Goal: Task Accomplishment & Management: Complete application form

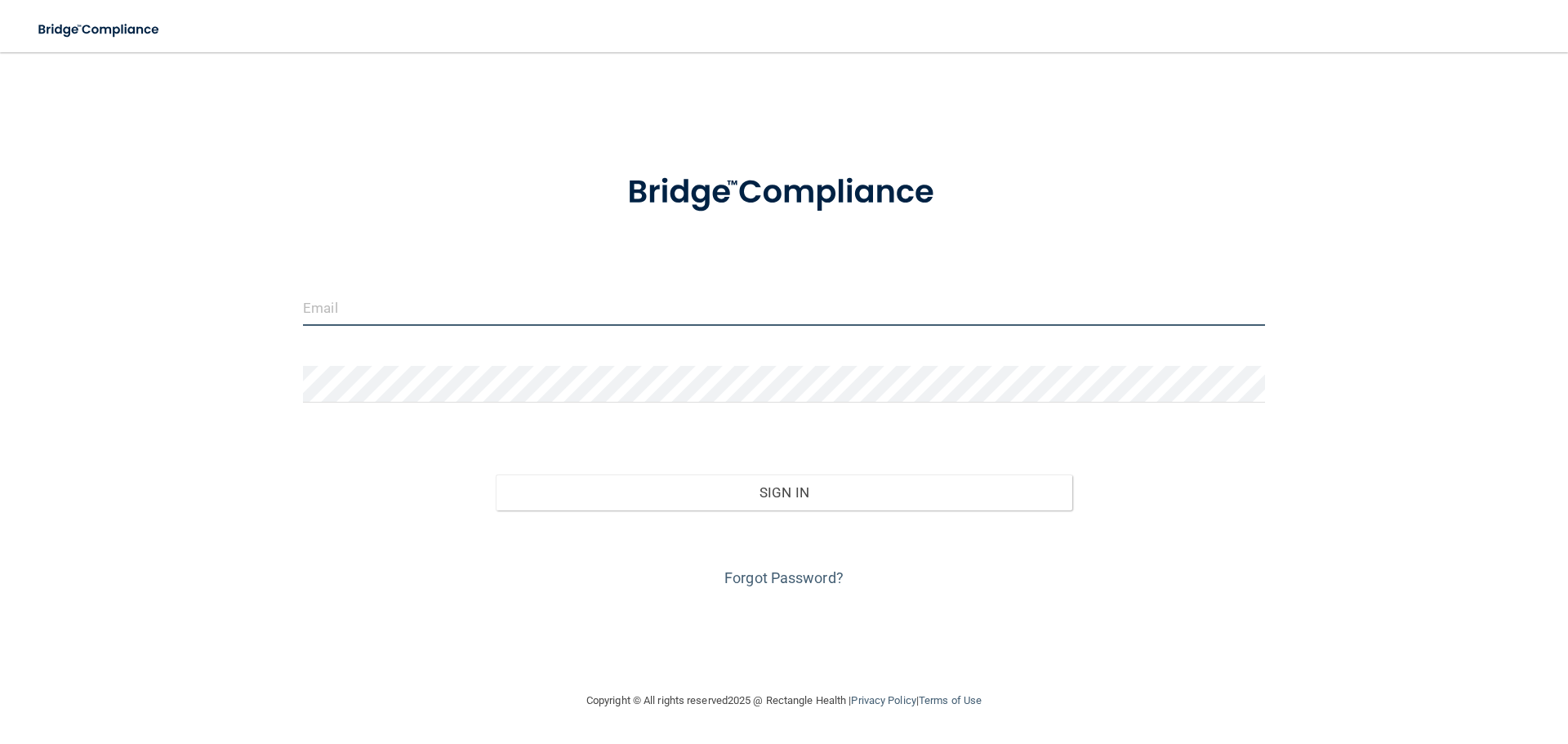
click at [413, 296] on input "email" at bounding box center [784, 307] width 962 height 36
type input "[EMAIL_ADDRESS][DOMAIN_NAME]"
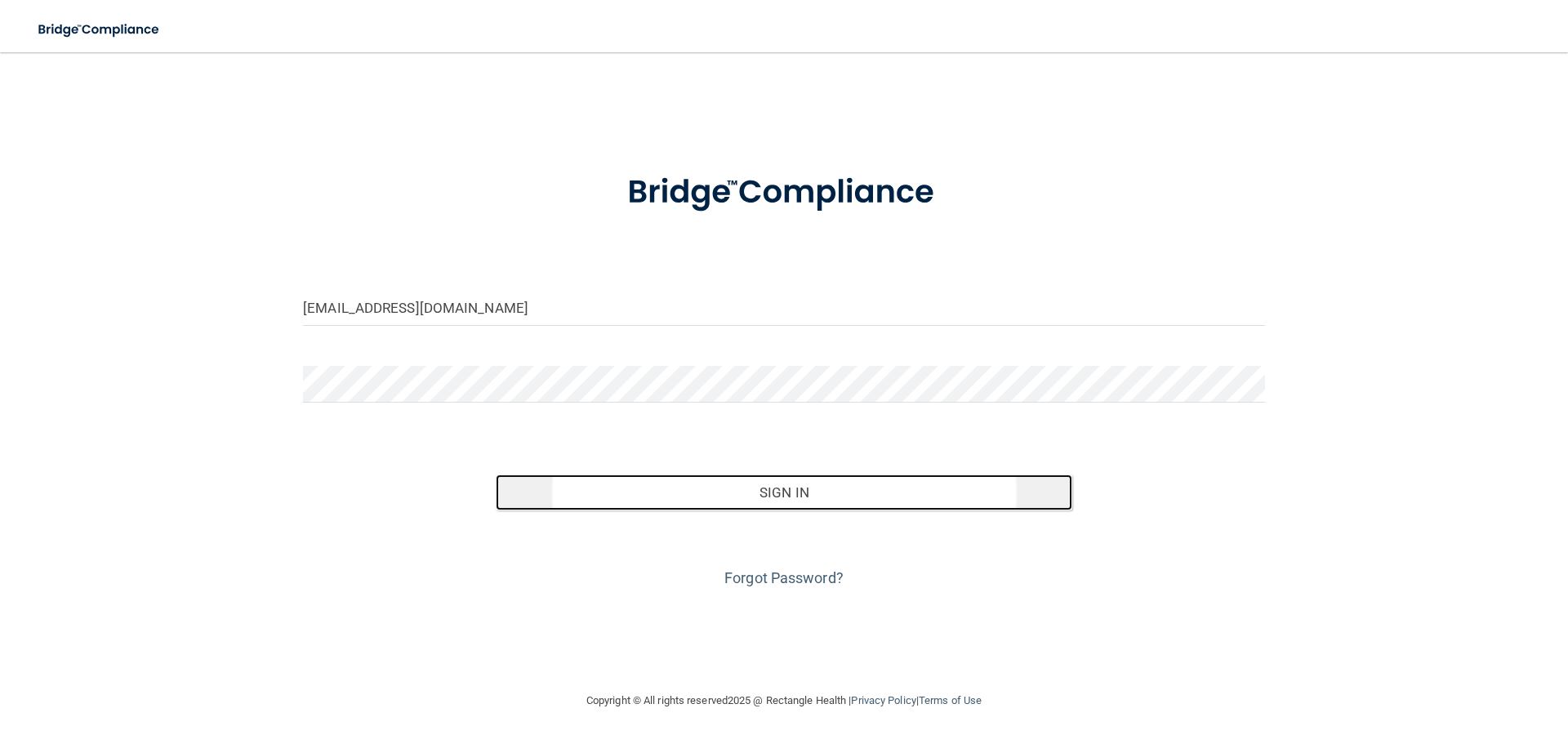
click at [711, 492] on button "Sign In" at bounding box center [784, 492] width 577 height 36
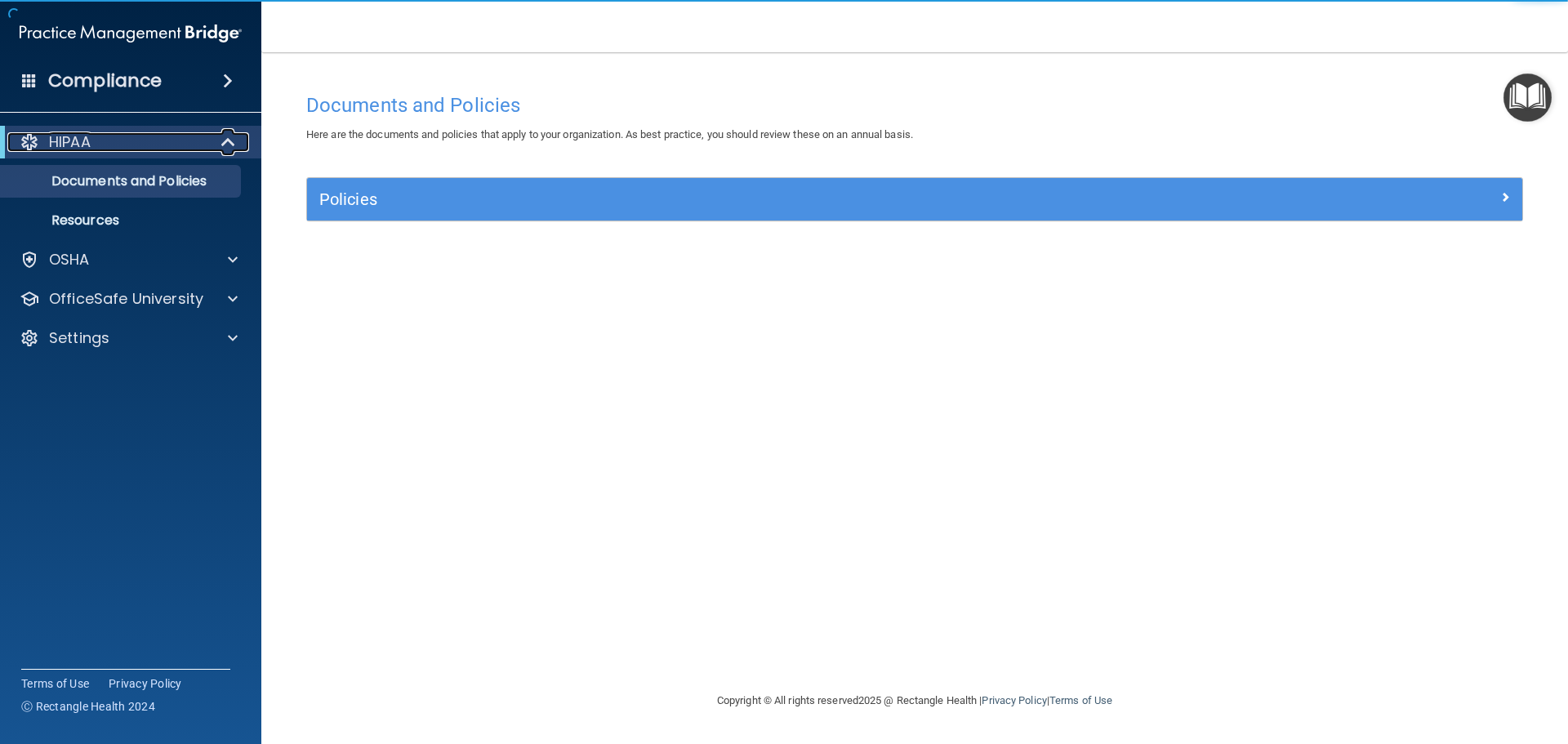
click at [224, 142] on span at bounding box center [230, 142] width 14 height 20
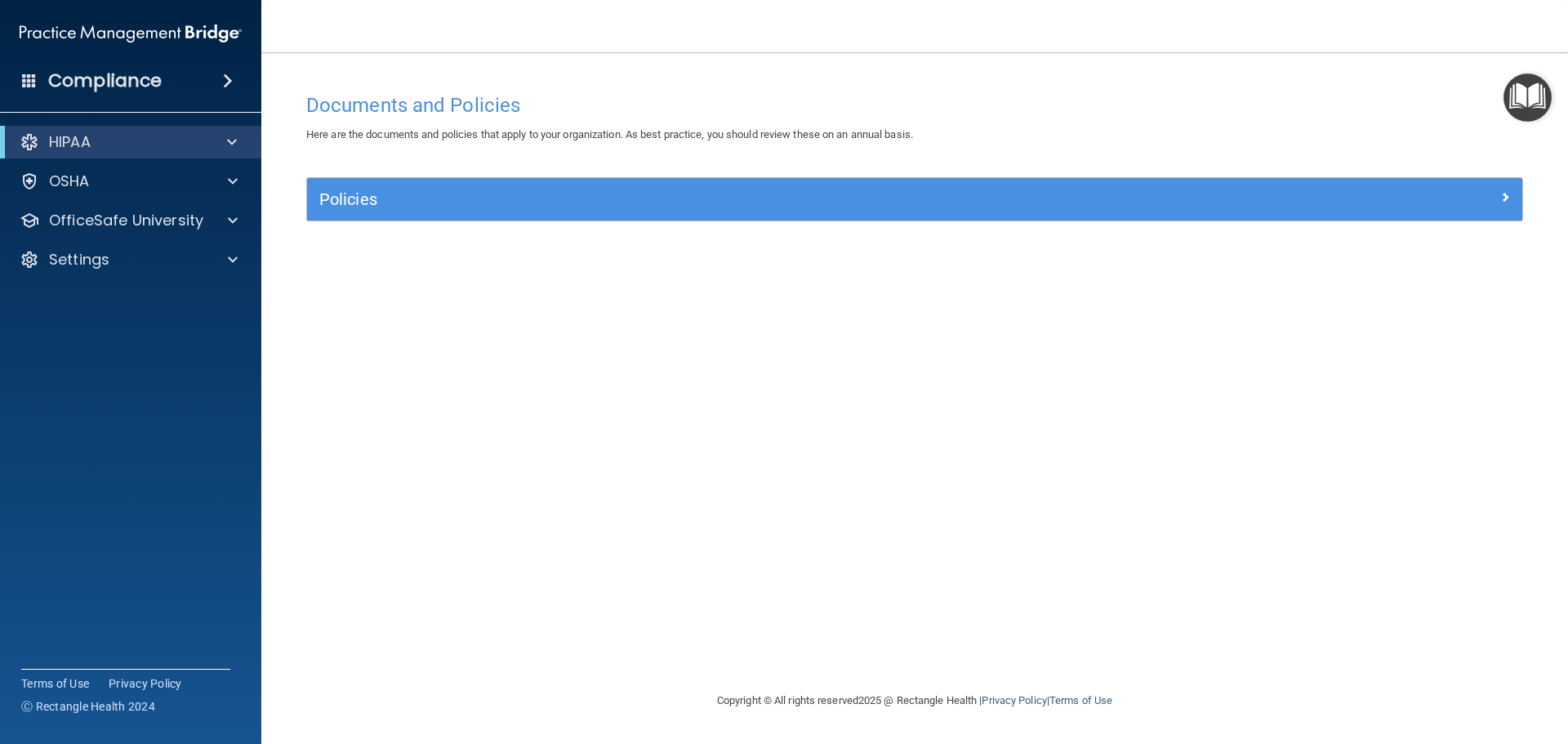
click at [227, 86] on span at bounding box center [227, 81] width 10 height 20
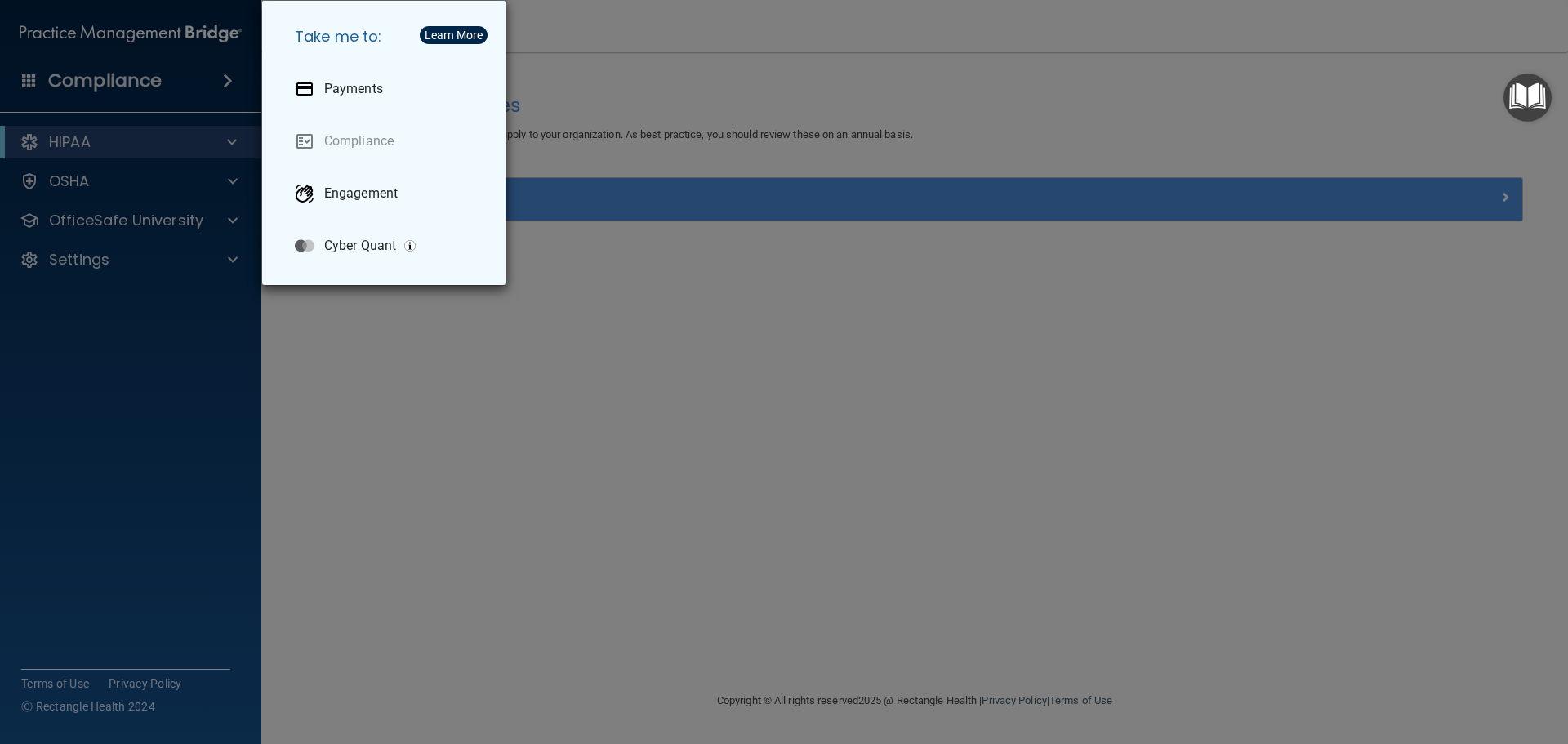
click at [195, 150] on div "Take me to: Payments Compliance Engagement Cyber Quant" at bounding box center [784, 372] width 1568 height 744
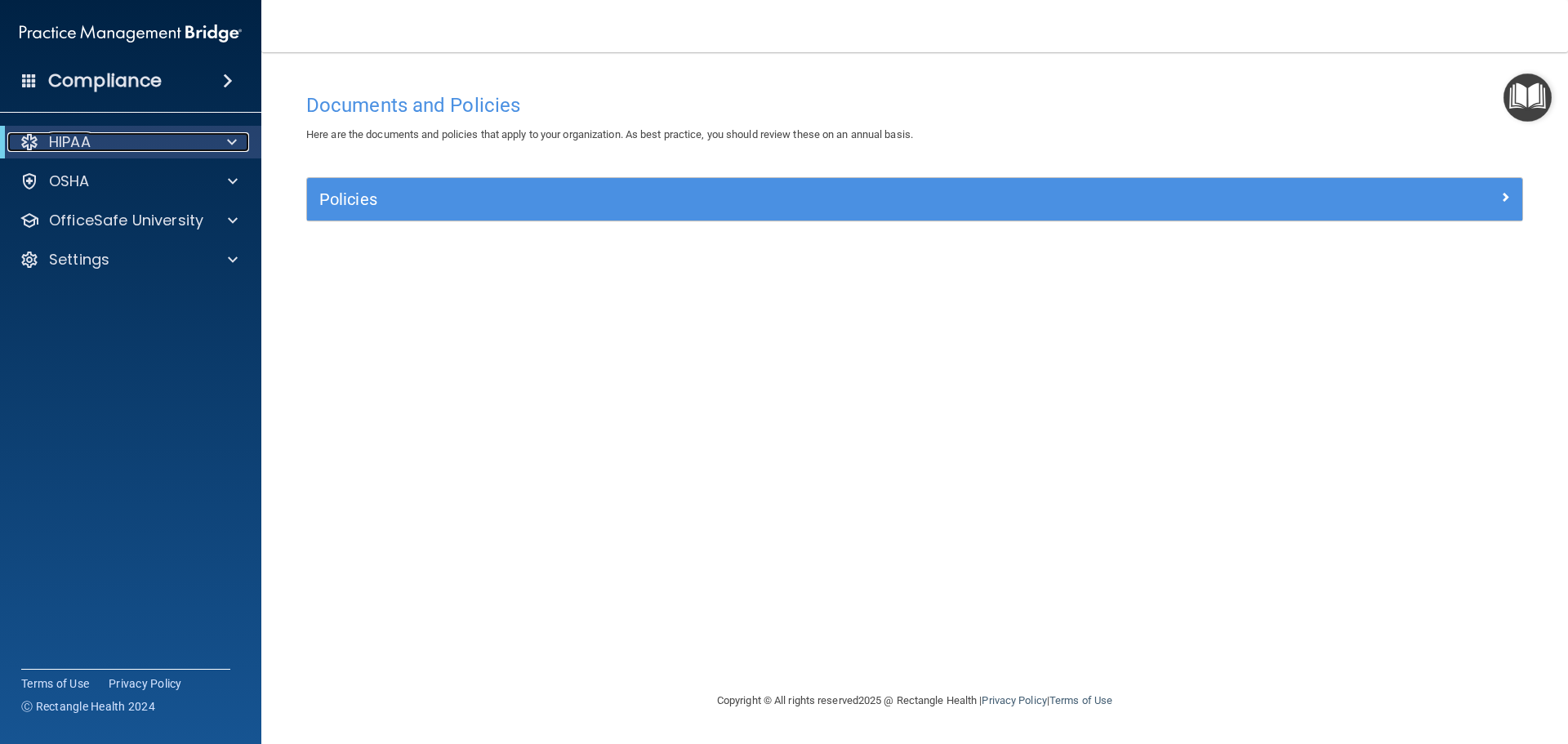
click at [227, 144] on span at bounding box center [232, 142] width 10 height 20
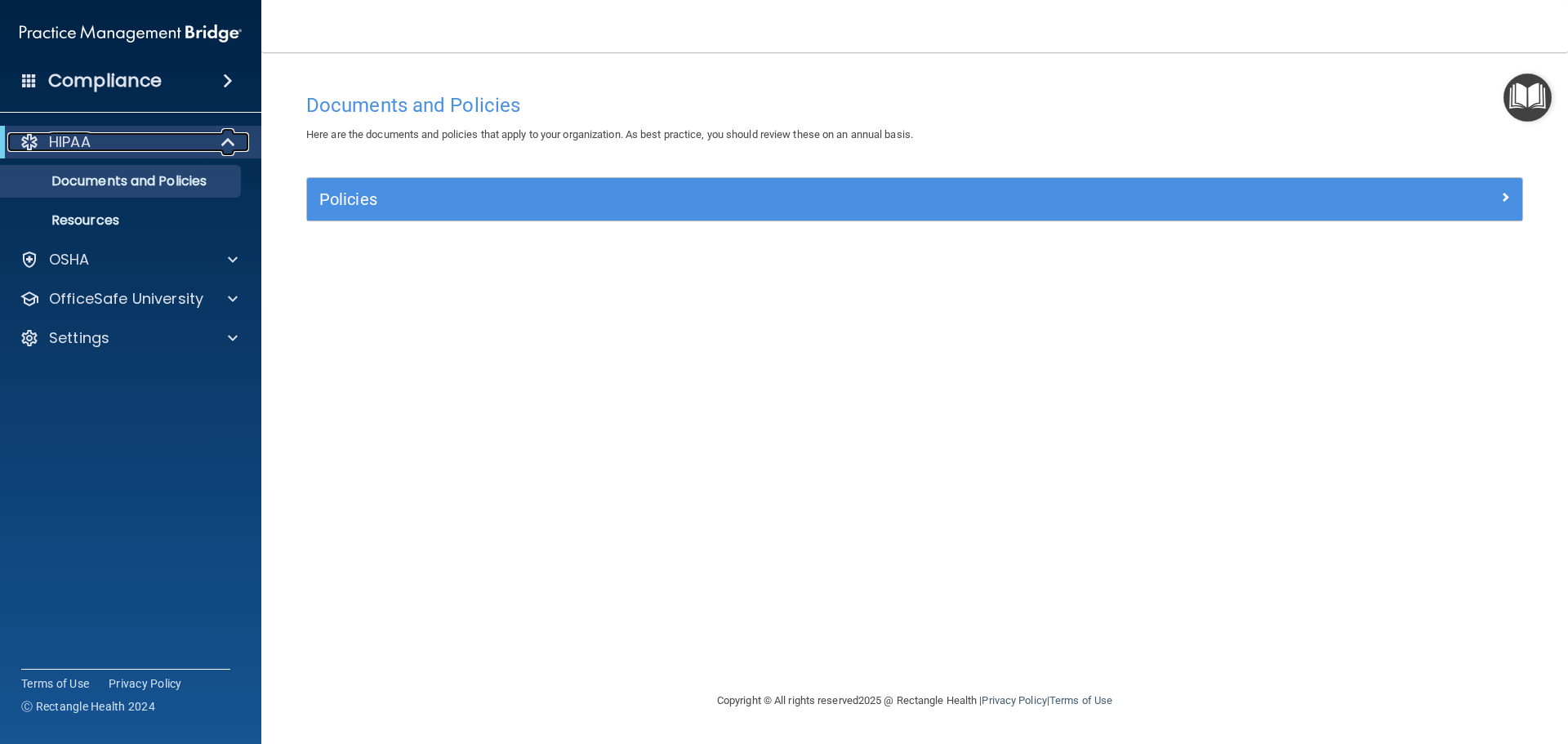
click at [228, 143] on span at bounding box center [230, 142] width 14 height 20
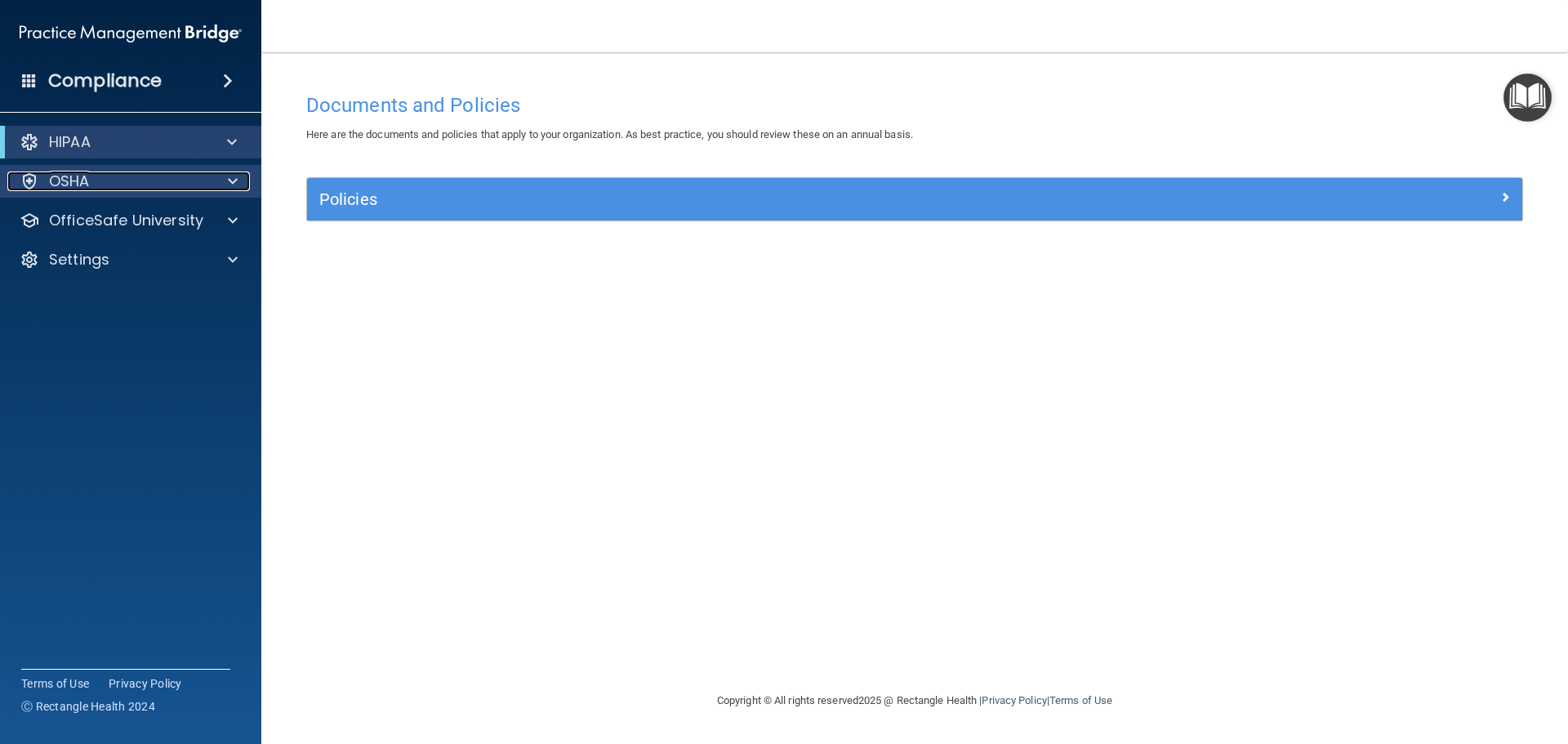
click at [232, 182] on span at bounding box center [232, 182] width 10 height 20
click at [233, 211] on span at bounding box center [232, 221] width 10 height 20
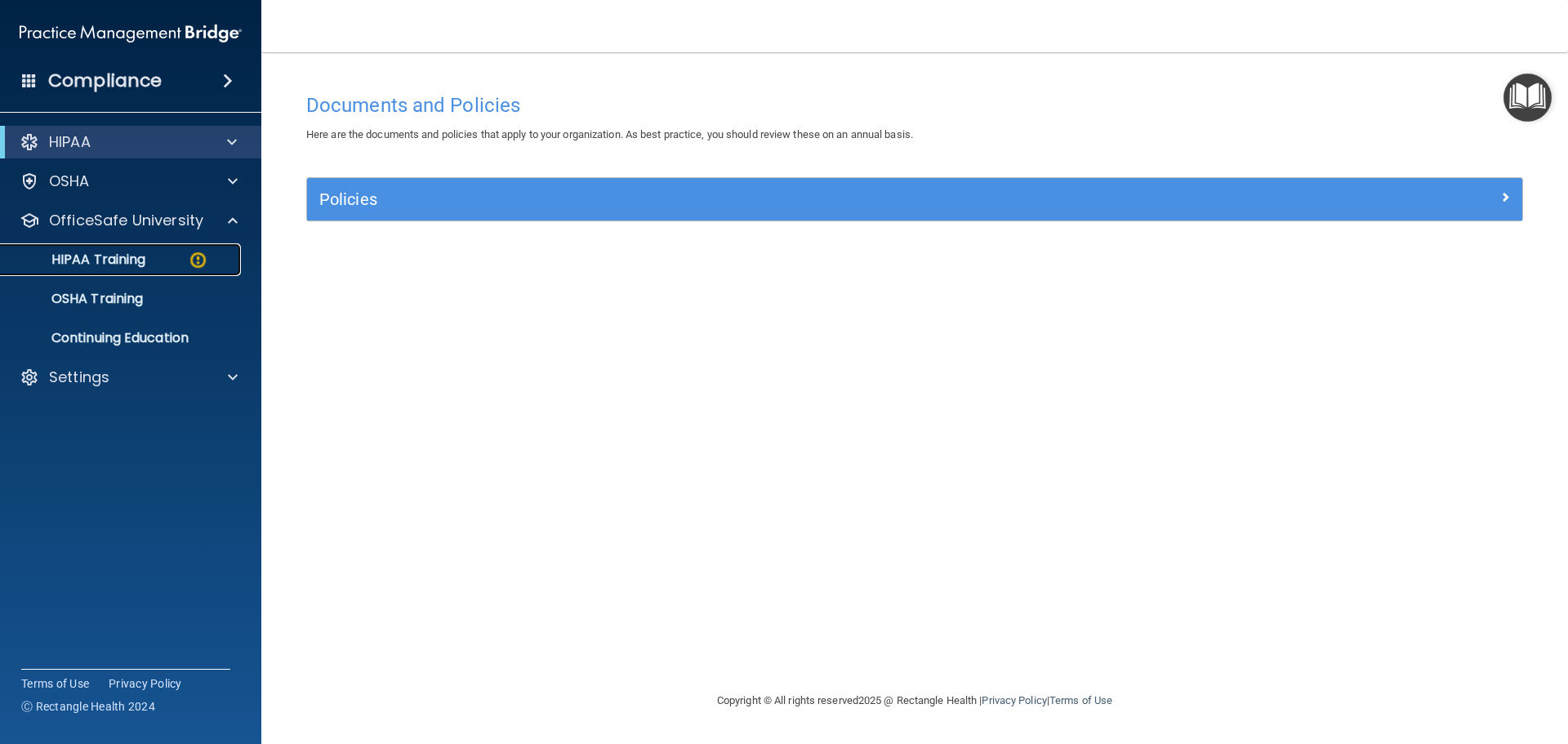
click at [193, 257] on img at bounding box center [198, 260] width 20 height 20
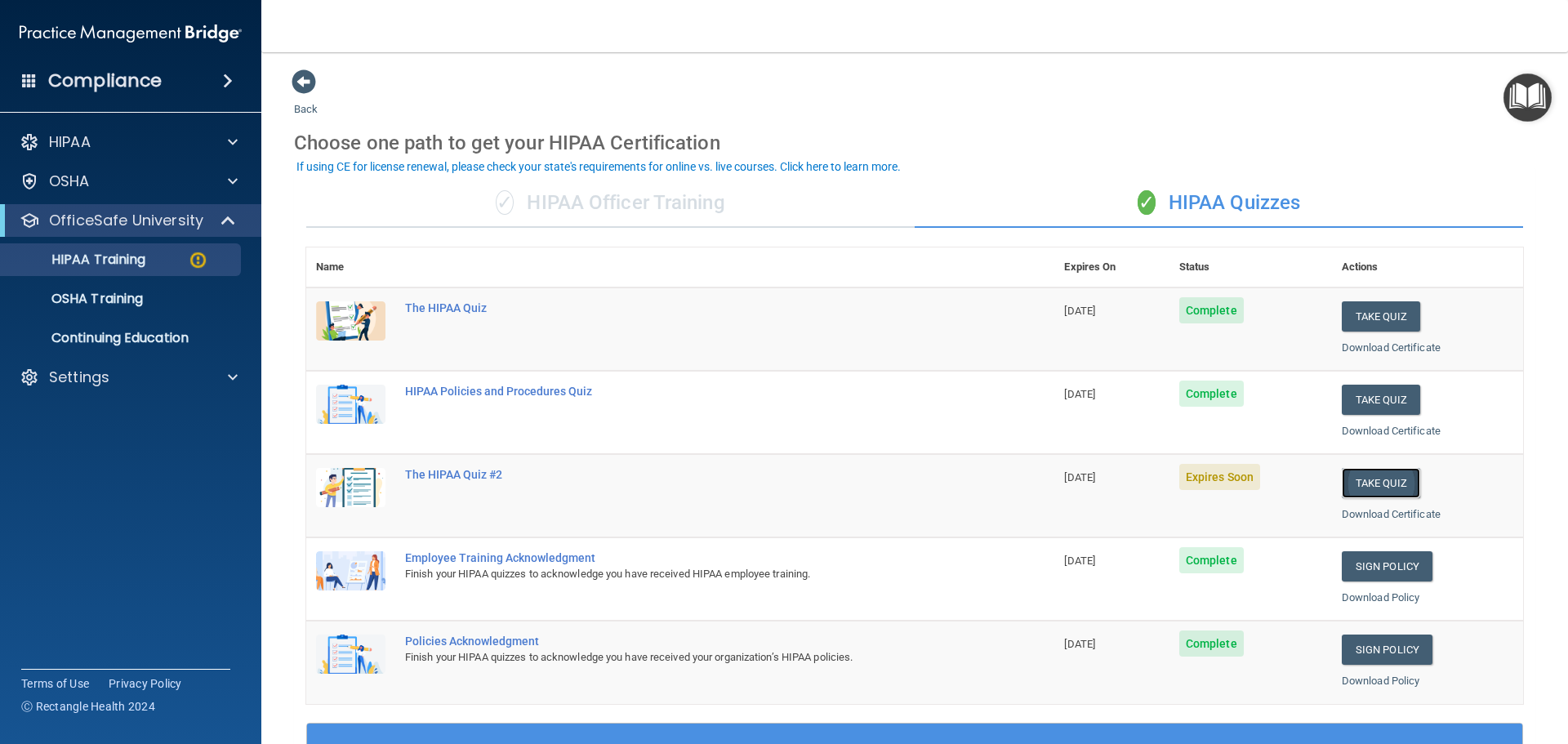
click at [1391, 482] on button "Take Quiz" at bounding box center [1381, 483] width 78 height 30
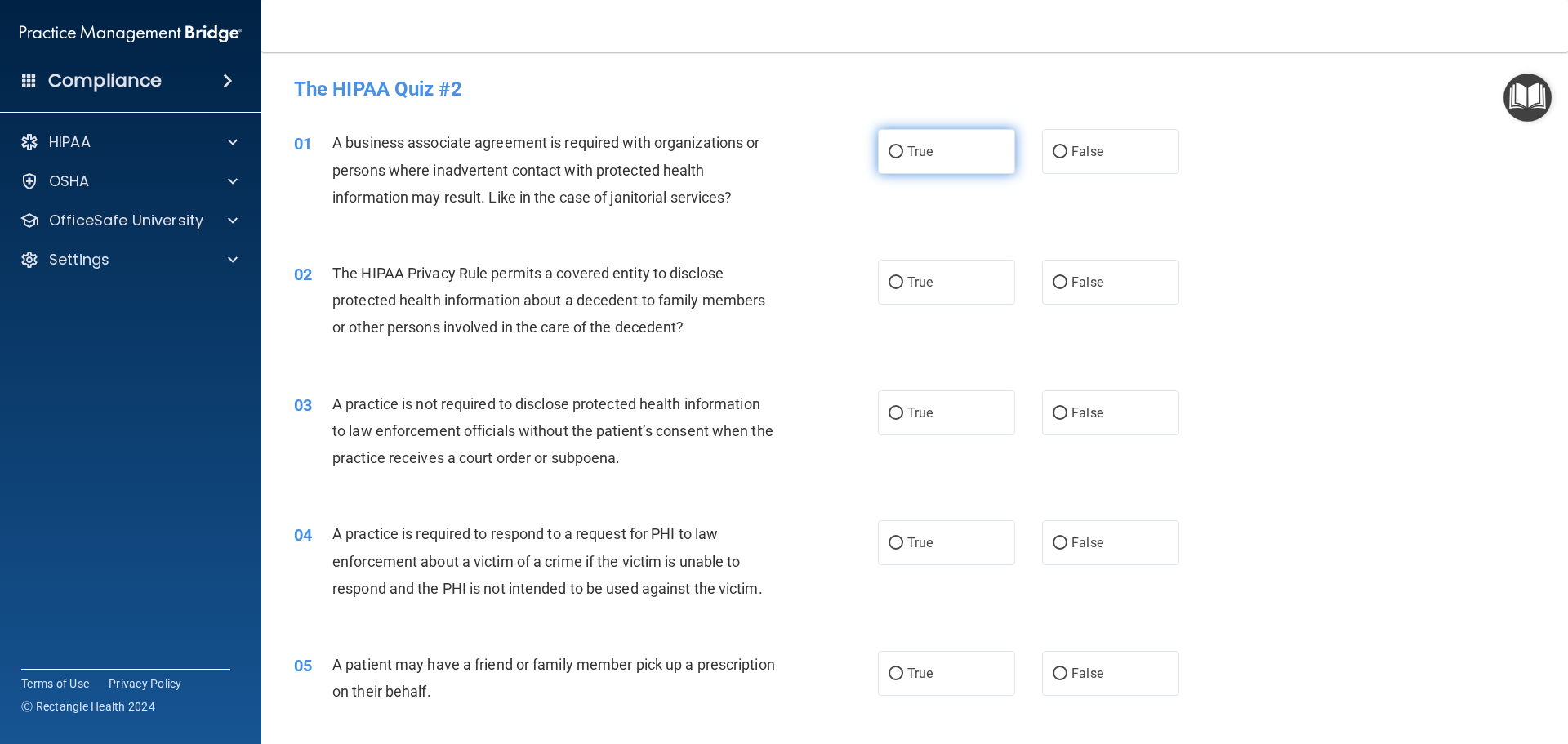
click at [881, 148] on label "True" at bounding box center [946, 151] width 137 height 44
click at [889, 148] on input "True" at bounding box center [896, 152] width 15 height 12
radio input "true"
click at [1052, 280] on input "False" at bounding box center [1060, 283] width 15 height 12
radio input "true"
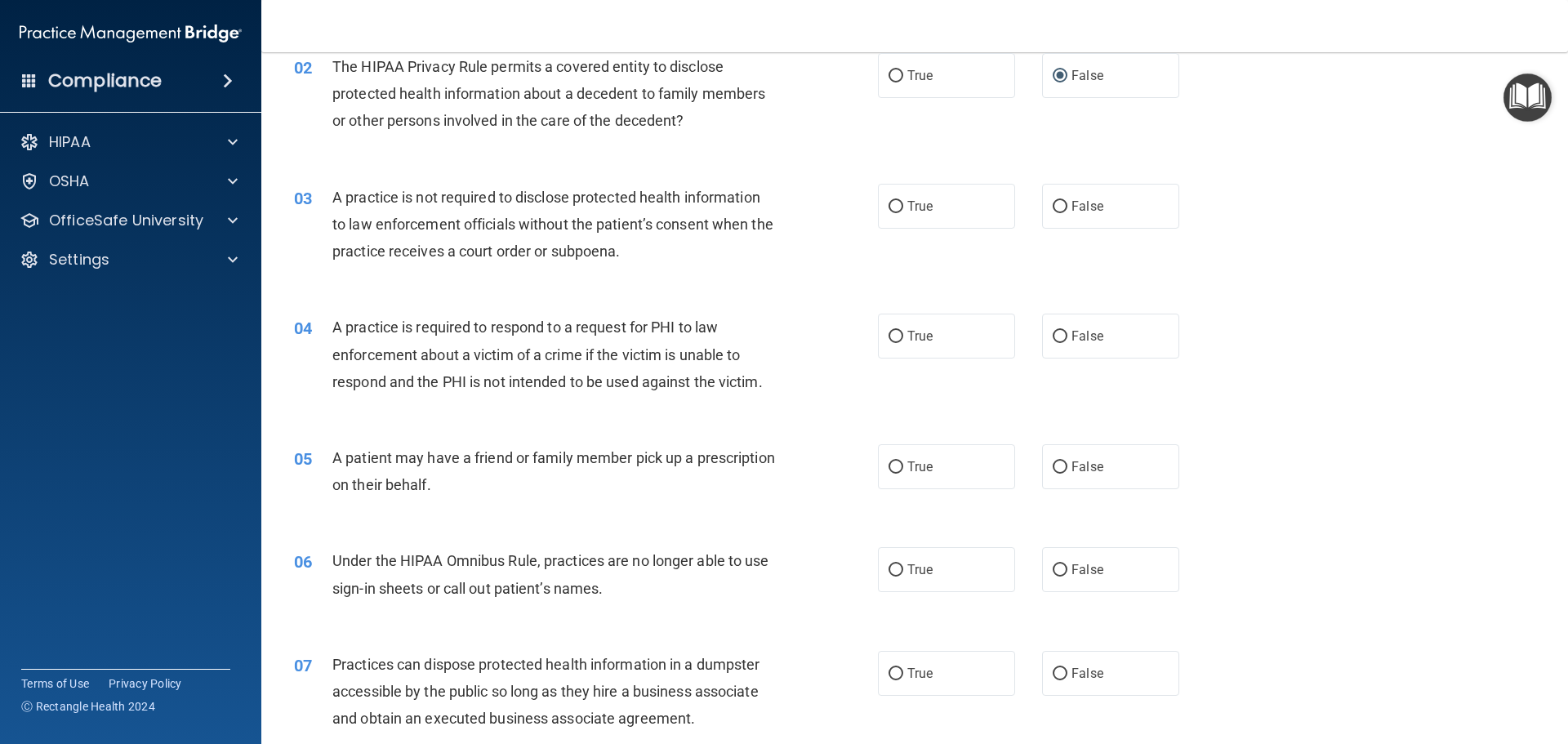
scroll to position [245, 0]
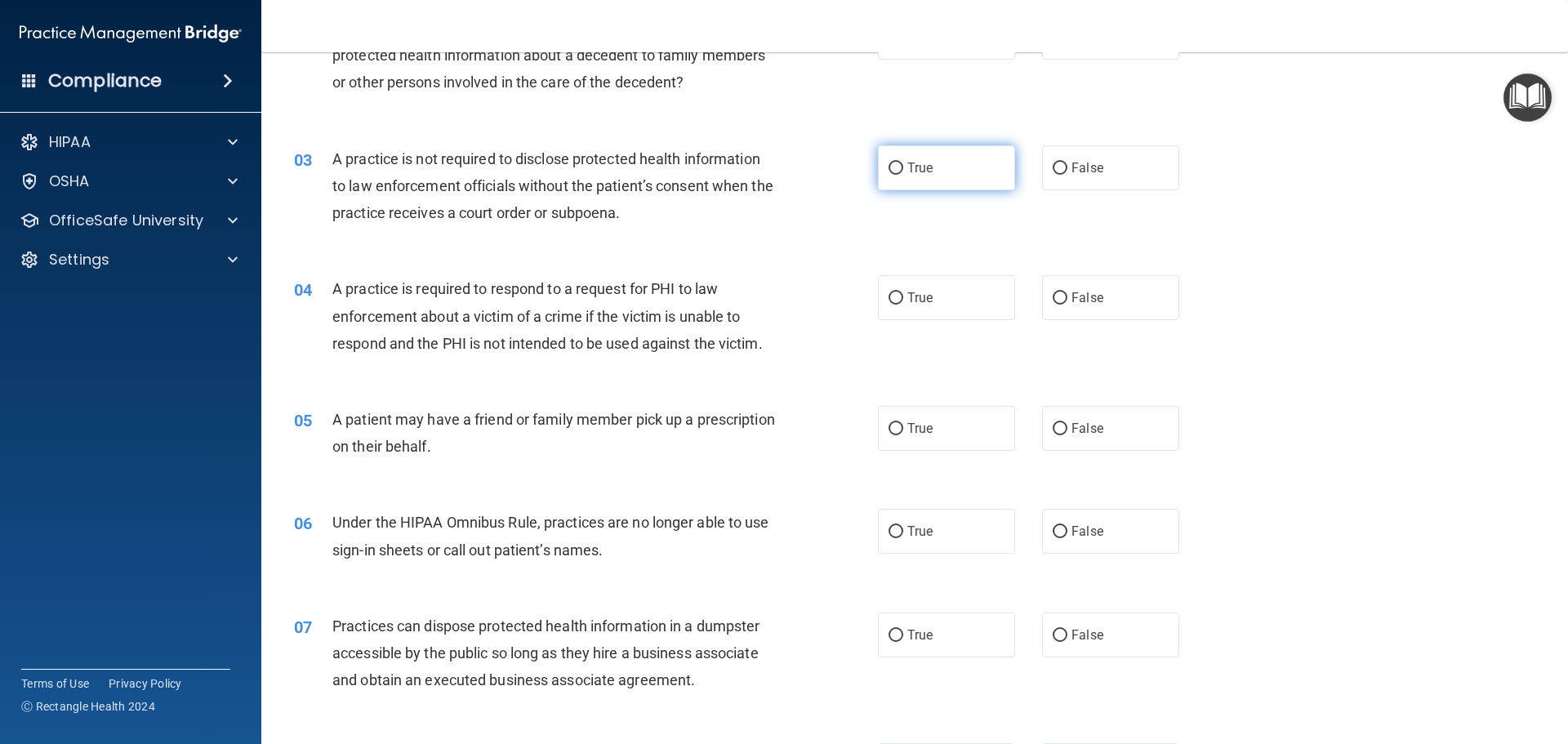
click at [889, 167] on input "True" at bounding box center [896, 169] width 15 height 12
radio input "true"
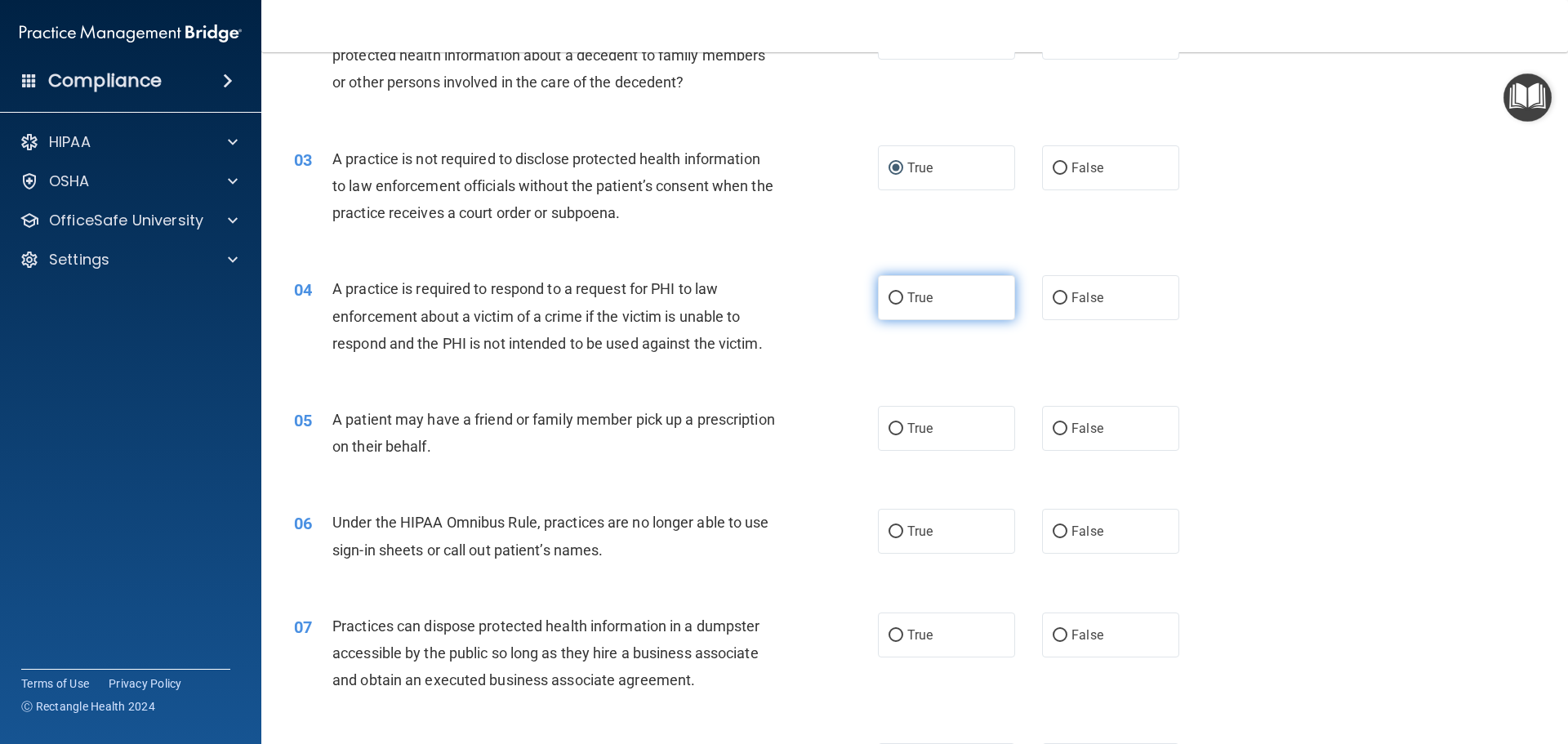
click at [889, 297] on input "True" at bounding box center [896, 298] width 15 height 12
radio input "true"
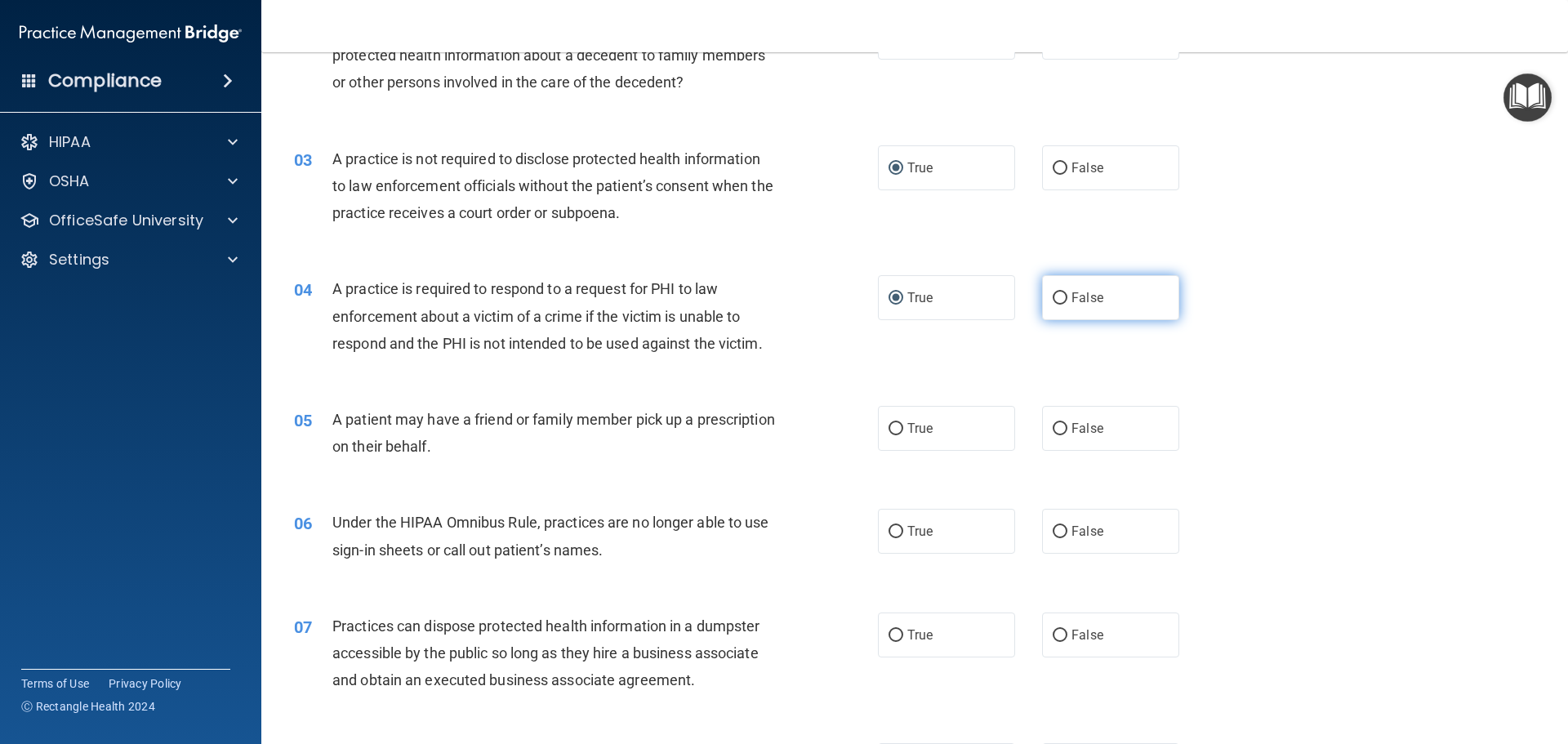
click at [1057, 292] on input "False" at bounding box center [1060, 298] width 15 height 12
radio input "true"
radio input "false"
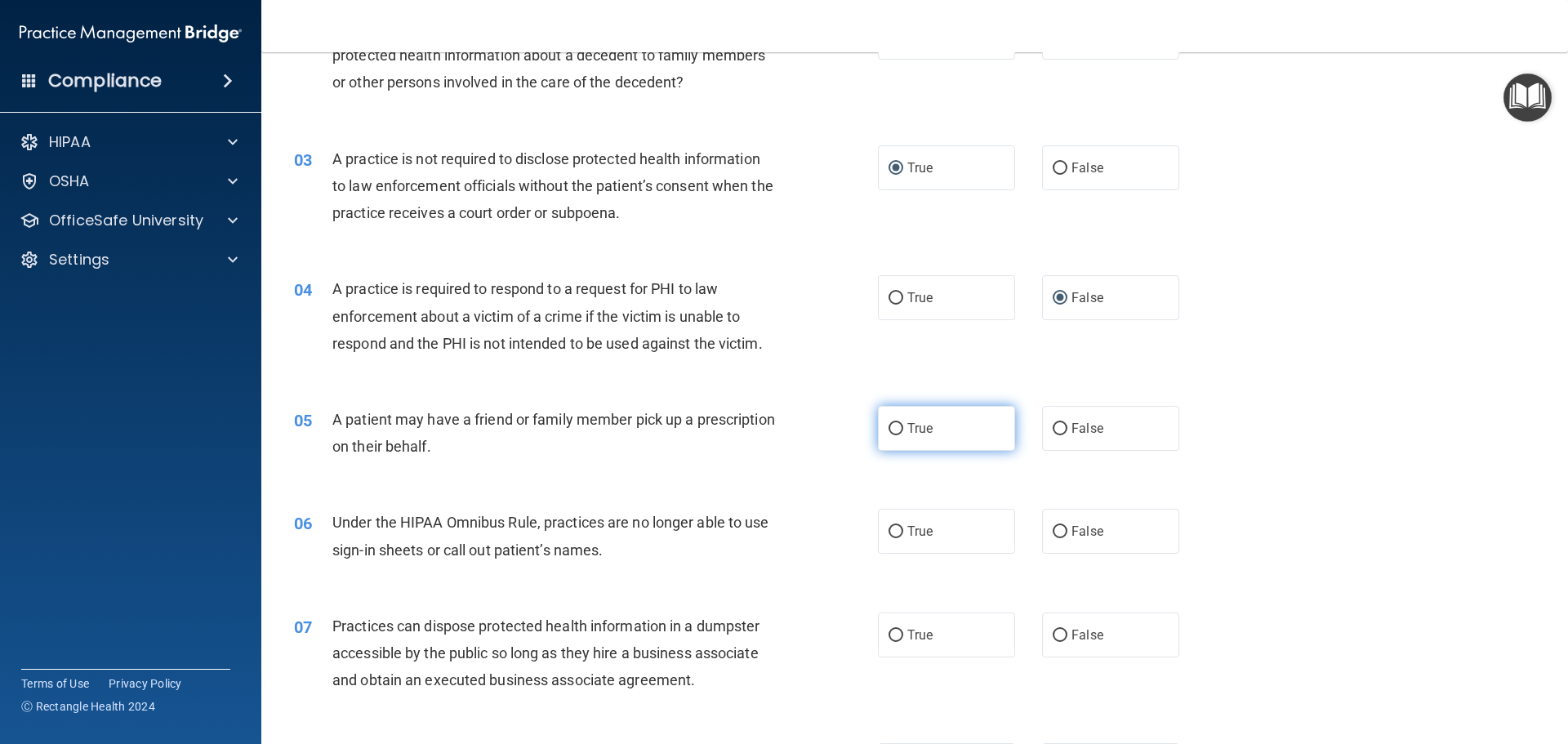
click at [895, 428] on input "True" at bounding box center [896, 429] width 15 height 12
radio input "true"
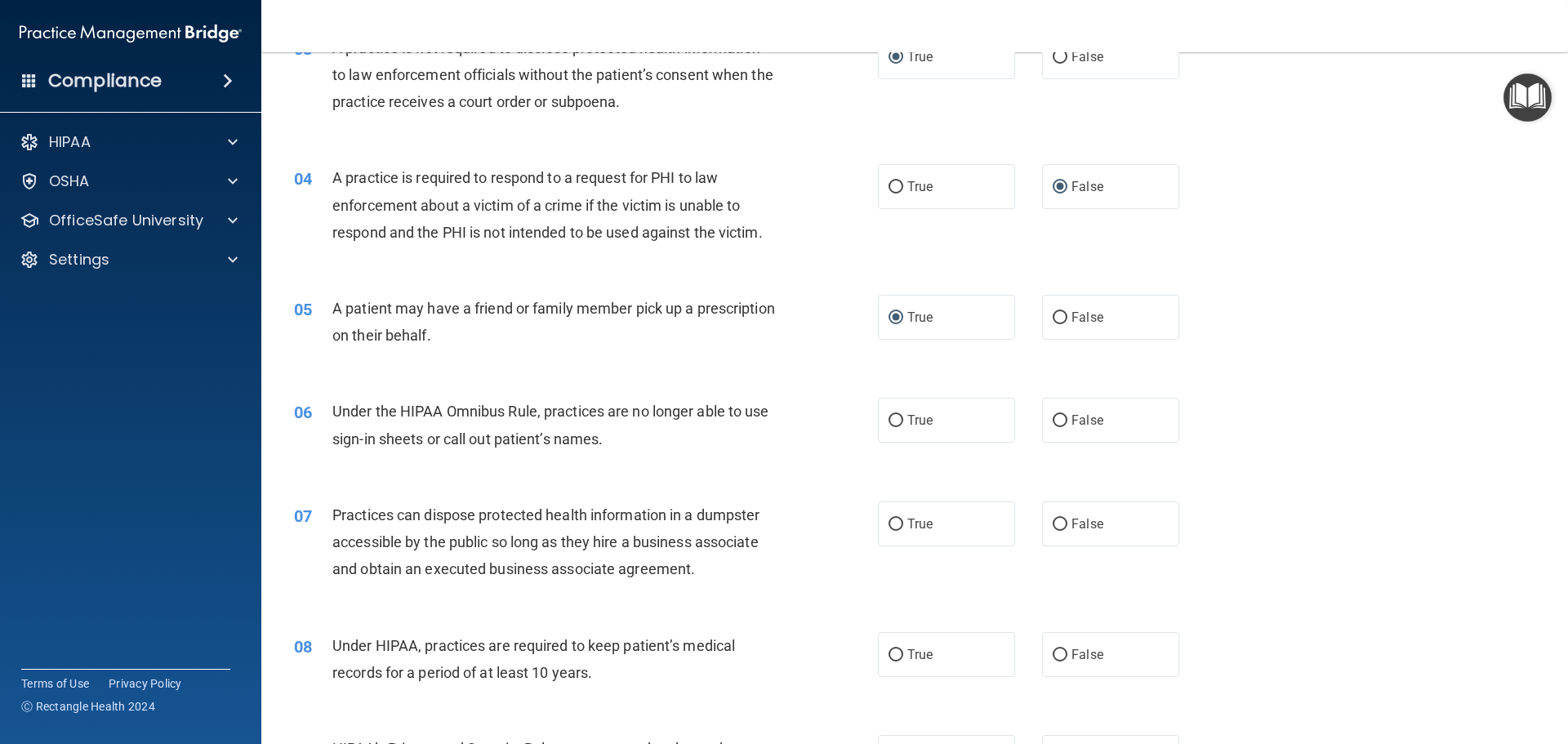
scroll to position [408, 0]
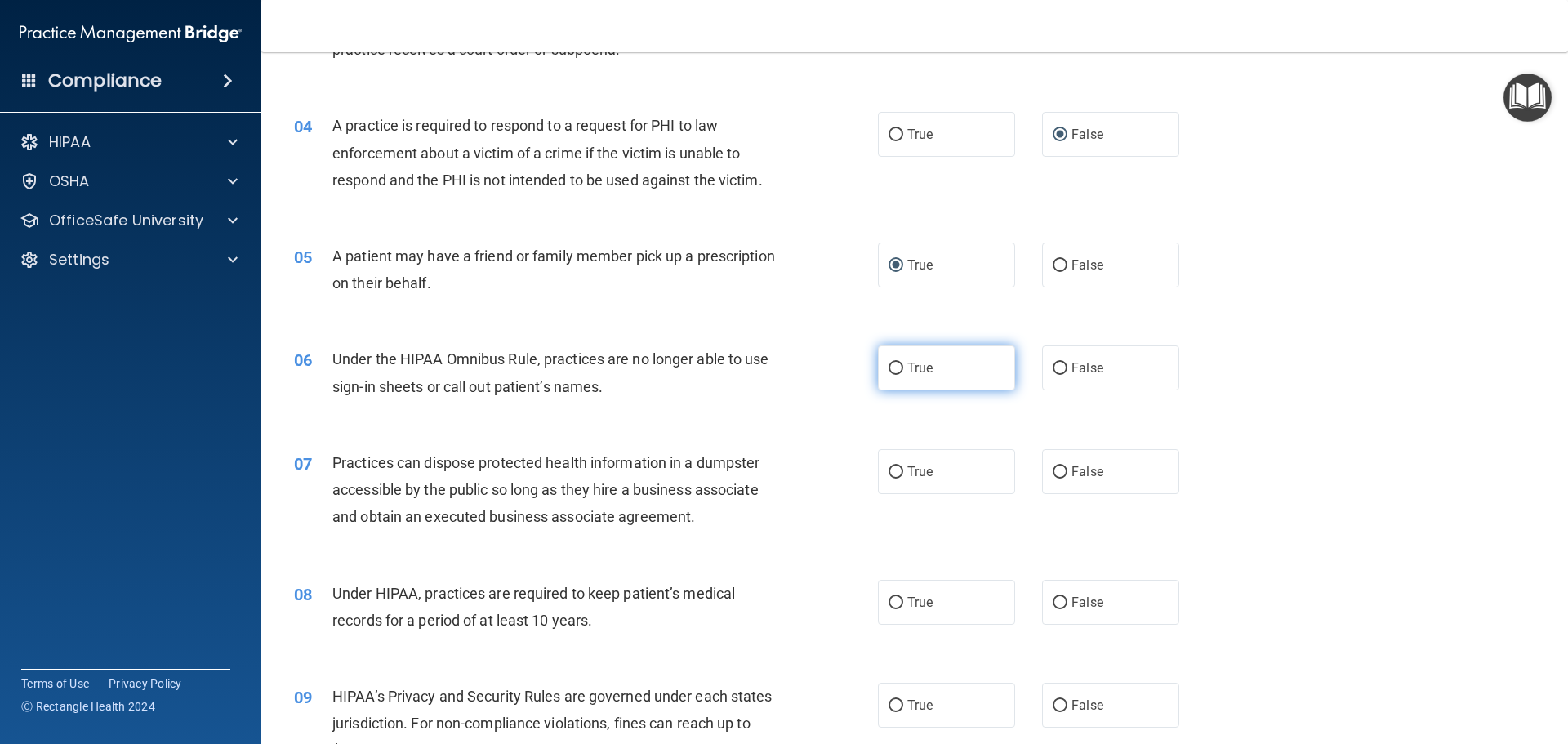
click at [890, 371] on input "True" at bounding box center [896, 368] width 15 height 12
radio input "true"
click at [1052, 474] on input "False" at bounding box center [1060, 473] width 15 height 12
radio input "true"
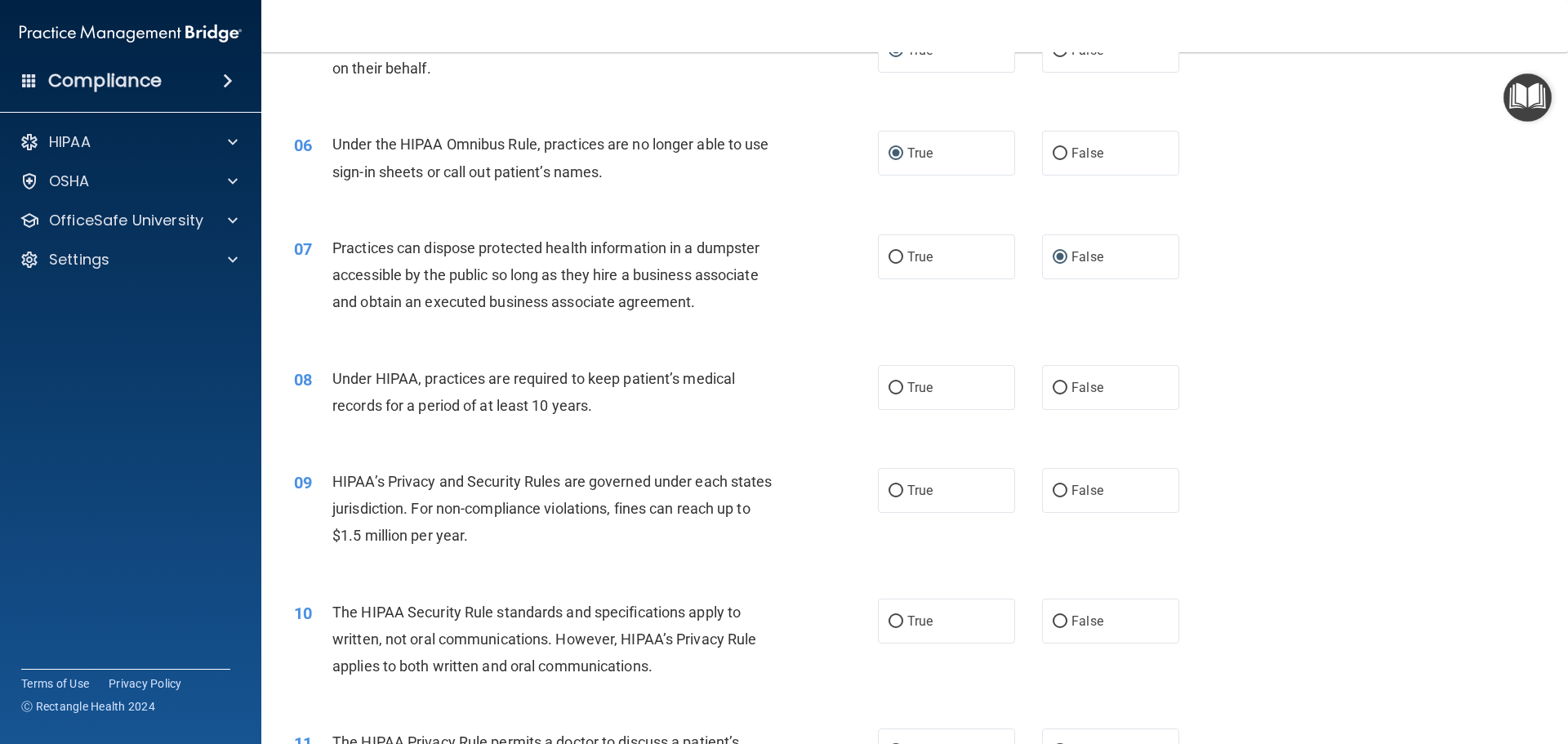
scroll to position [653, 0]
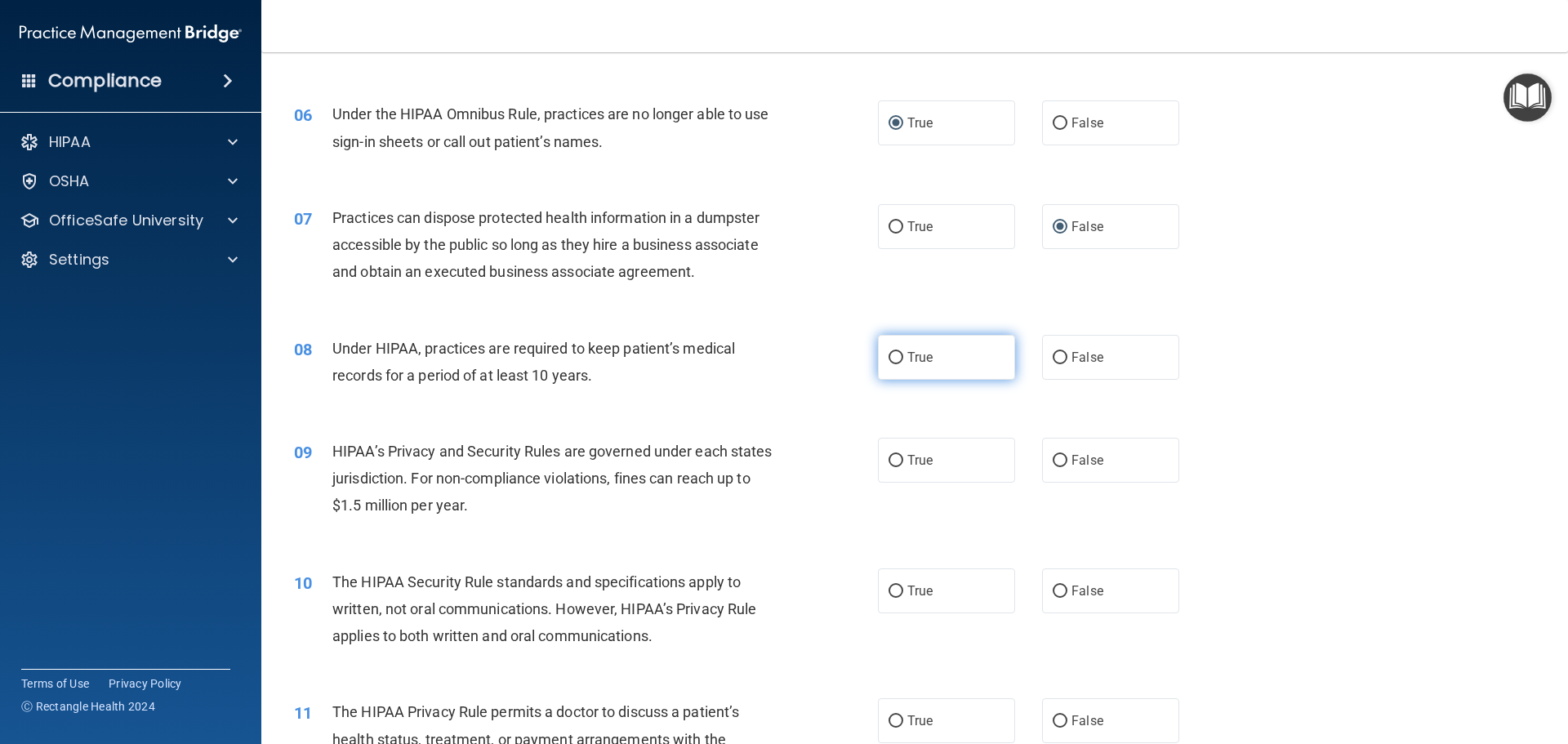
click at [890, 360] on input "True" at bounding box center [896, 358] width 15 height 12
radio input "true"
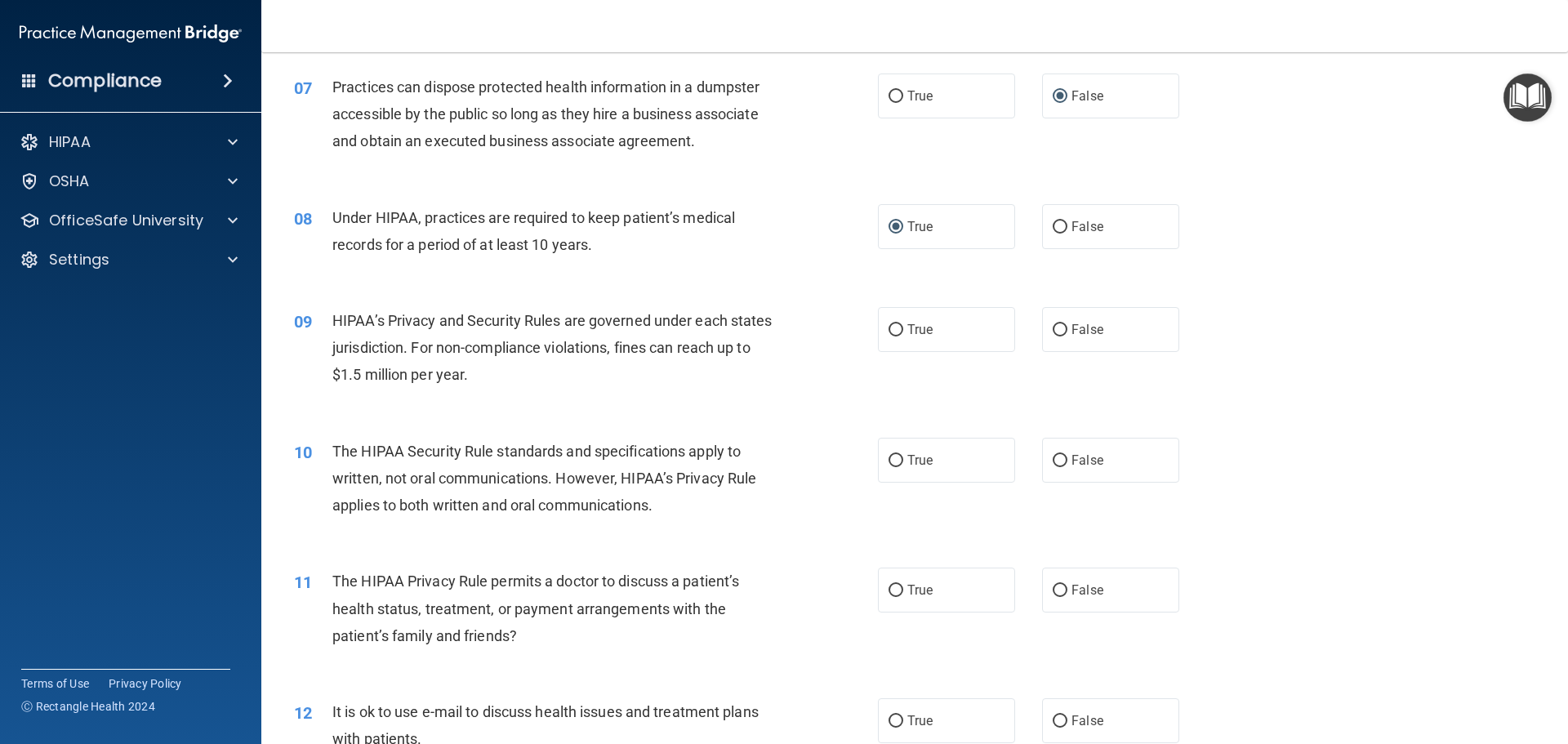
scroll to position [816, 0]
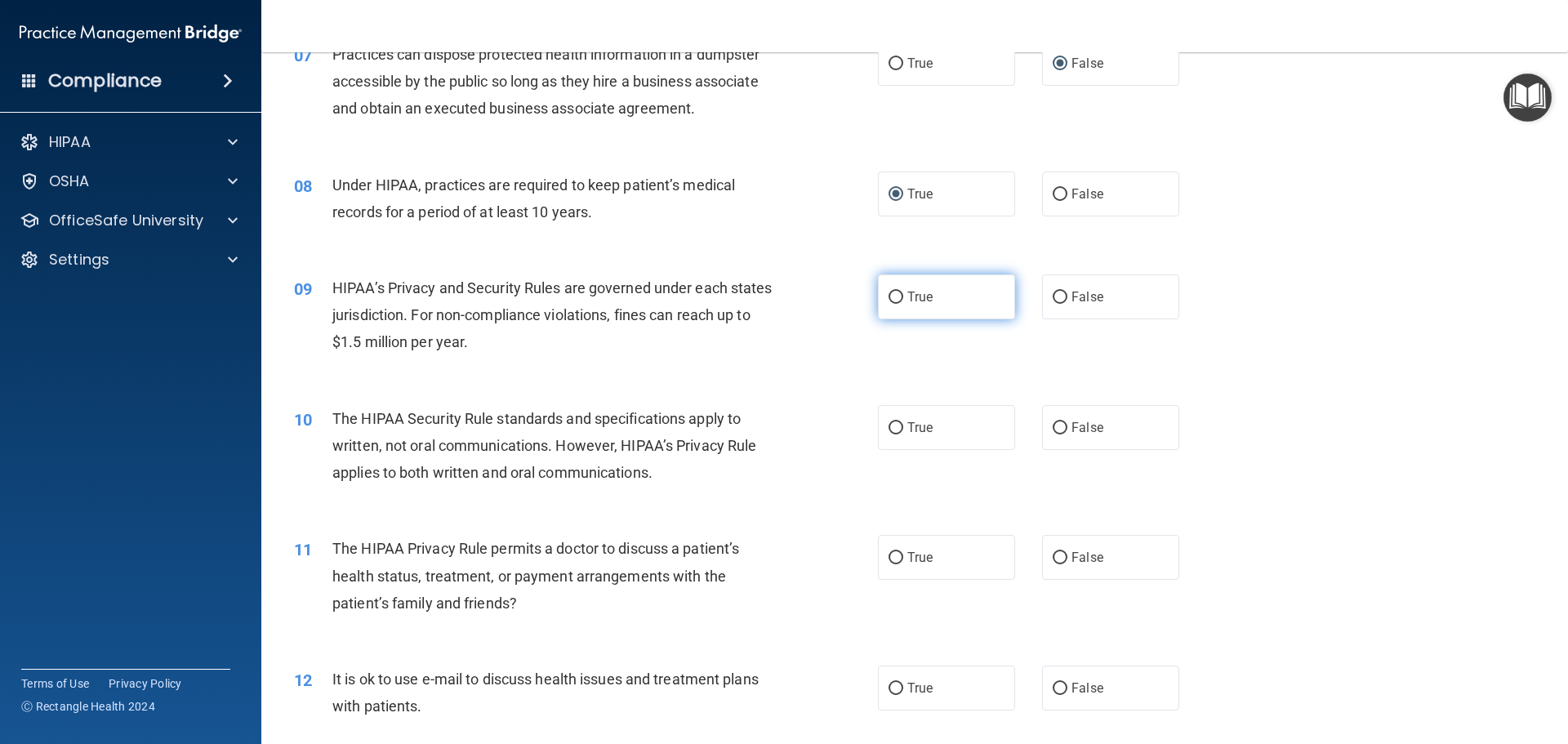
click at [895, 295] on input "True" at bounding box center [896, 297] width 15 height 12
radio input "true"
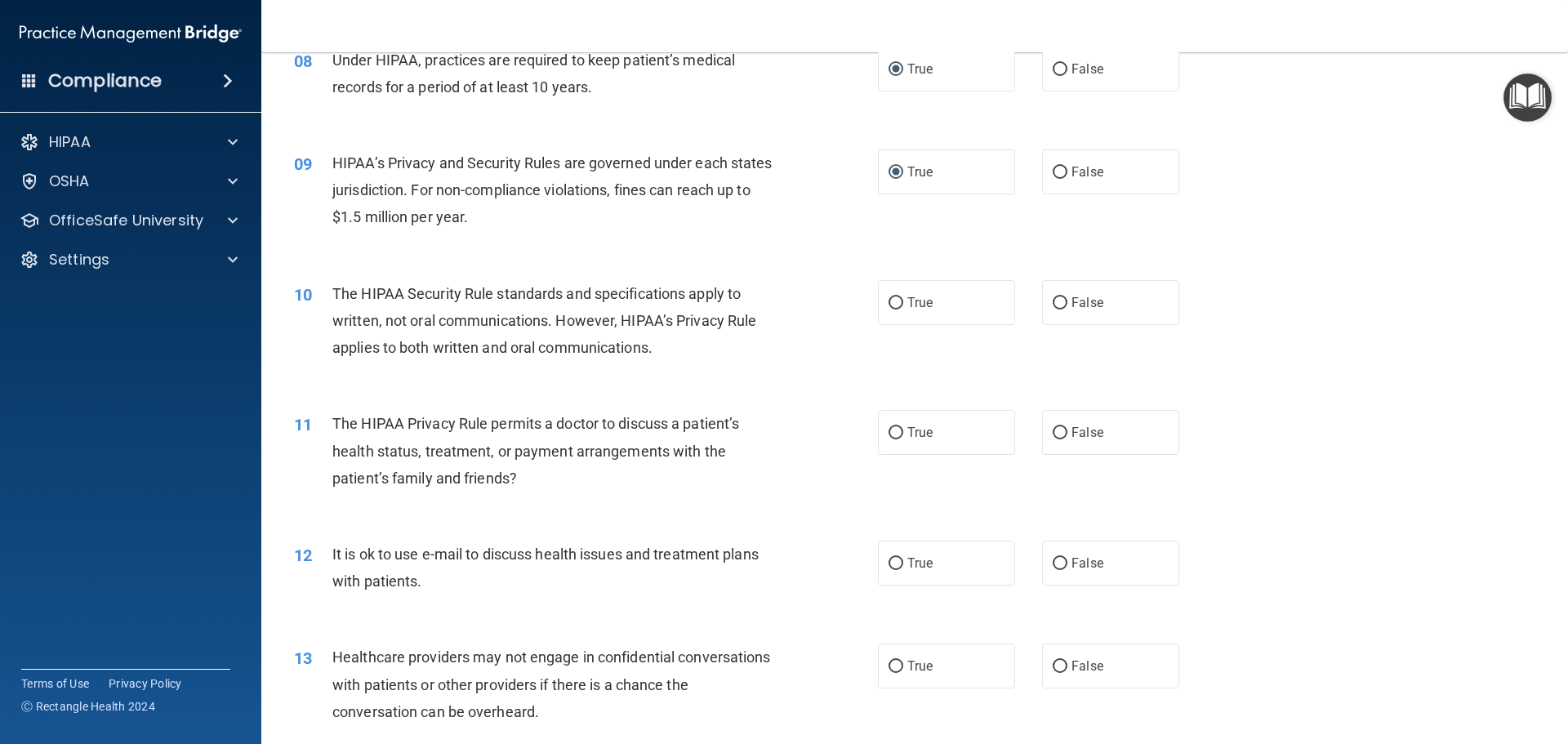
scroll to position [980, 0]
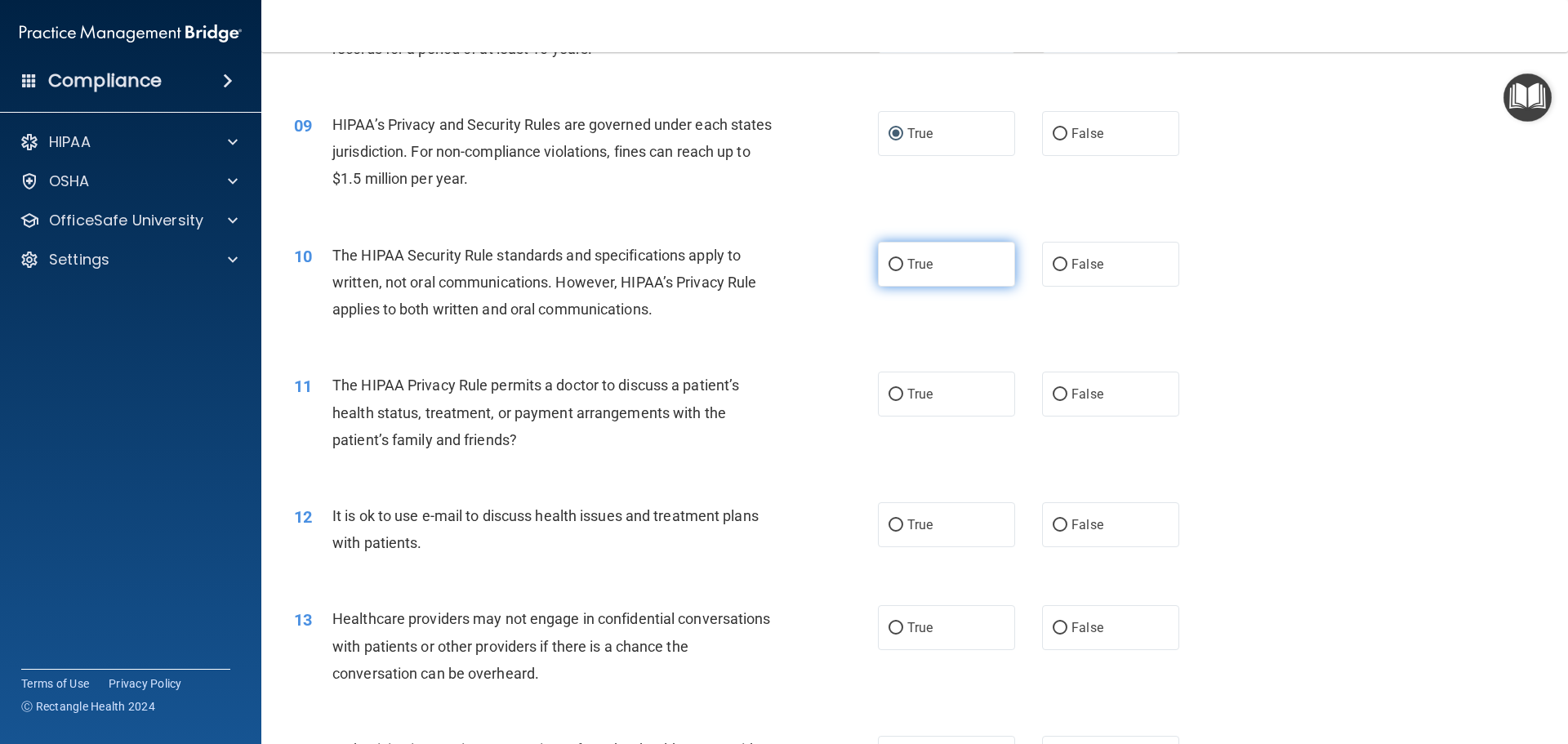
click at [889, 268] on input "True" at bounding box center [896, 265] width 15 height 12
radio input "true"
click at [1058, 390] on input "False" at bounding box center [1060, 395] width 15 height 12
radio input "true"
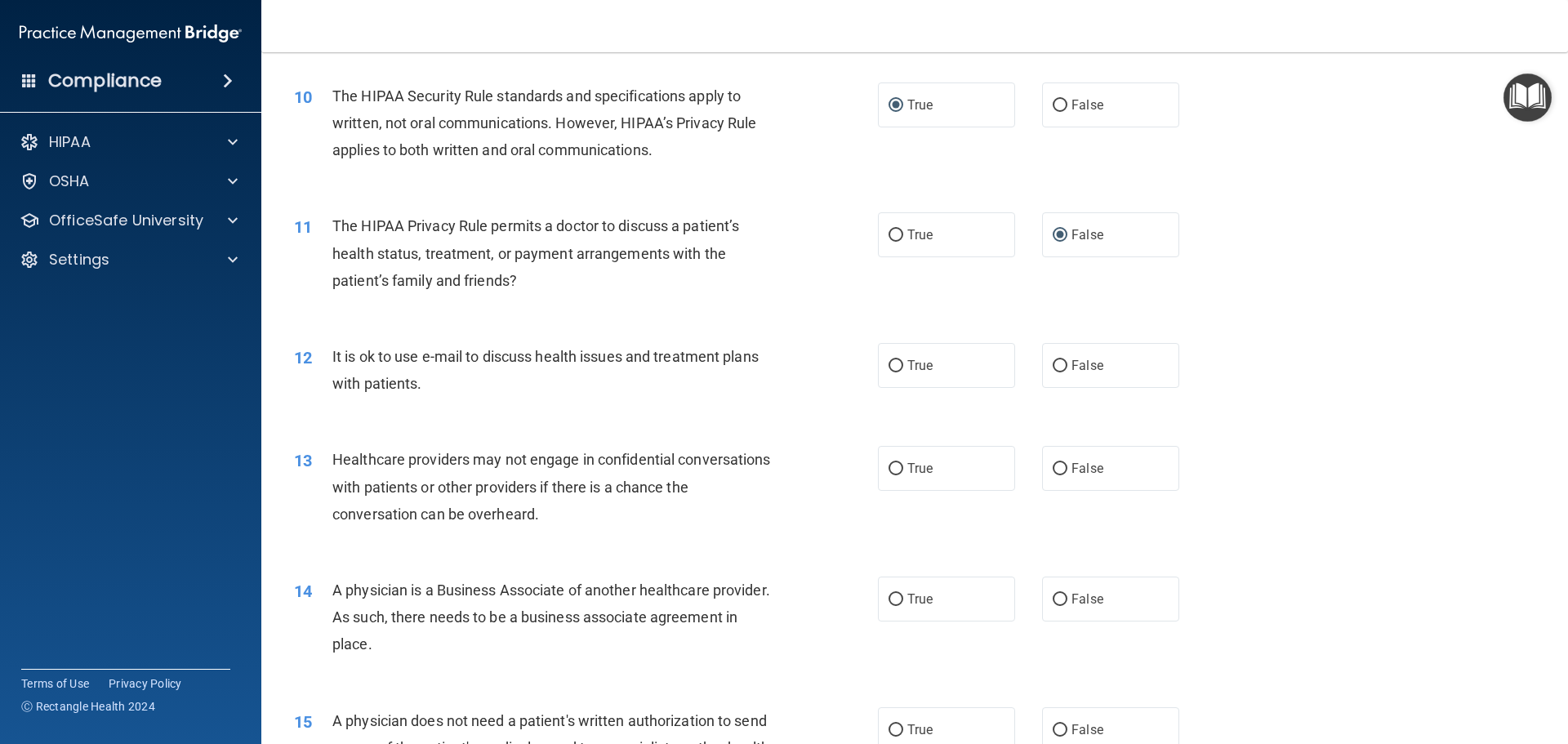
scroll to position [1143, 0]
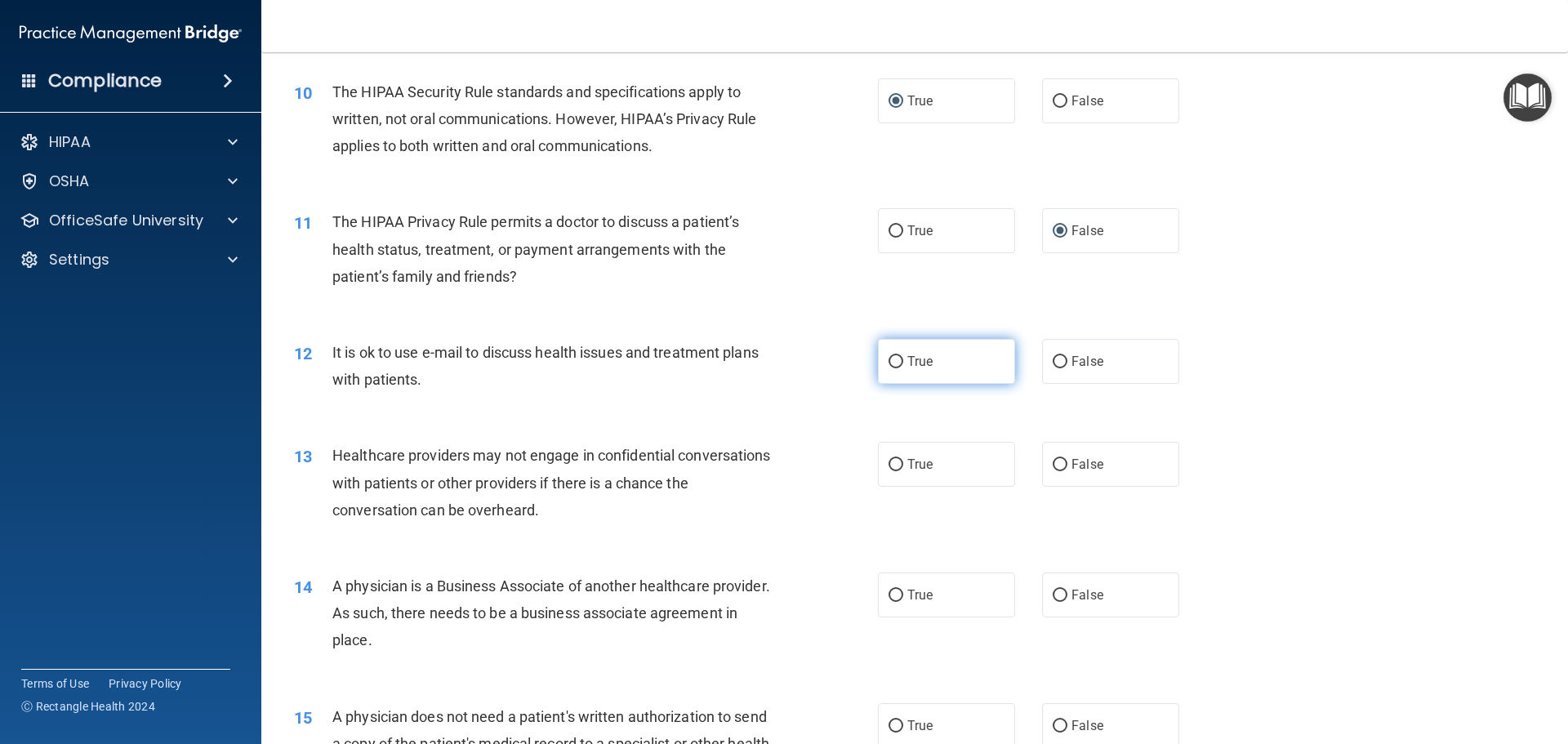
click at [890, 360] on input "True" at bounding box center [896, 362] width 15 height 12
radio input "true"
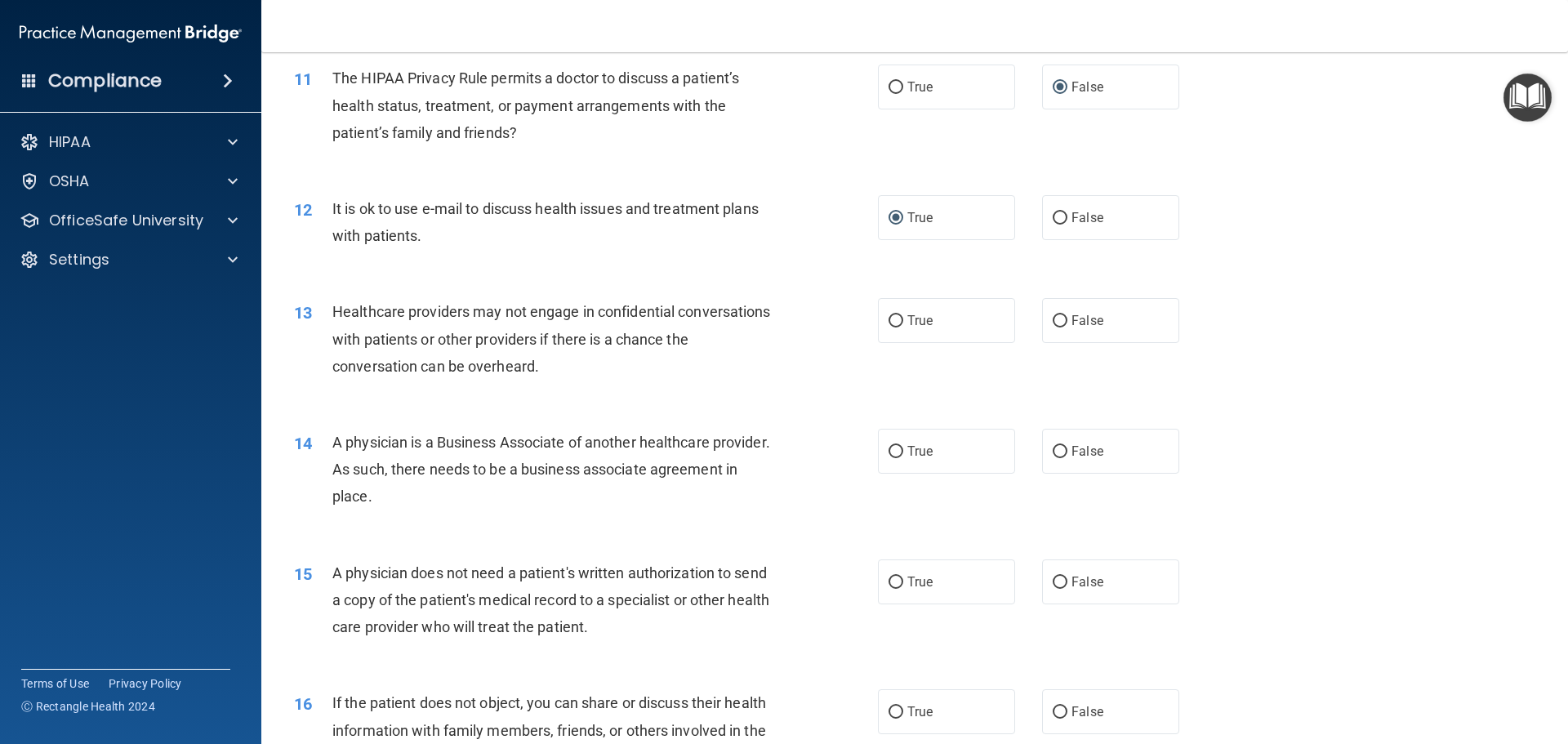
scroll to position [1306, 0]
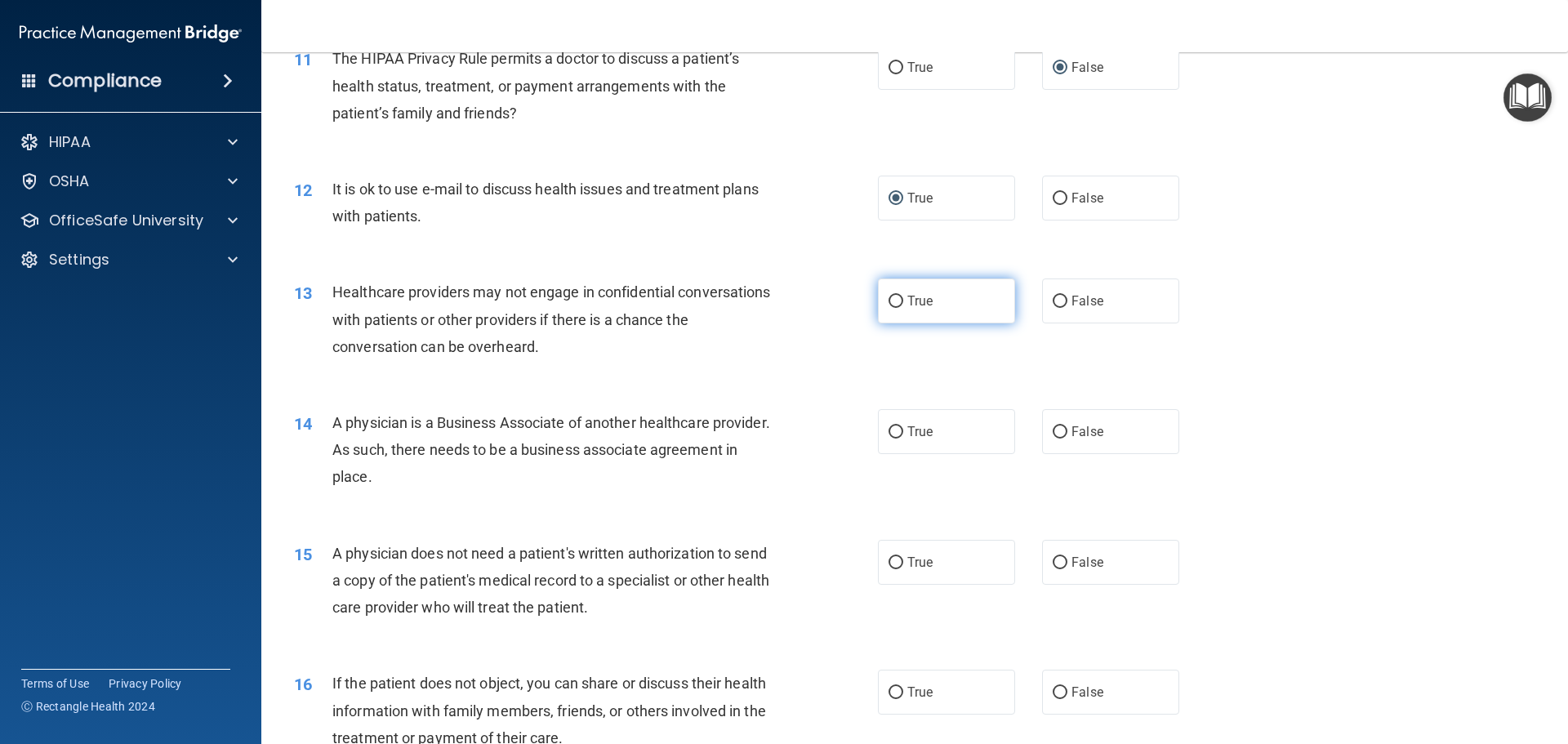
click at [894, 301] on input "True" at bounding box center [896, 302] width 15 height 12
radio input "true"
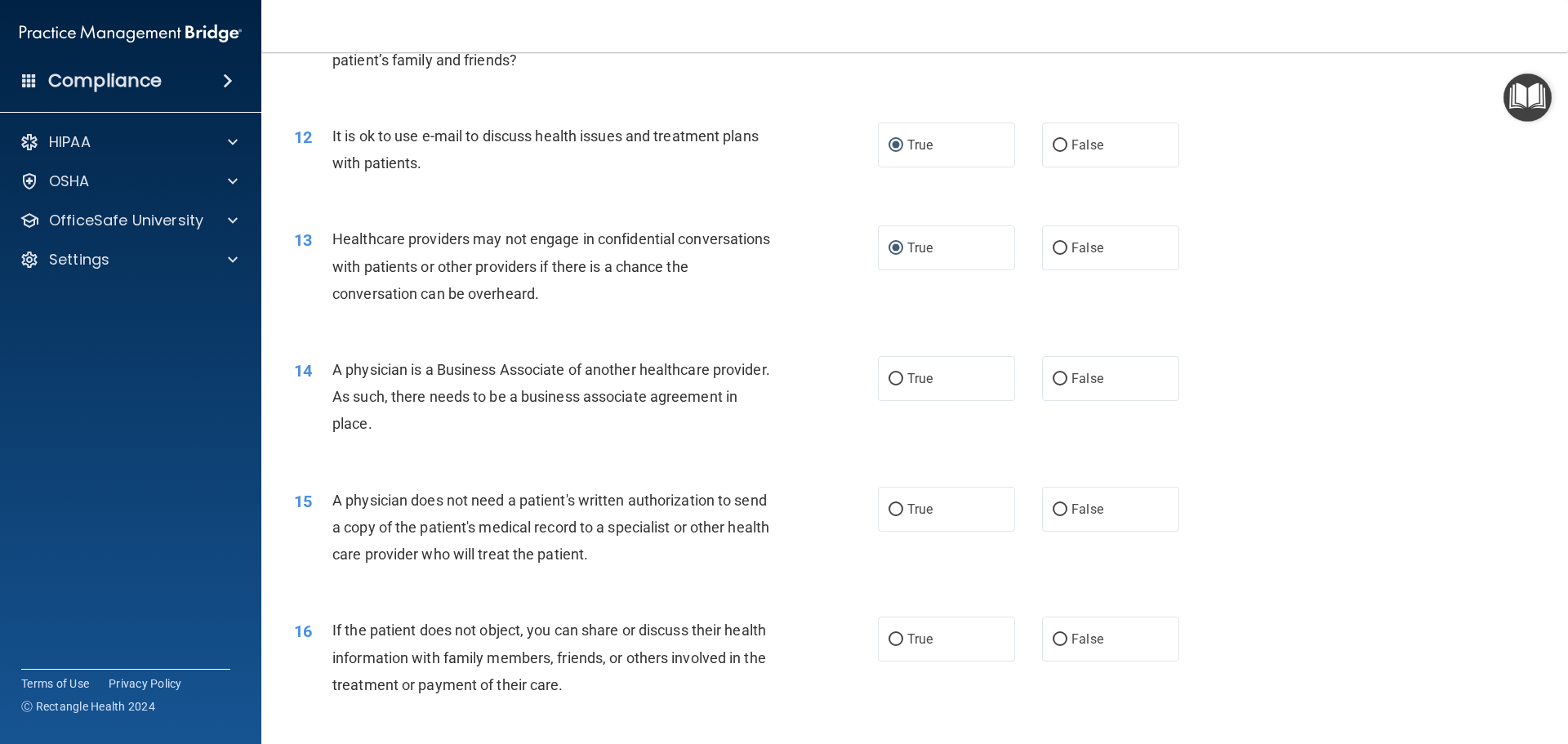
scroll to position [1387, 0]
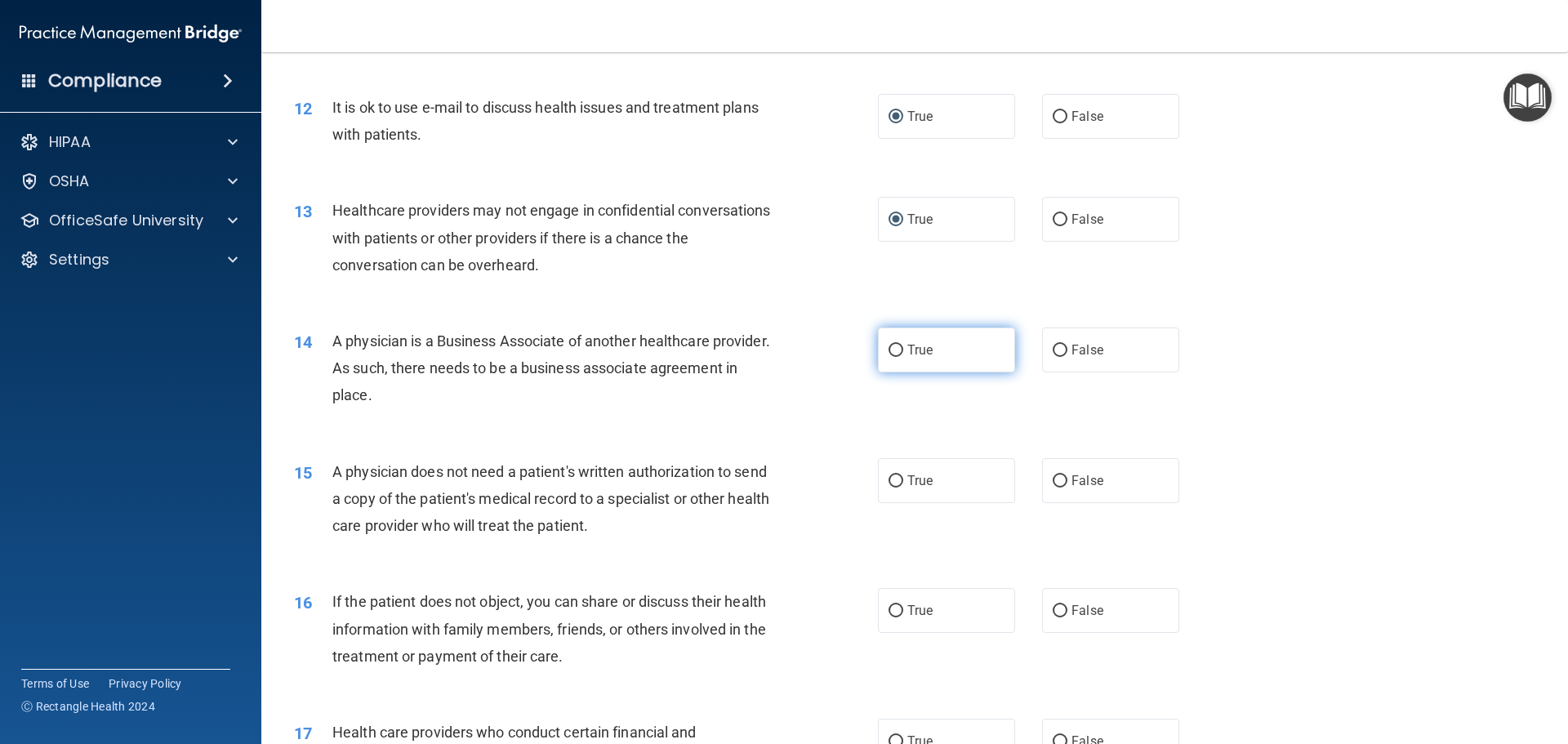
click at [889, 350] on input "True" at bounding box center [896, 351] width 15 height 12
radio input "true"
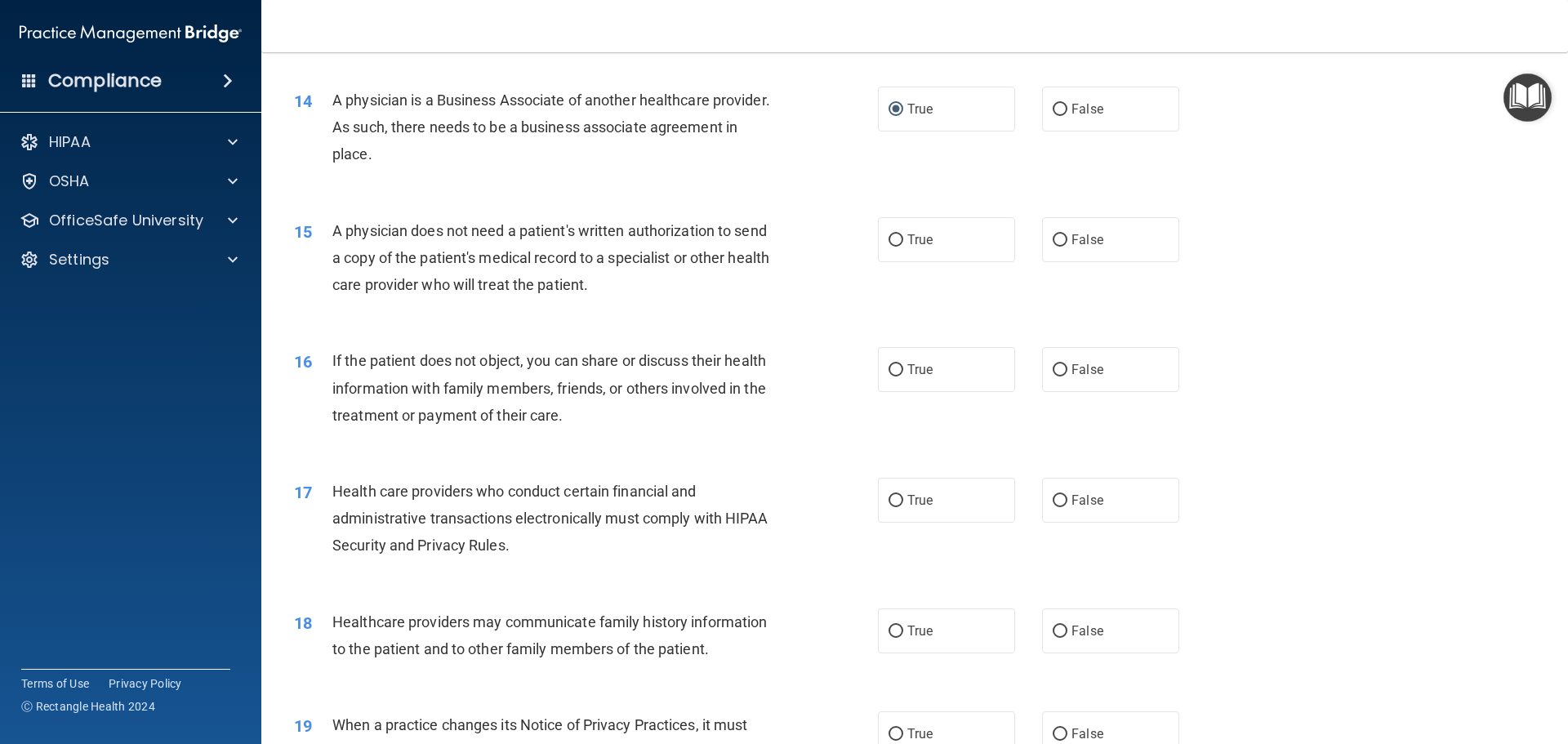
scroll to position [1632, 0]
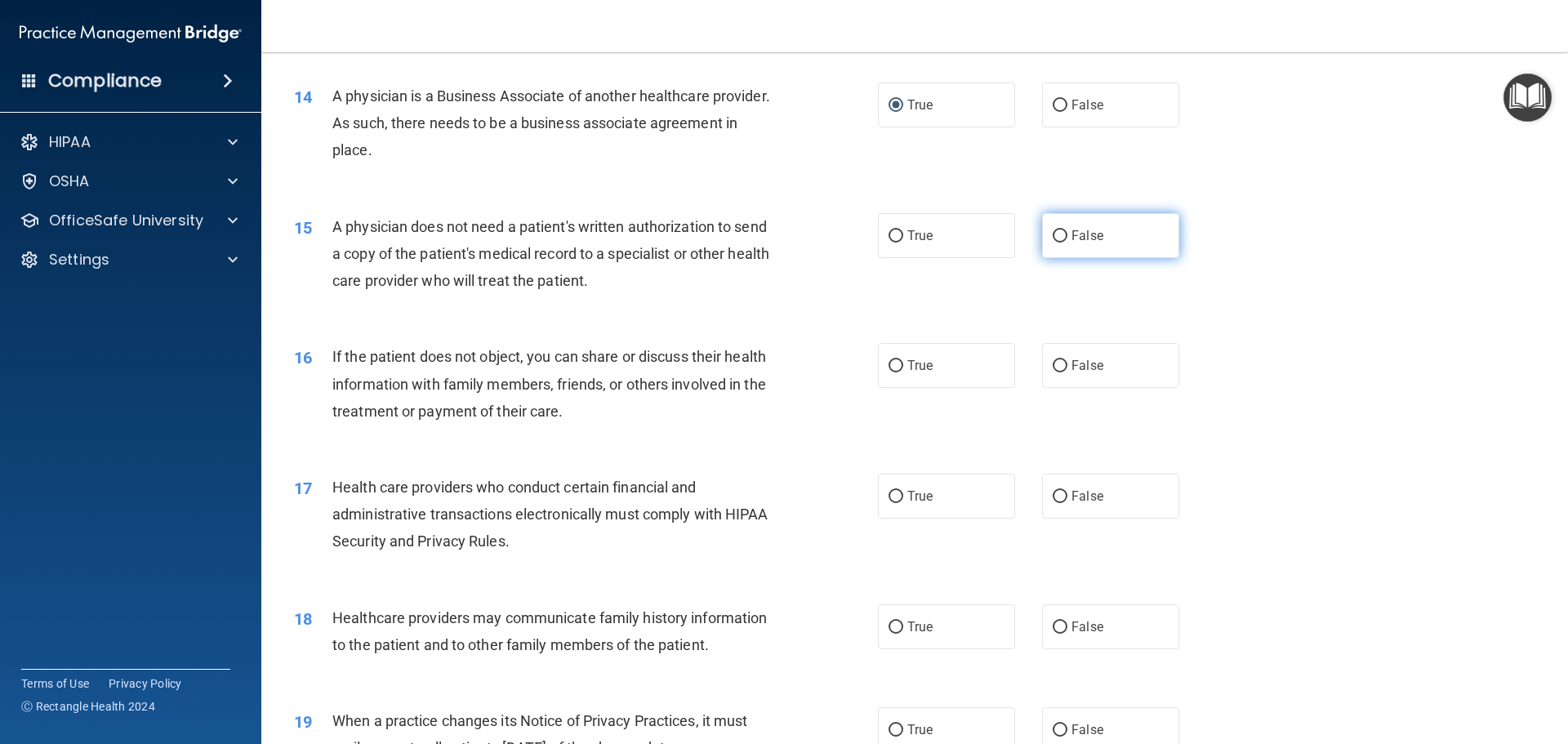
click at [1054, 237] on input "False" at bounding box center [1060, 237] width 15 height 12
radio input "true"
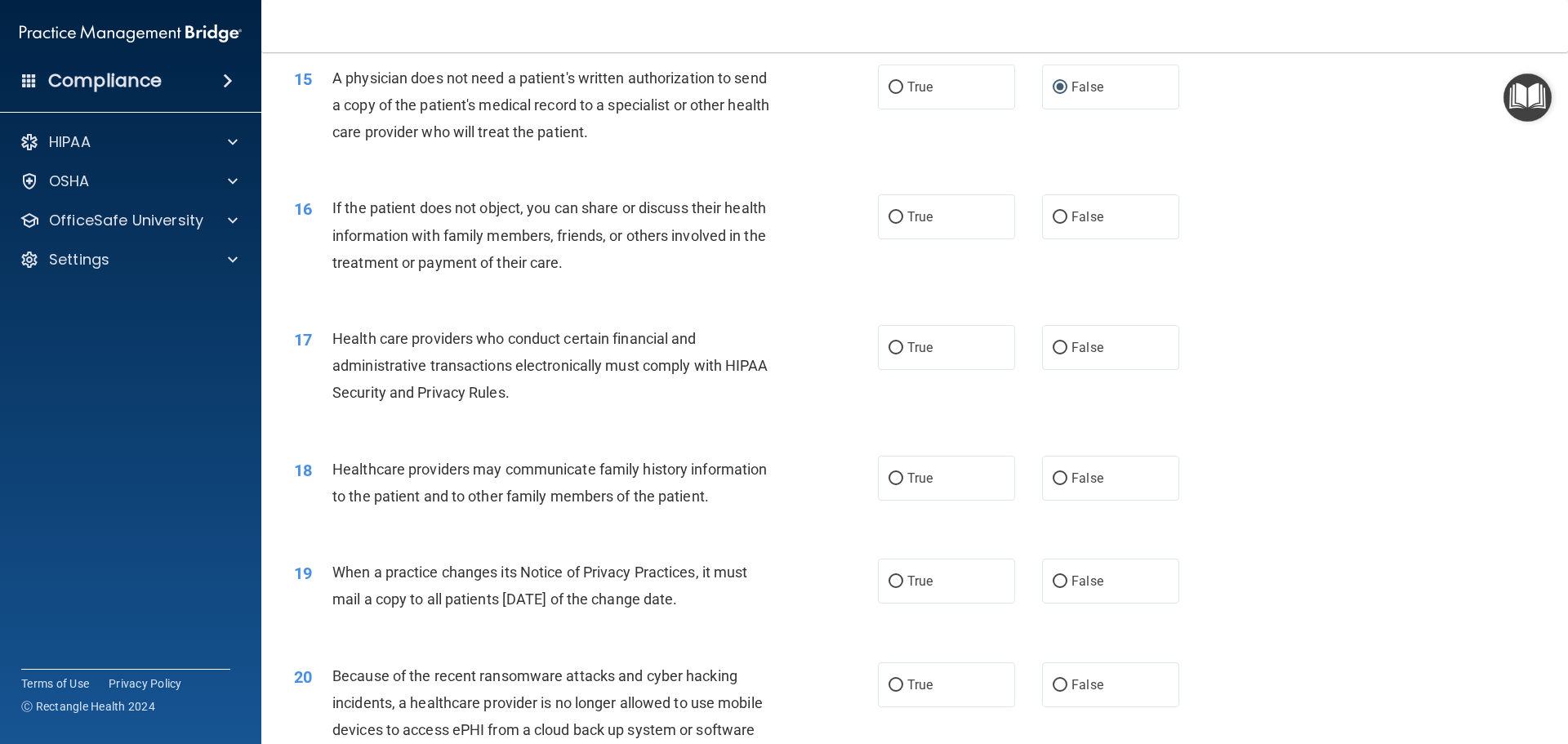
scroll to position [1796, 0]
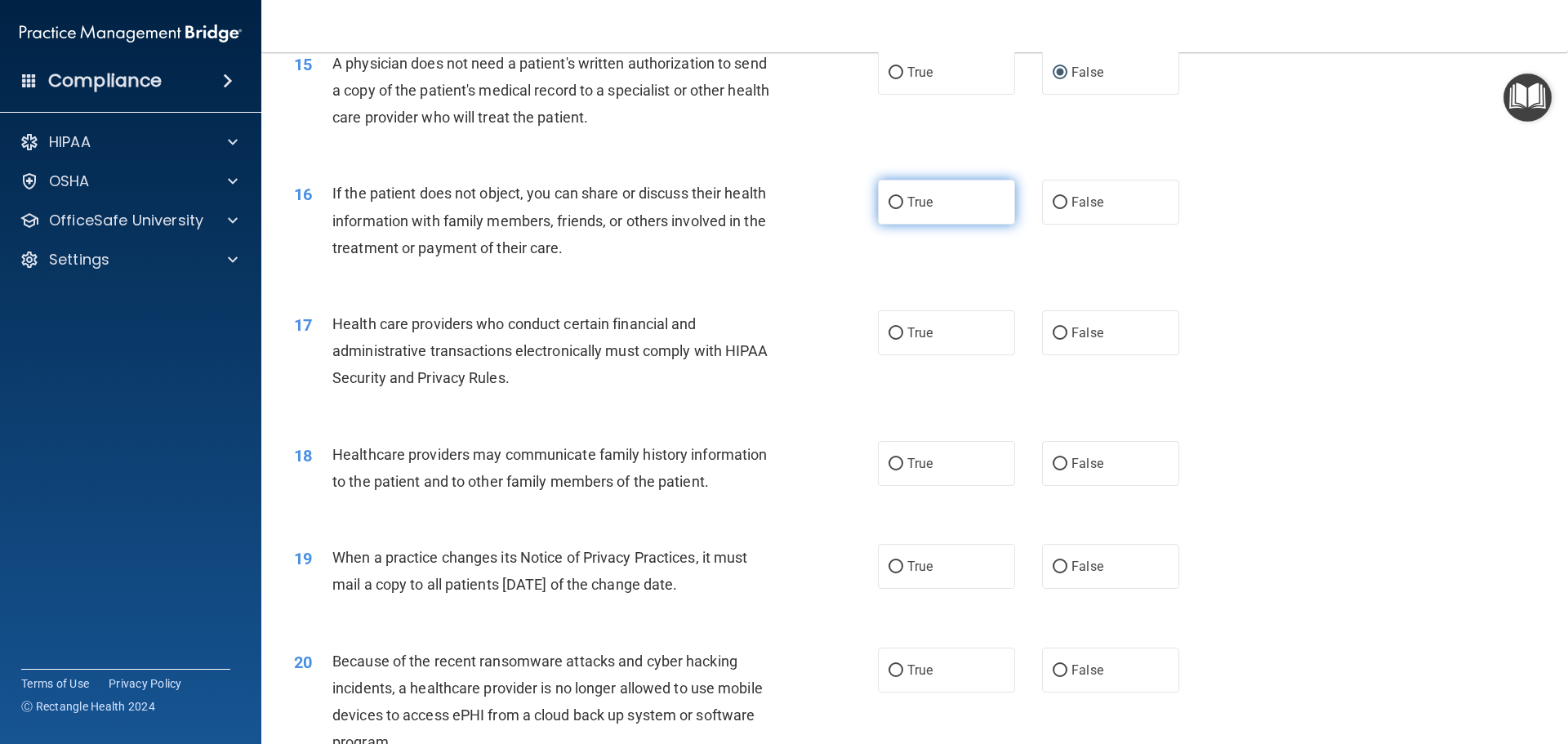
click at [889, 198] on input "True" at bounding box center [896, 203] width 15 height 12
radio input "true"
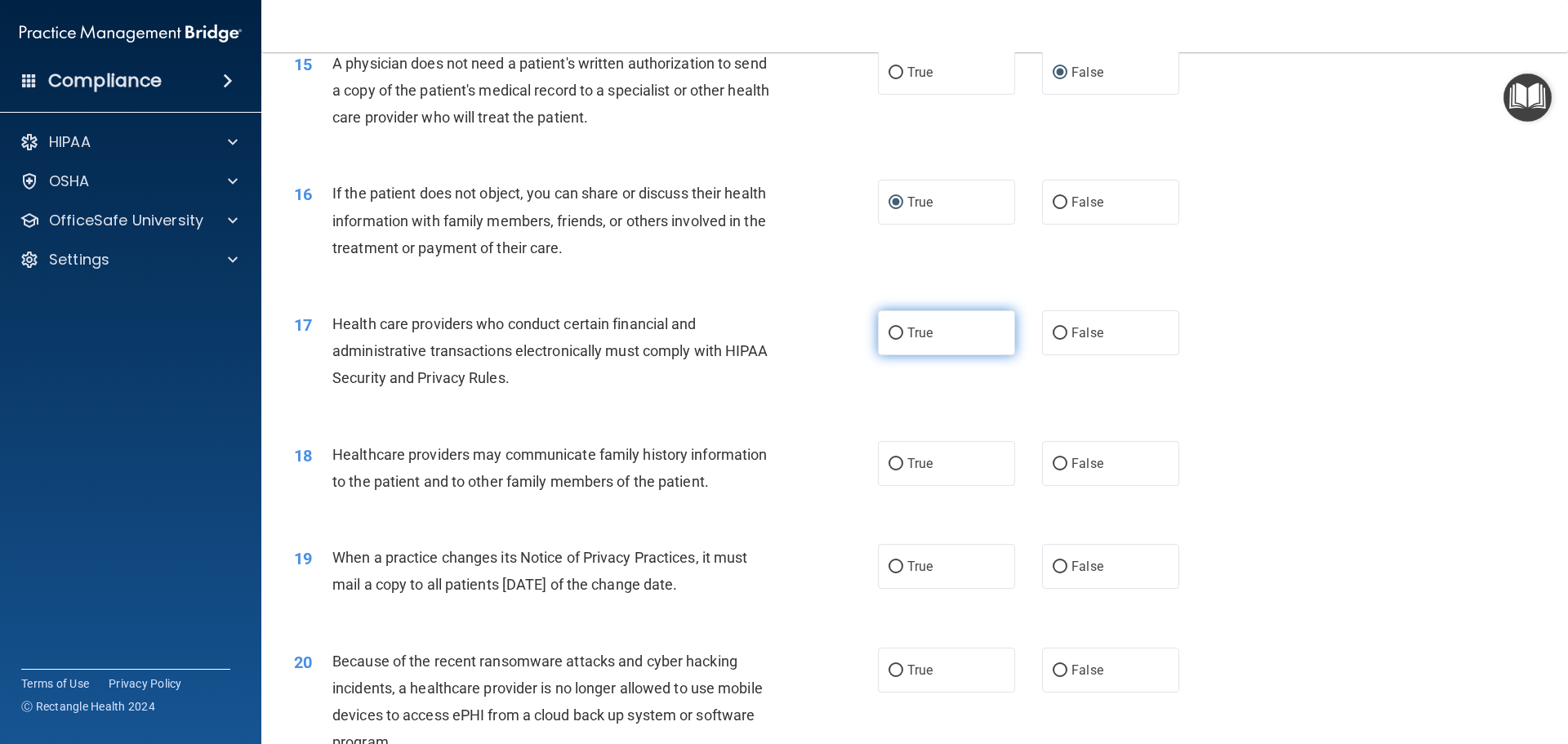
click at [893, 337] on input "True" at bounding box center [896, 334] width 15 height 12
radio input "true"
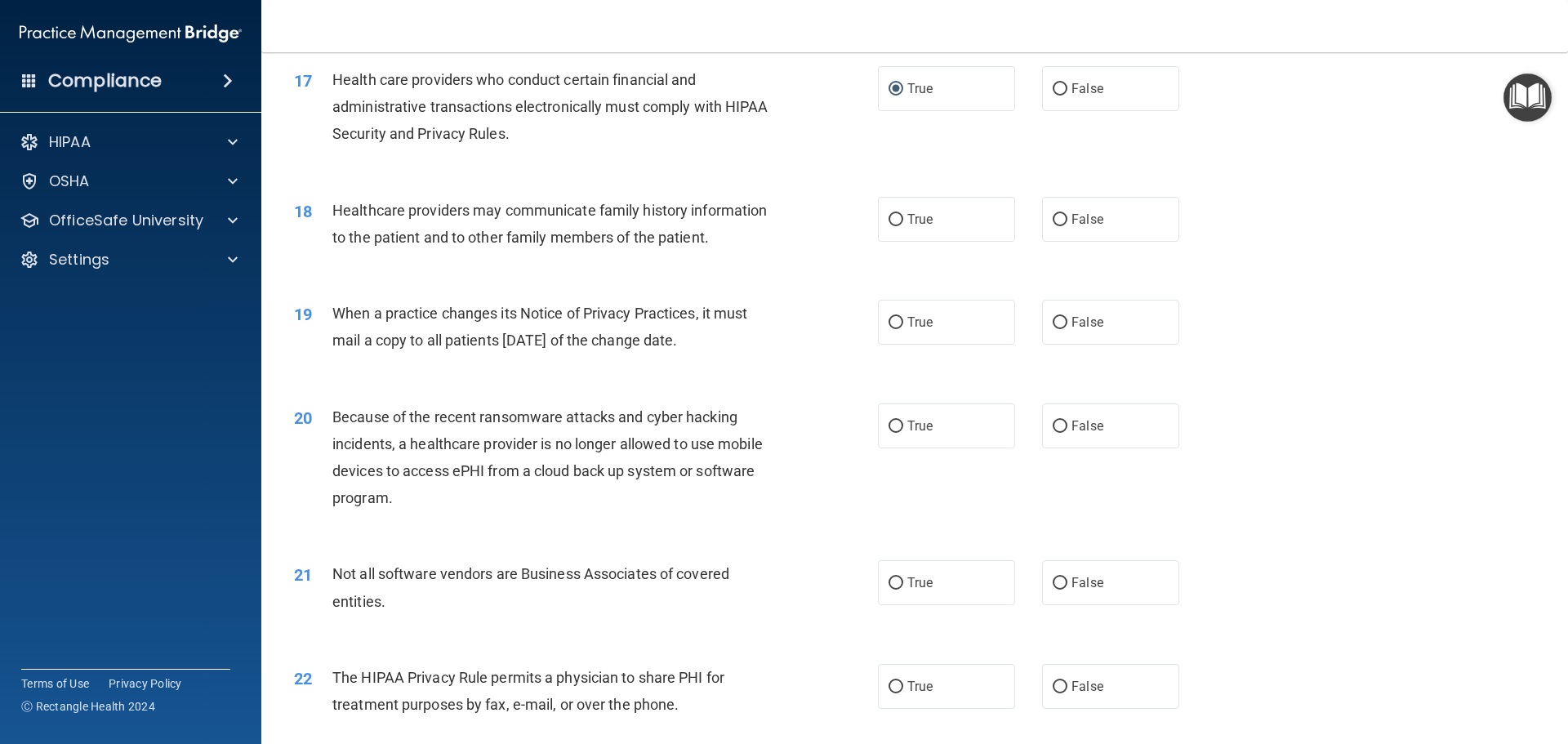
scroll to position [2041, 0]
click at [893, 218] on input "True" at bounding box center [896, 219] width 15 height 12
radio input "true"
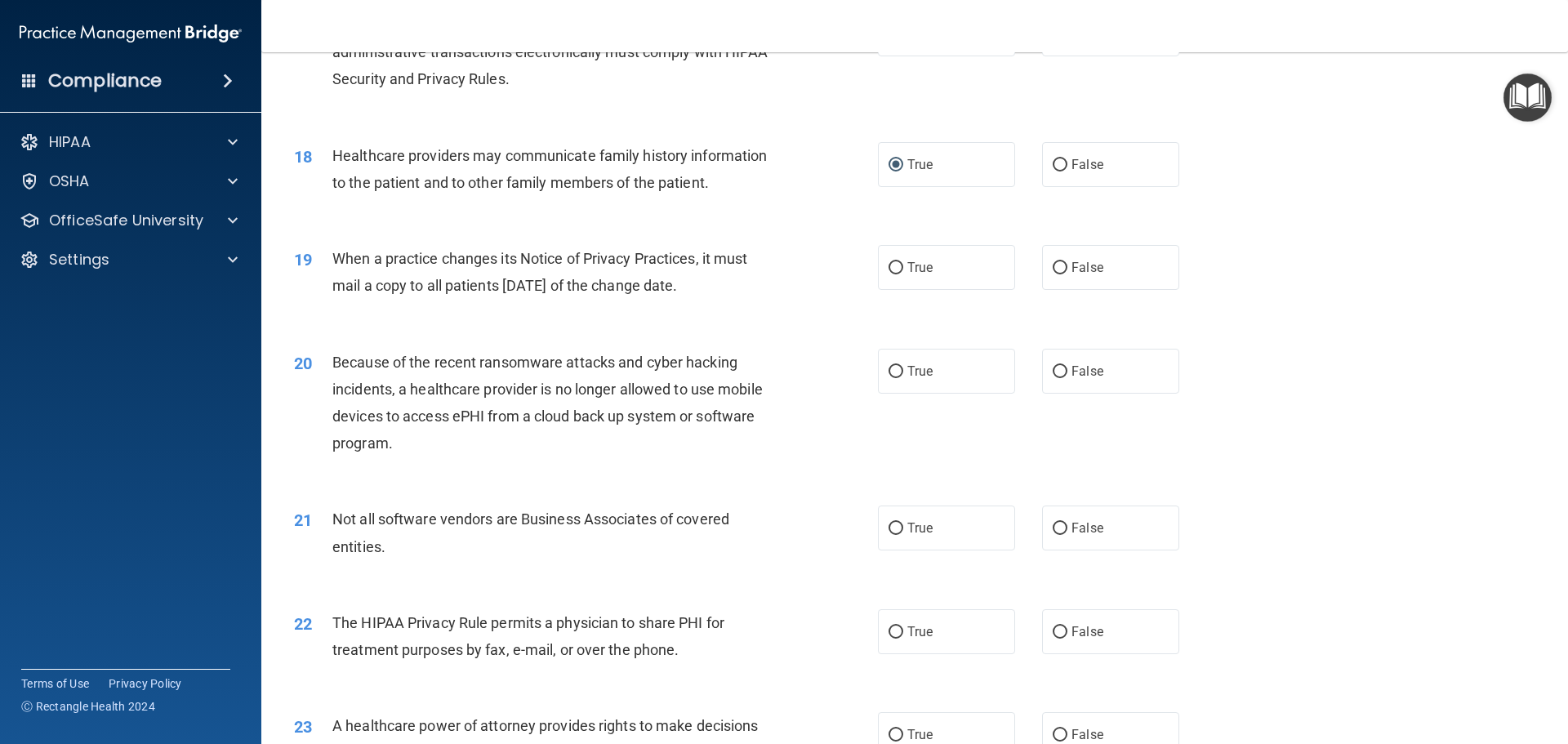
scroll to position [2123, 0]
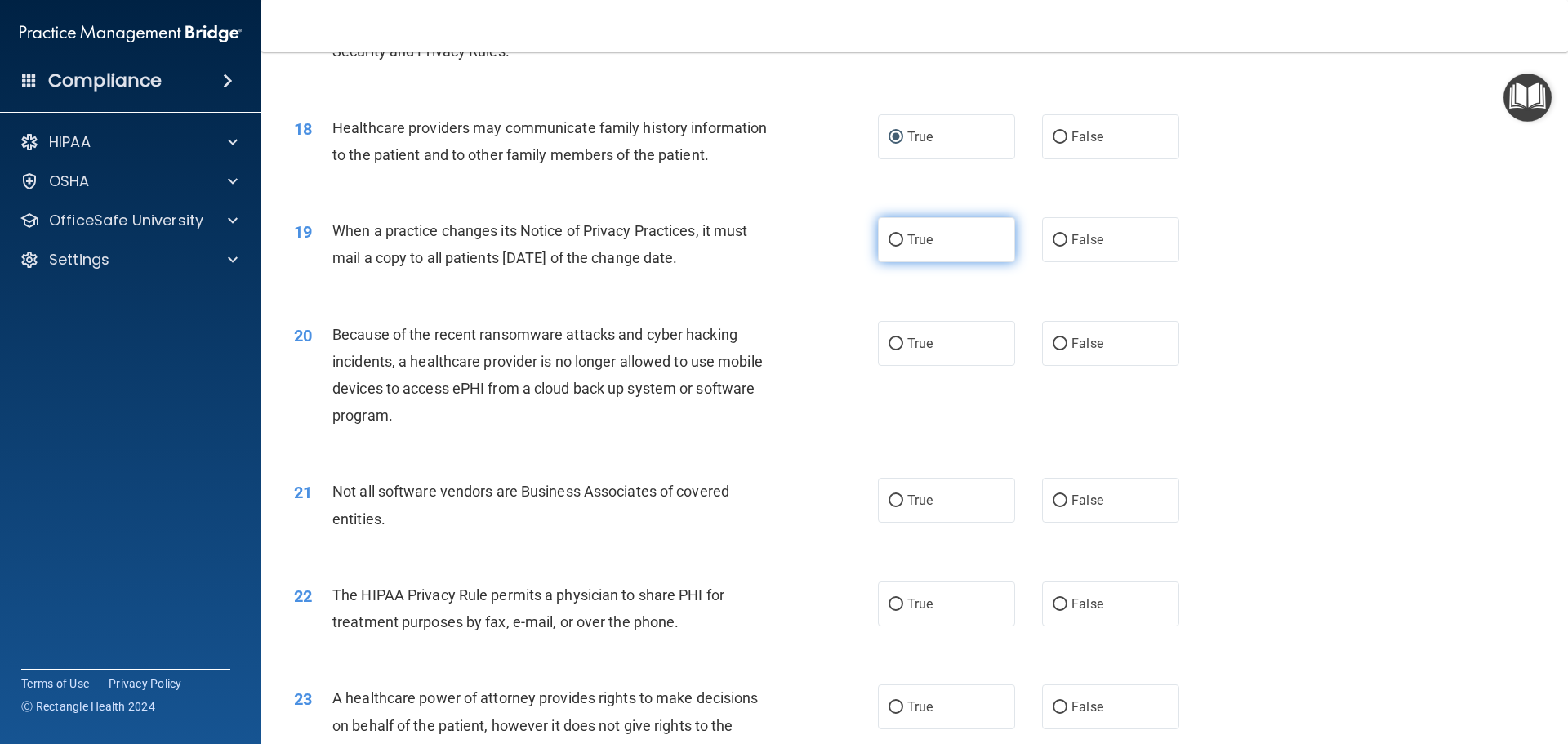
click at [889, 238] on input "True" at bounding box center [896, 240] width 15 height 12
radio input "true"
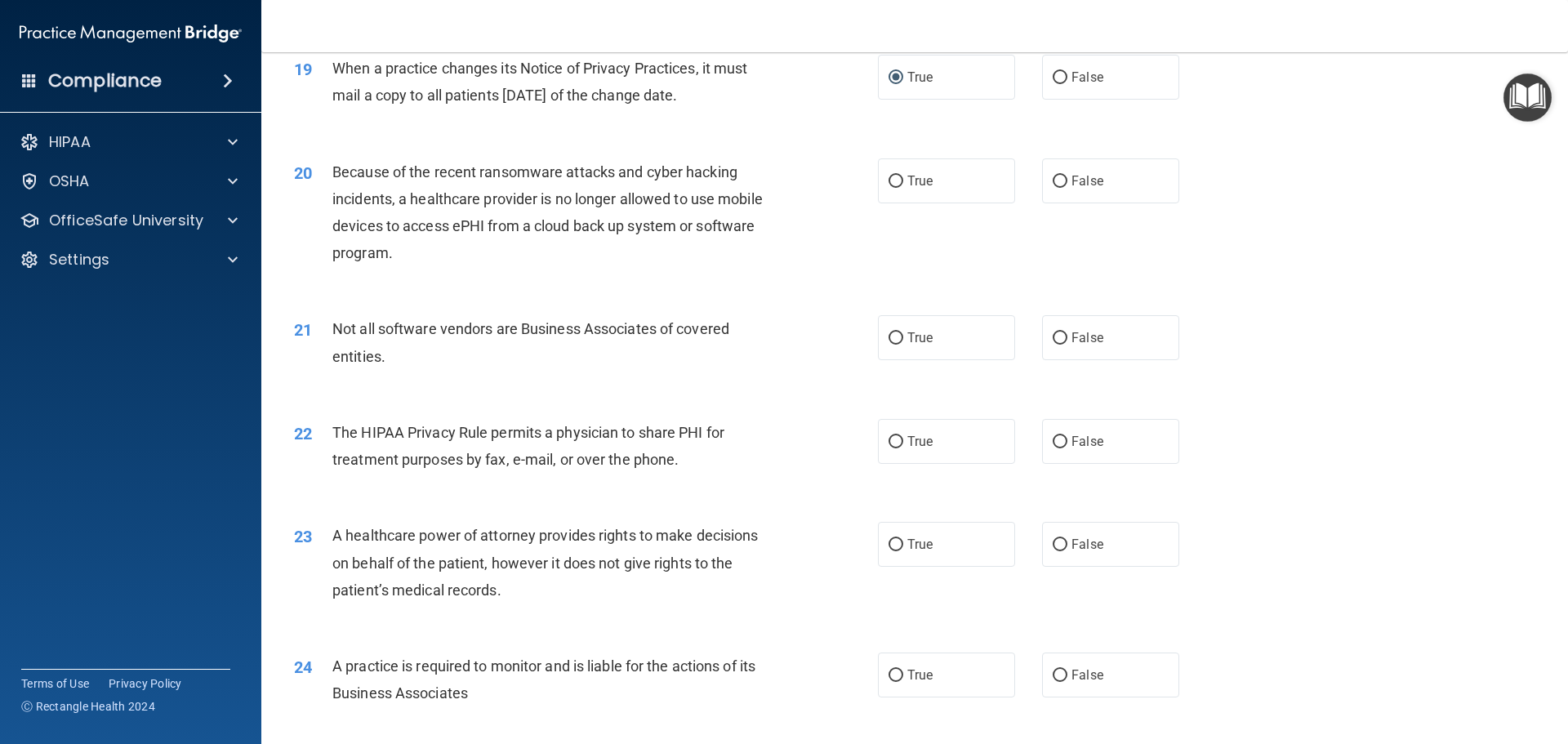
scroll to position [2285, 0]
click at [889, 181] on input "True" at bounding box center [896, 181] width 15 height 12
radio input "true"
click at [893, 343] on input "True" at bounding box center [896, 337] width 15 height 12
radio input "true"
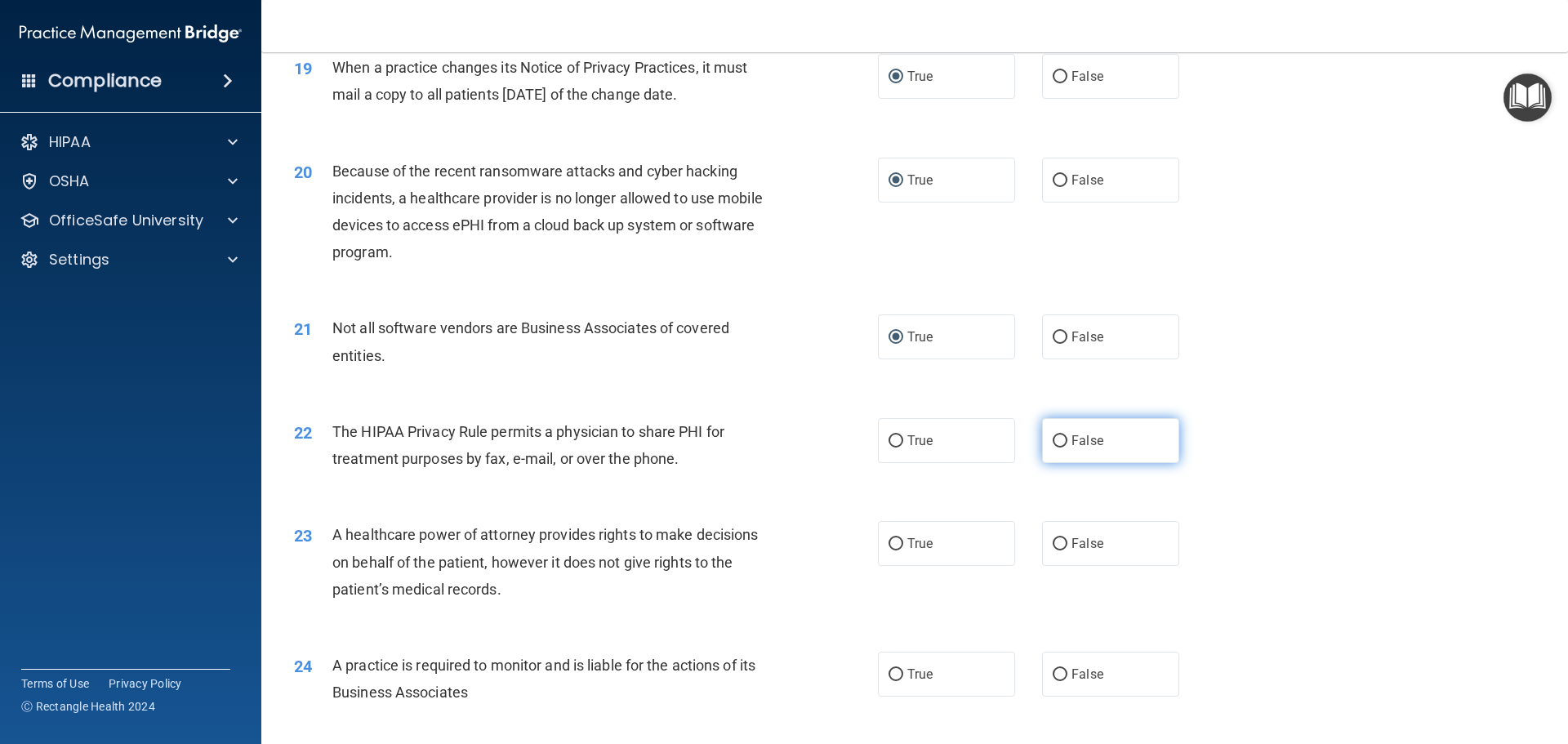
click at [1059, 439] on input "False" at bounding box center [1060, 441] width 15 height 12
radio input "true"
click at [889, 545] on input "True" at bounding box center [896, 544] width 15 height 12
radio input "true"
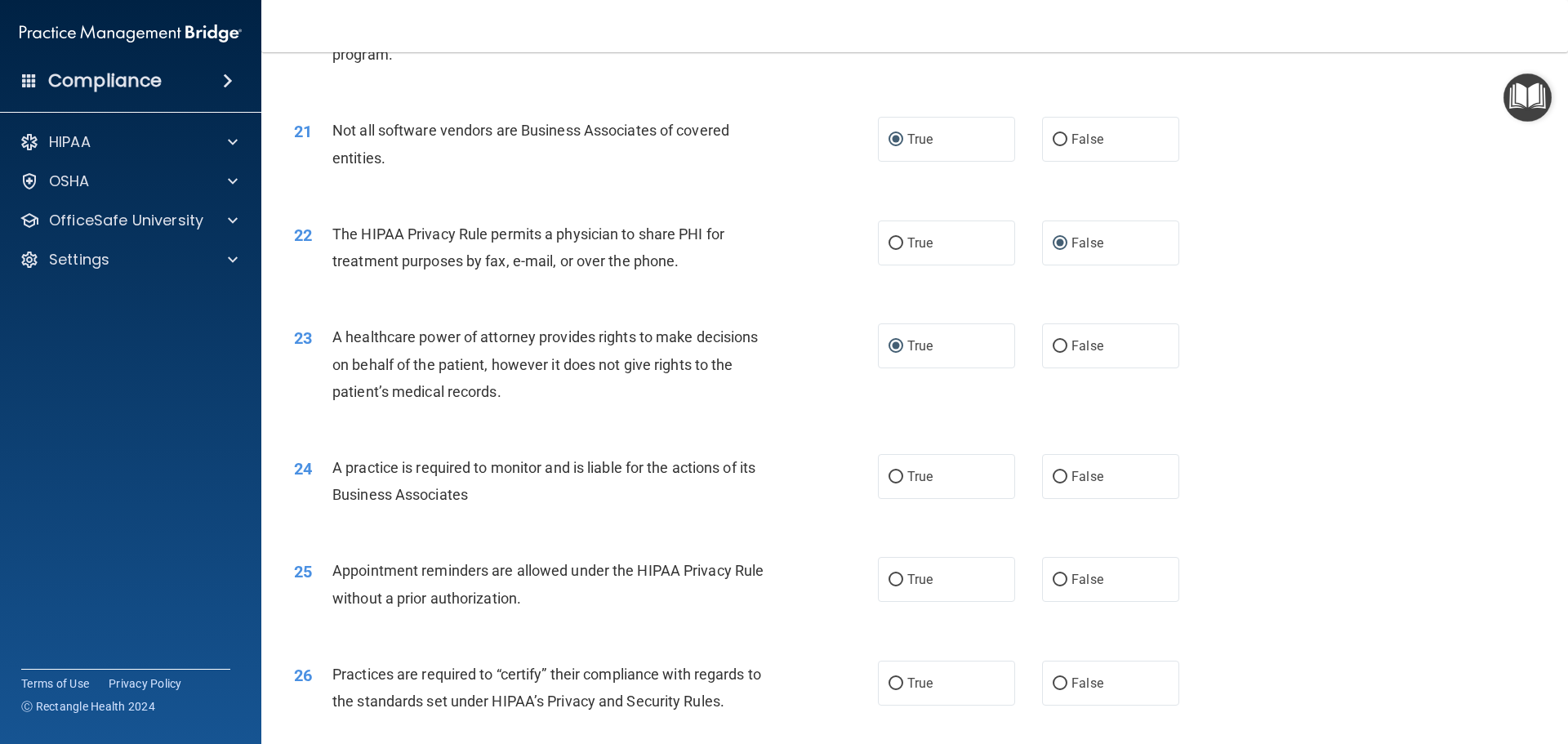
scroll to position [2530, 0]
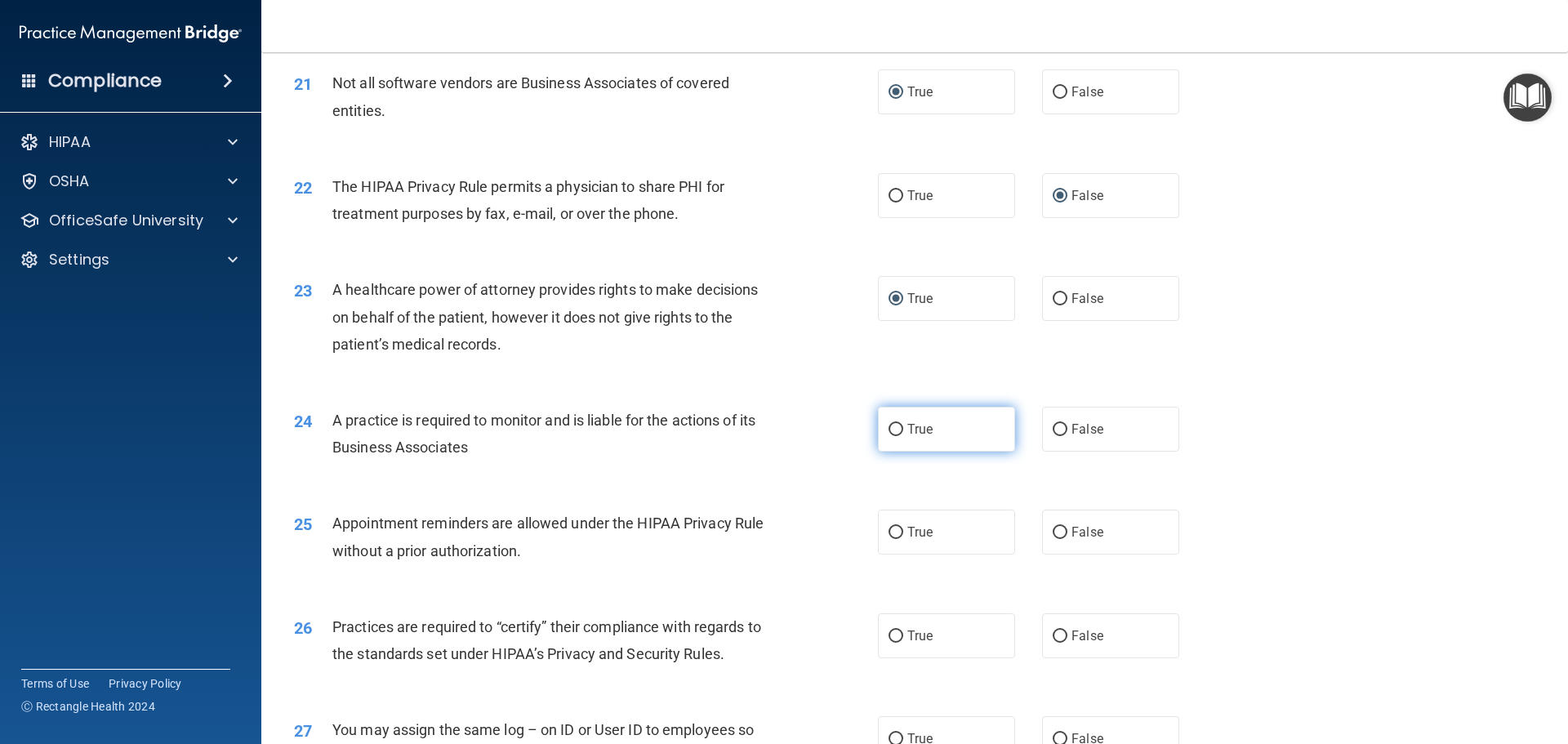
click at [890, 426] on input "True" at bounding box center [896, 430] width 15 height 12
radio input "true"
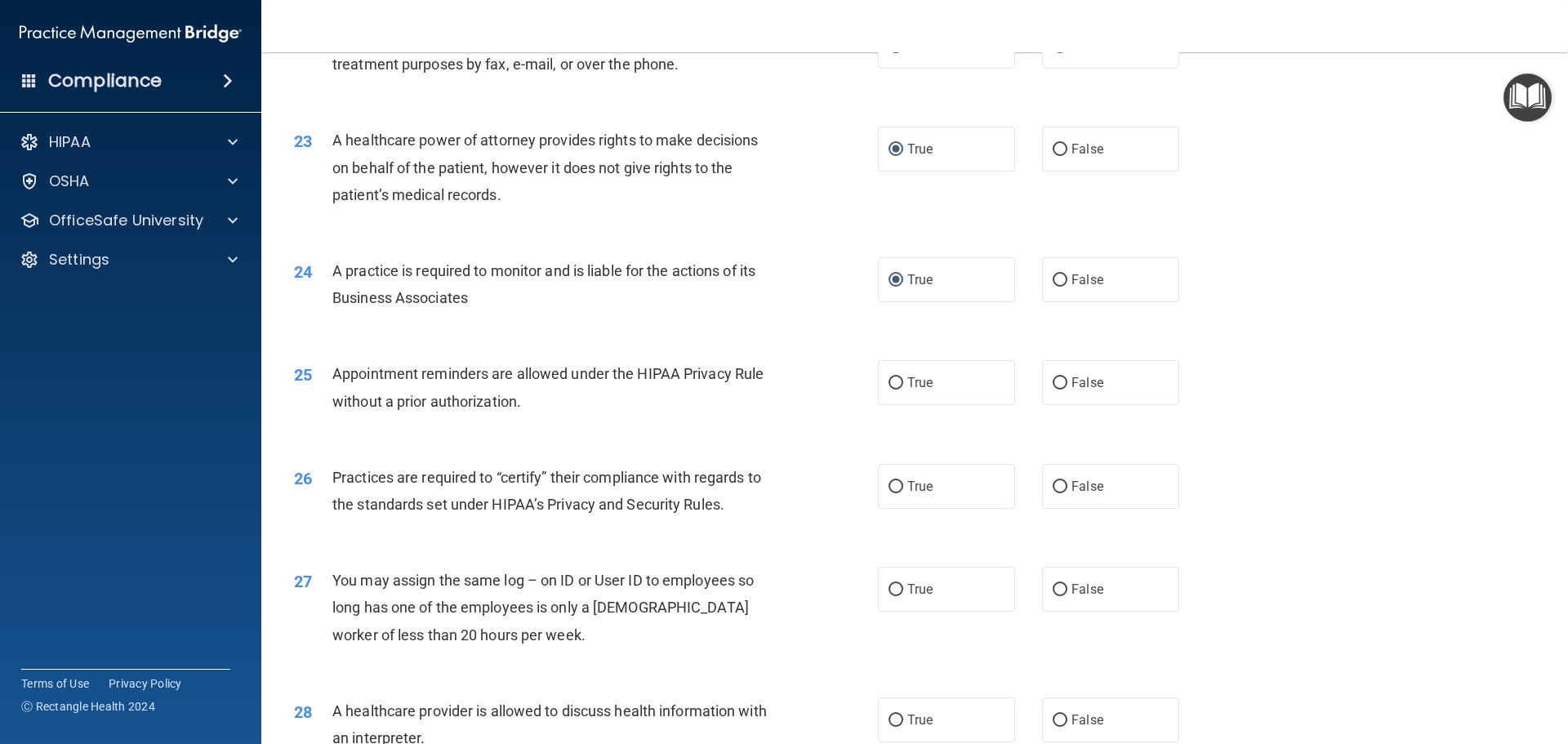
scroll to position [2694, 0]
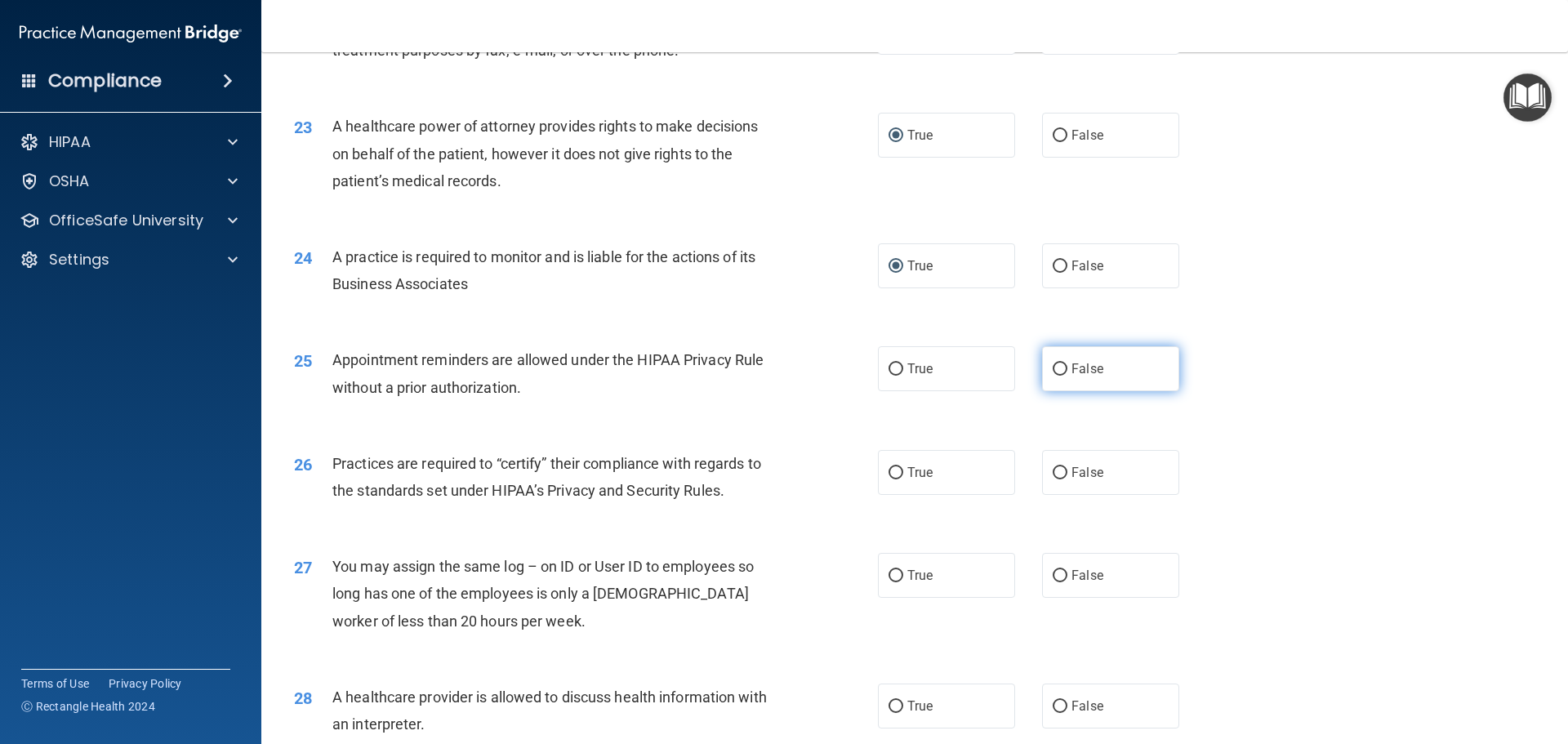
click at [1057, 369] on input "False" at bounding box center [1060, 369] width 15 height 12
radio input "true"
click at [892, 473] on input "True" at bounding box center [896, 473] width 15 height 12
radio input "true"
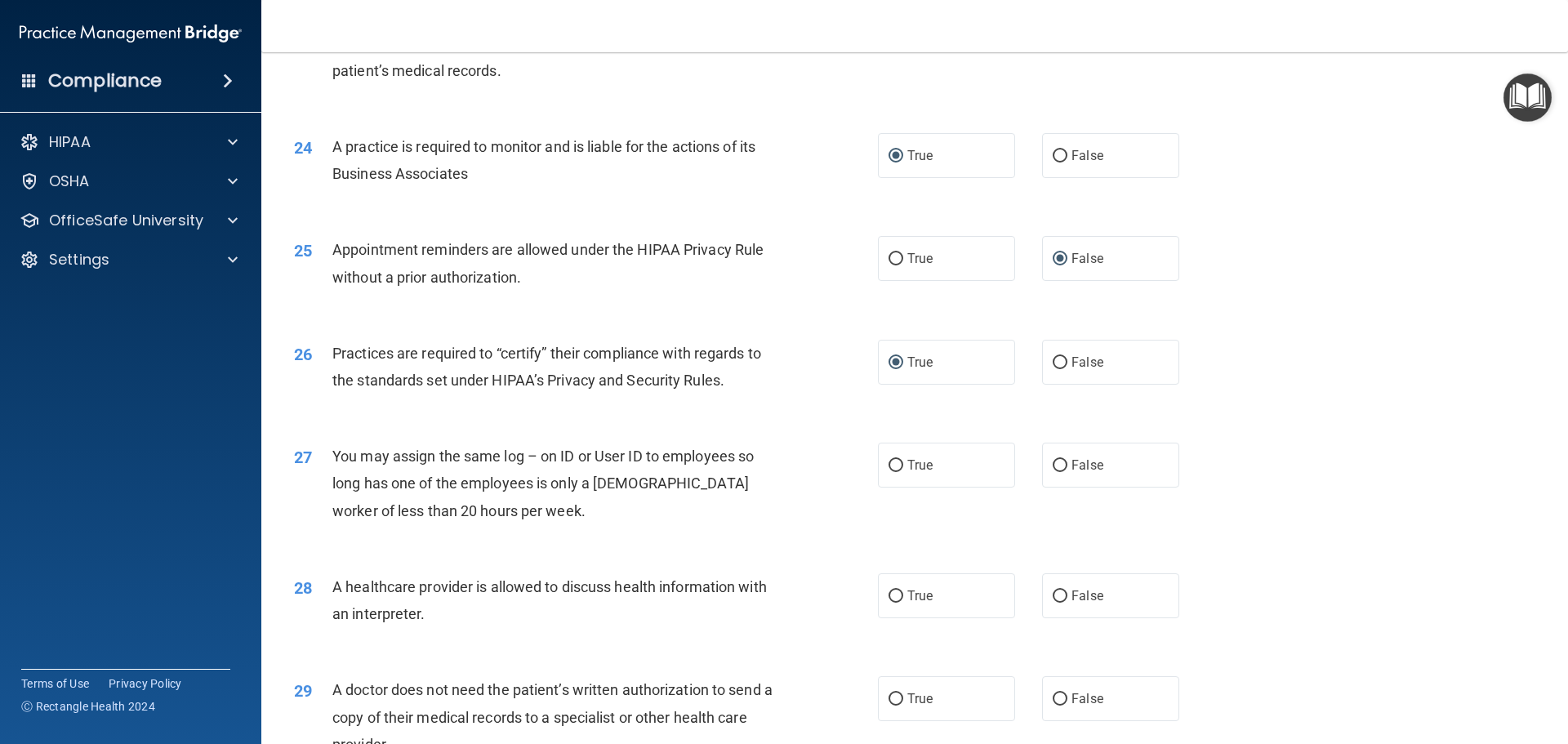
scroll to position [2857, 0]
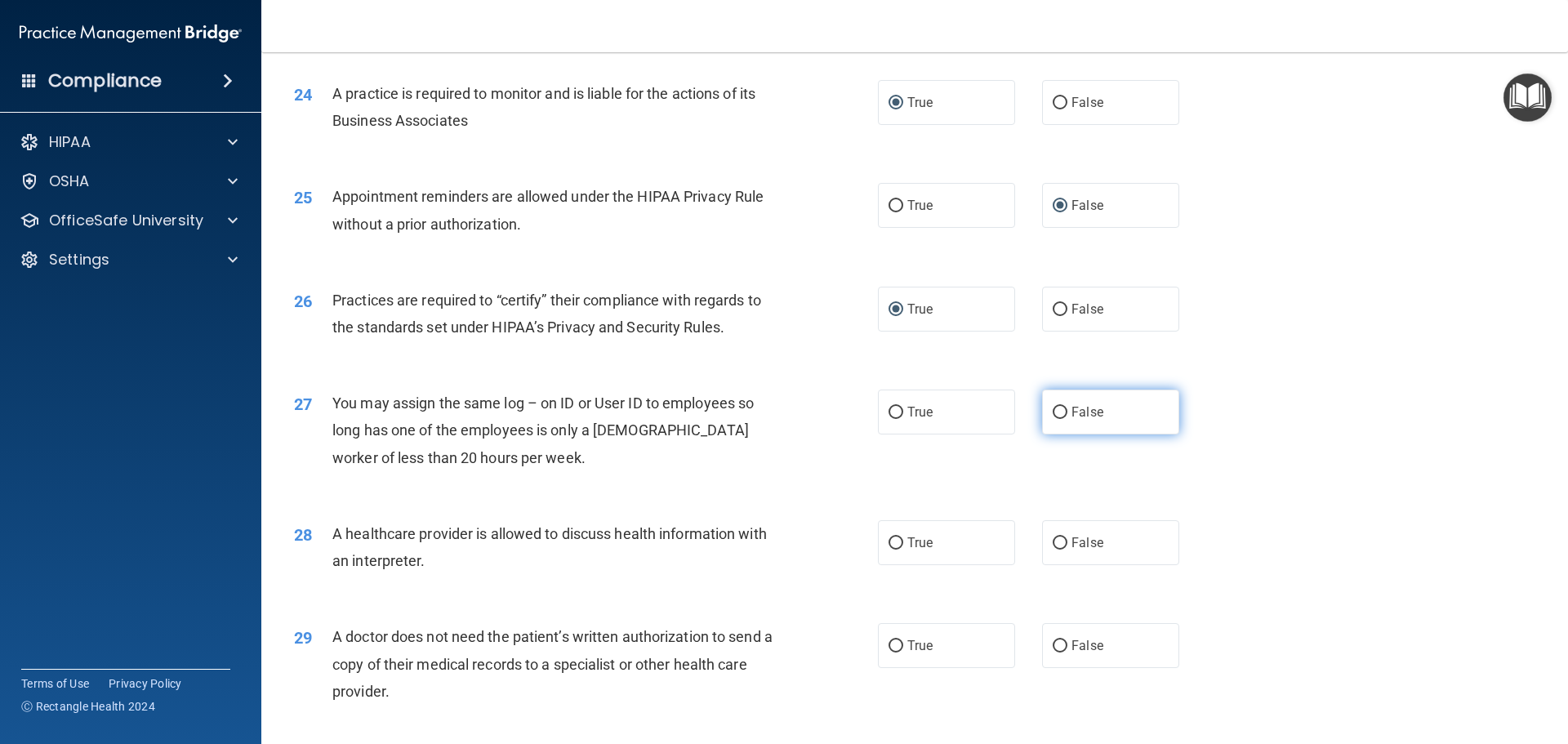
click at [1052, 411] on input "False" at bounding box center [1060, 413] width 15 height 12
radio input "true"
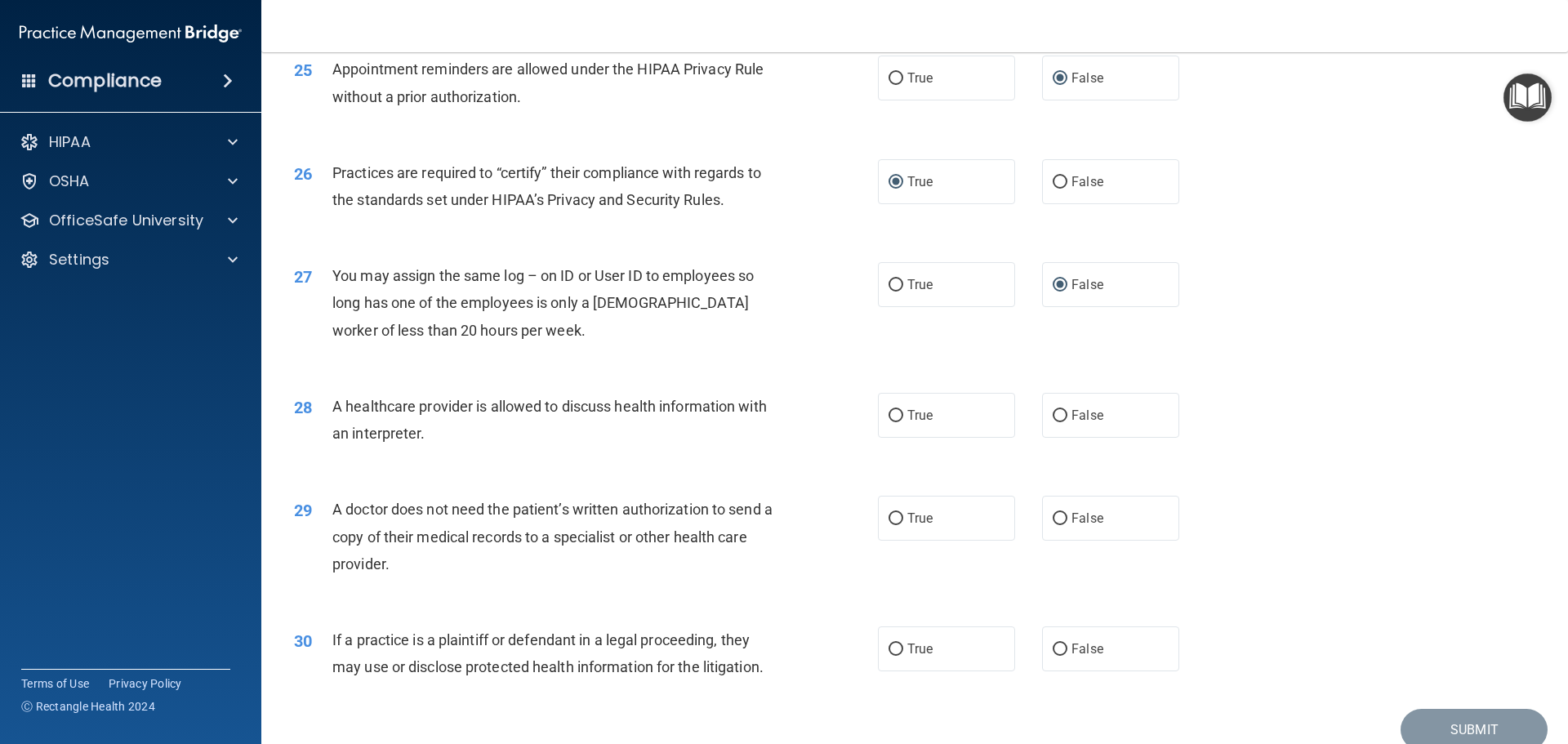
scroll to position [3020, 0]
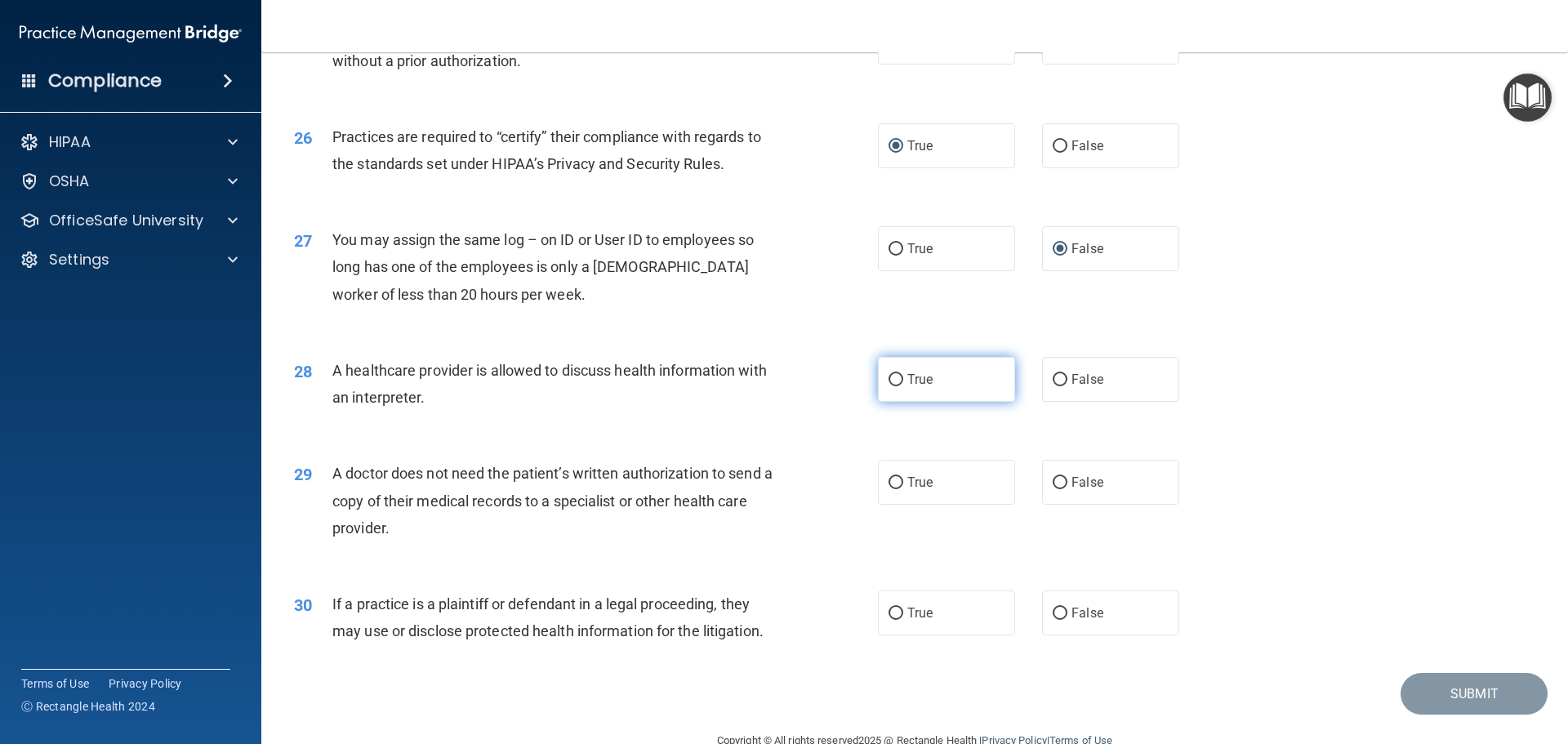
click at [891, 381] on input "True" at bounding box center [896, 380] width 15 height 12
radio input "true"
click at [1054, 479] on input "False" at bounding box center [1060, 483] width 15 height 12
radio input "true"
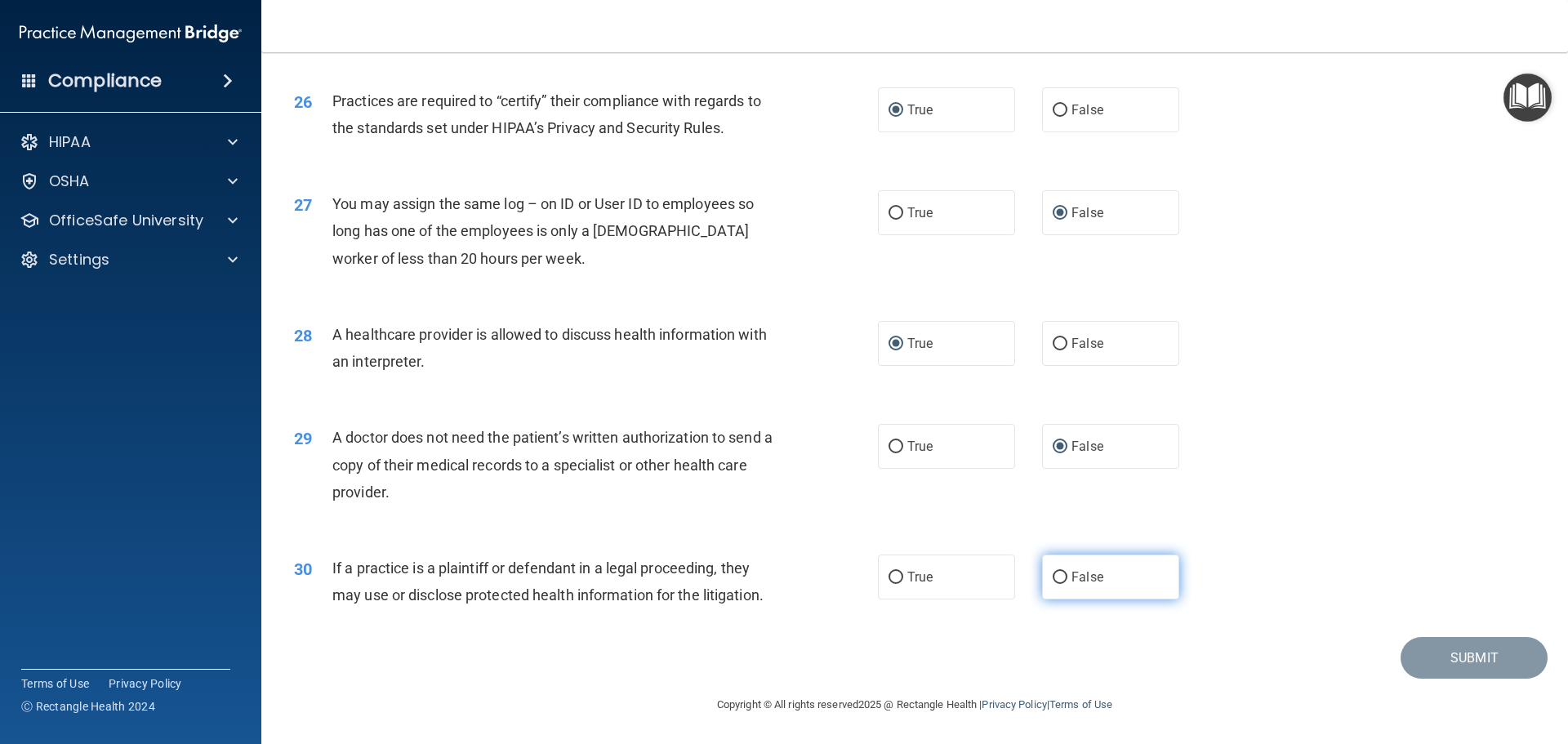
click at [1053, 577] on input "False" at bounding box center [1060, 578] width 15 height 12
radio input "true"
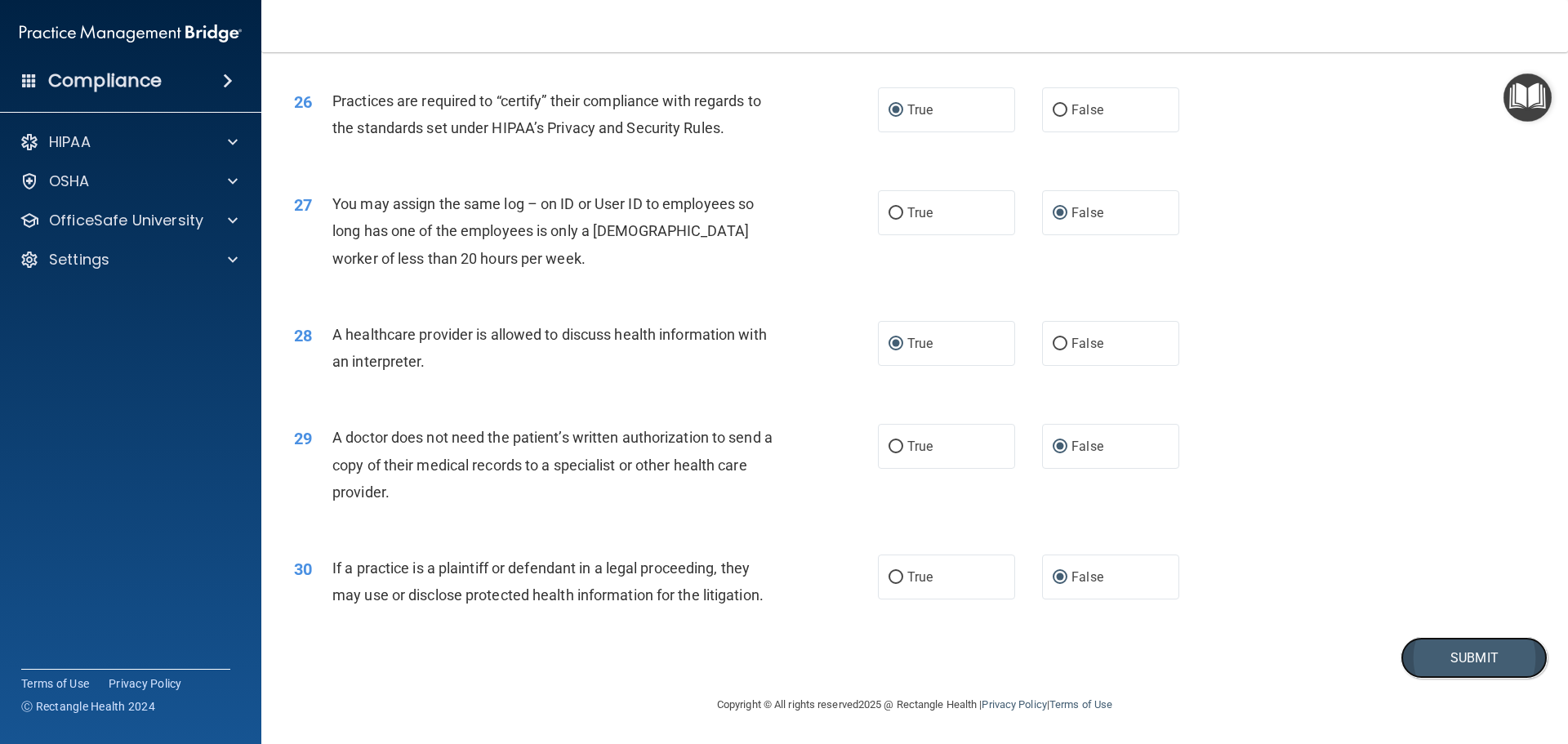
click at [1504, 653] on button "Submit" at bounding box center [1474, 657] width 147 height 42
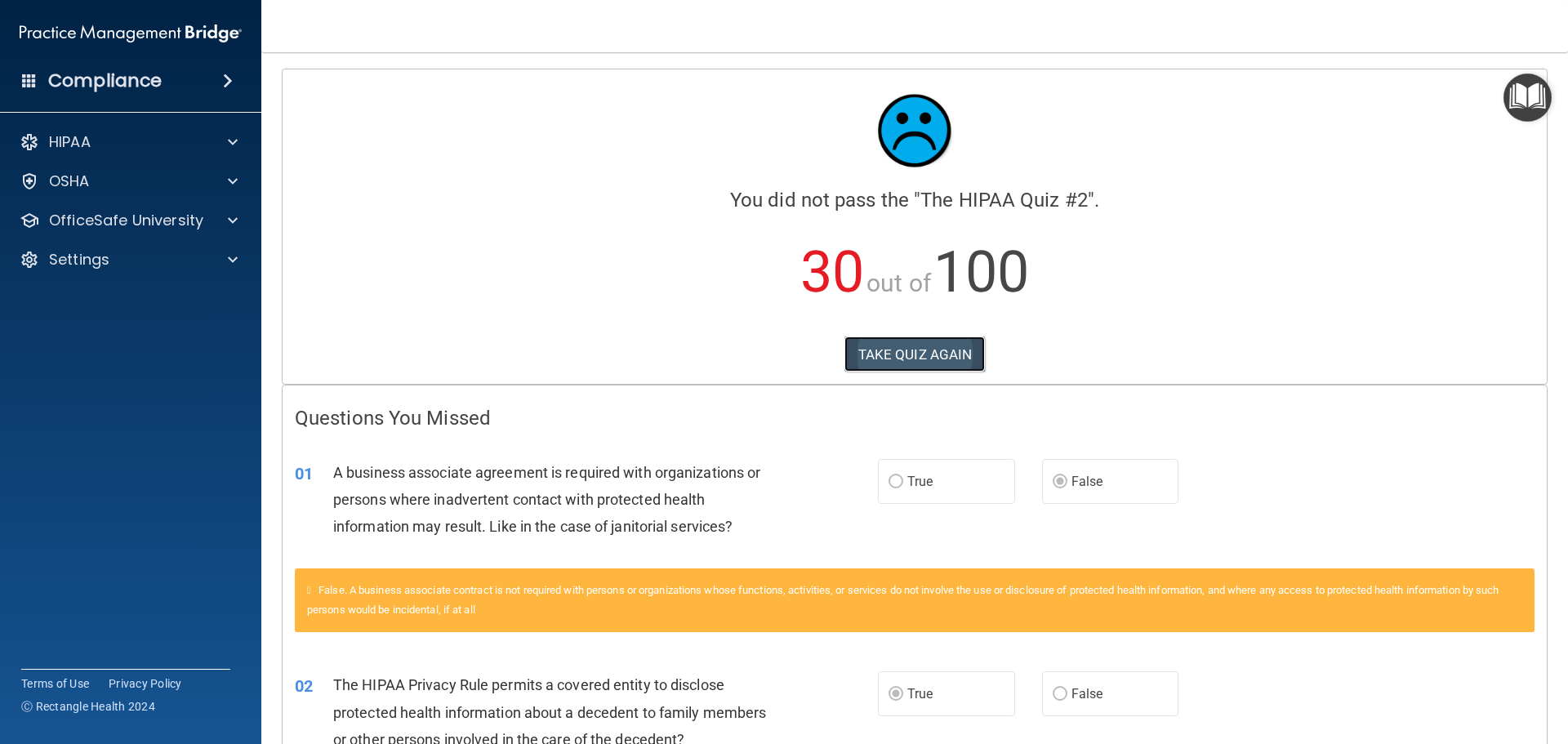
click at [936, 346] on button "TAKE QUIZ AGAIN" at bounding box center [914, 354] width 142 height 36
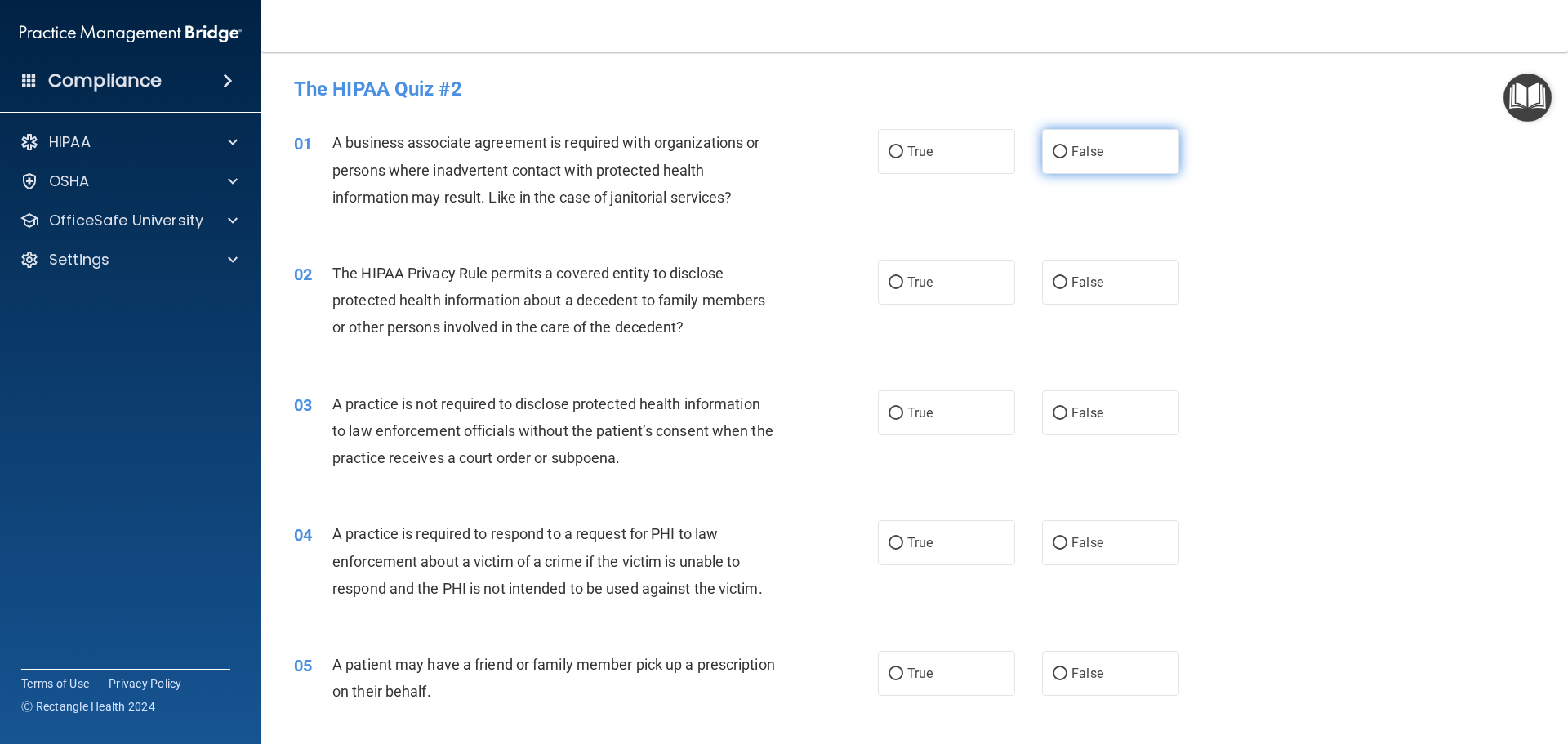
click at [1056, 156] on input "False" at bounding box center [1060, 152] width 15 height 12
radio input "true"
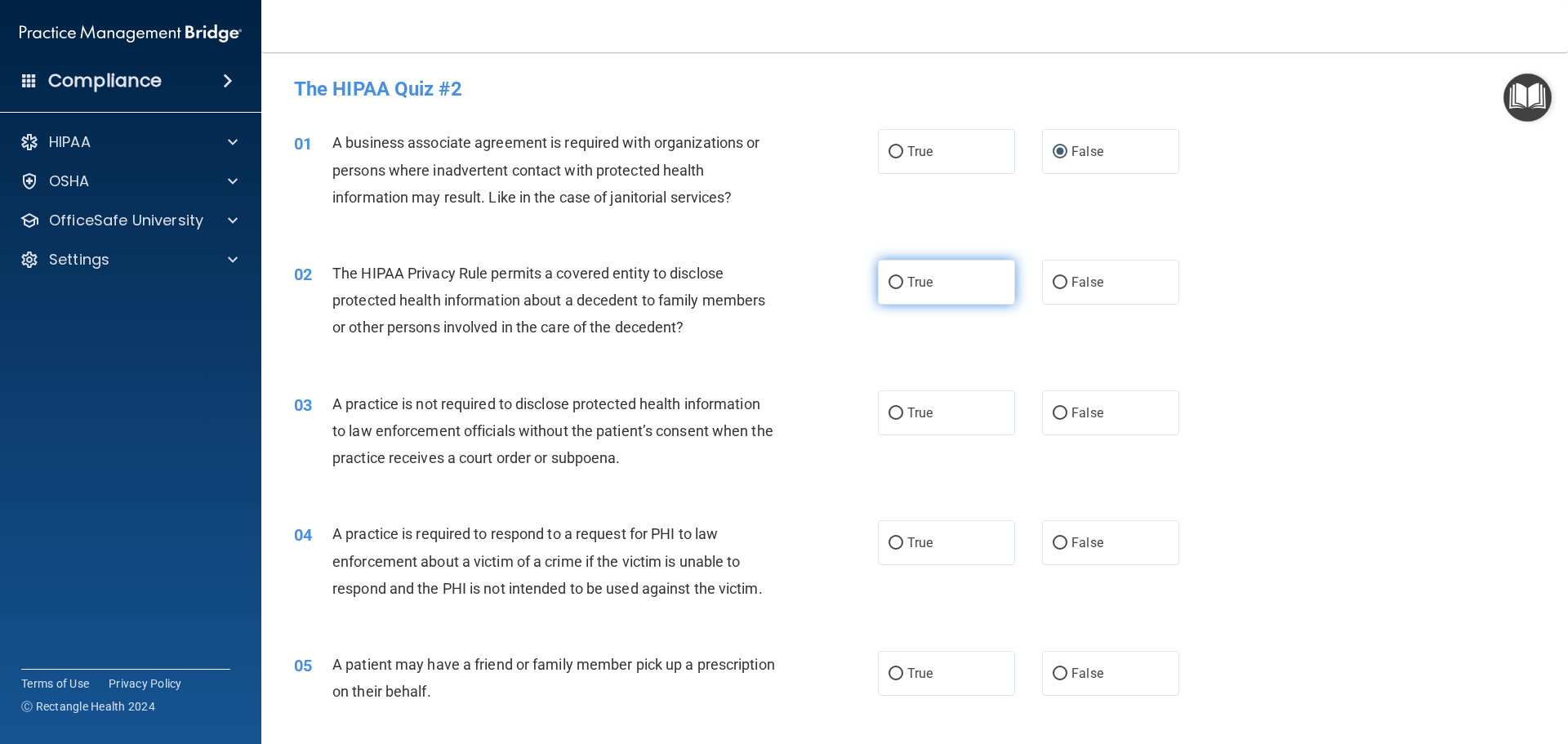
click at [889, 281] on input "True" at bounding box center [896, 283] width 15 height 12
radio input "true"
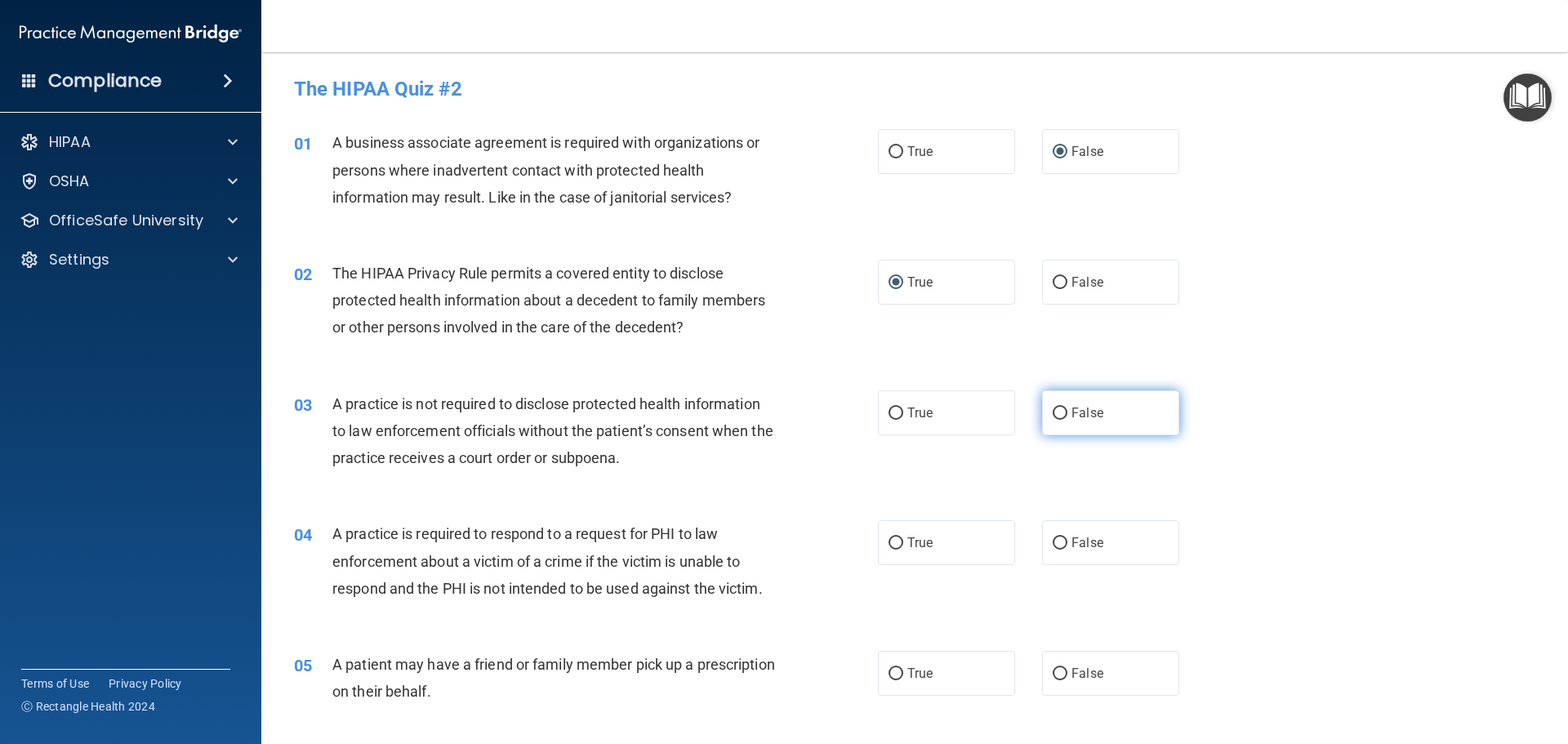
click at [1054, 416] on input "False" at bounding box center [1060, 414] width 15 height 12
radio input "true"
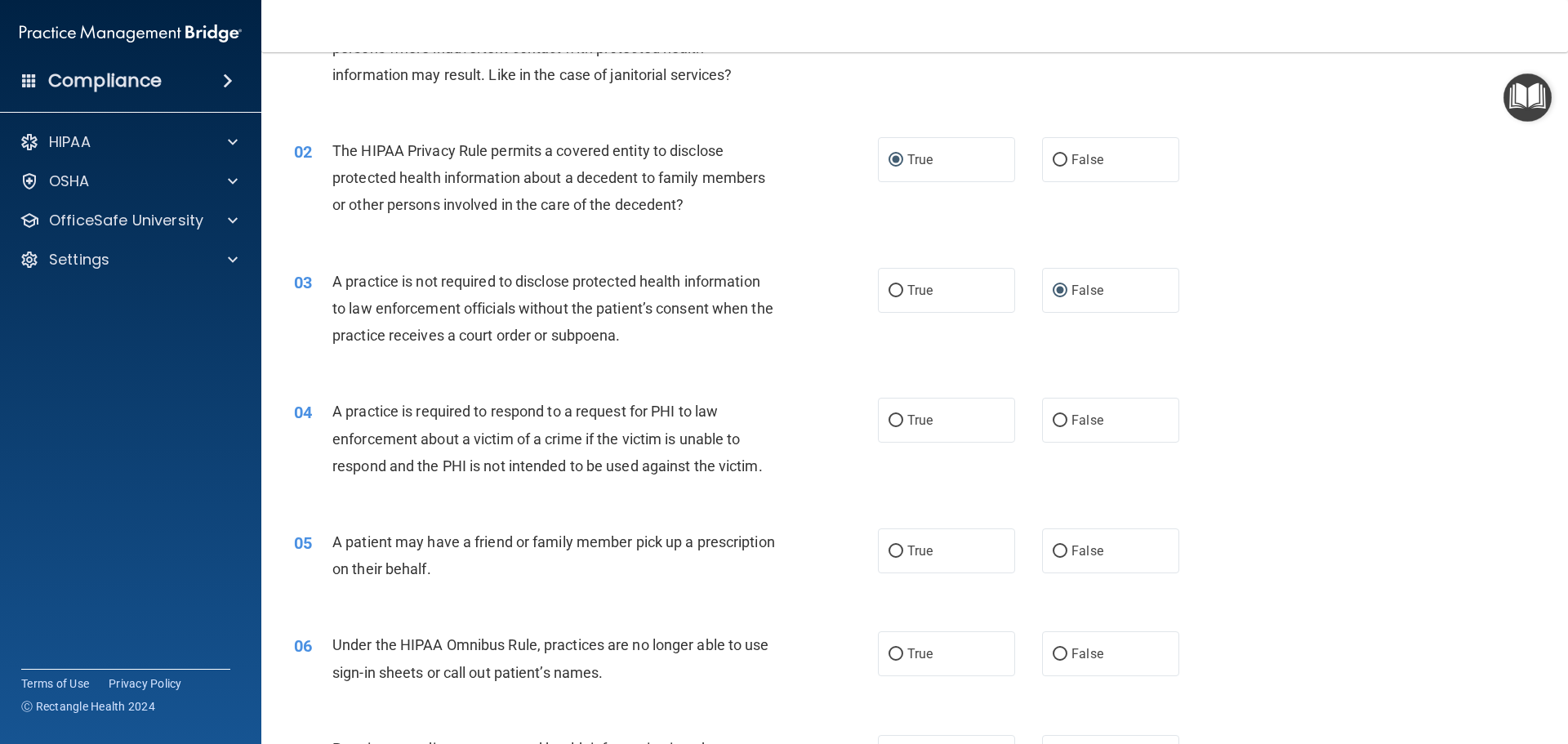
scroll to position [163, 0]
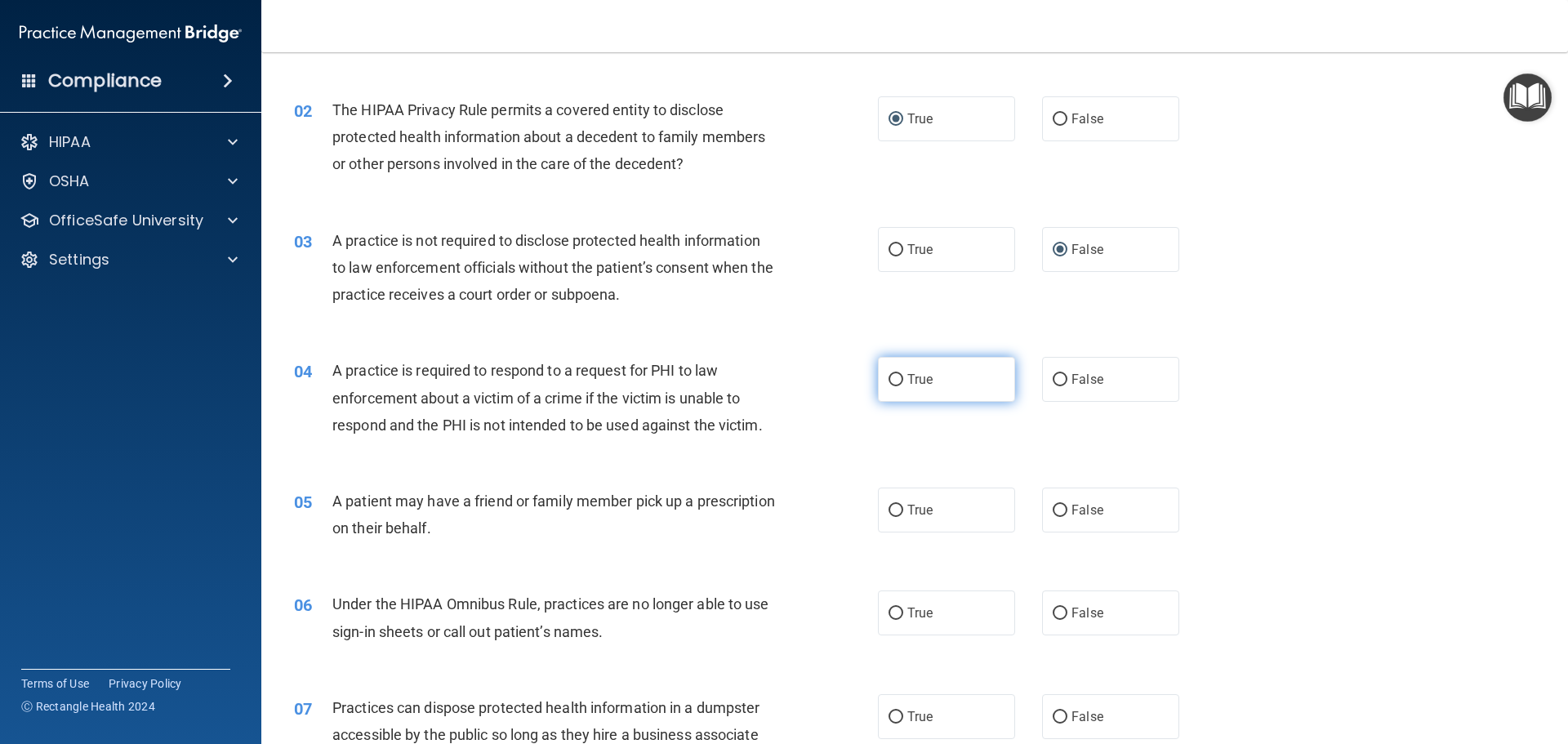
click at [894, 382] on input "True" at bounding box center [896, 380] width 15 height 12
radio input "true"
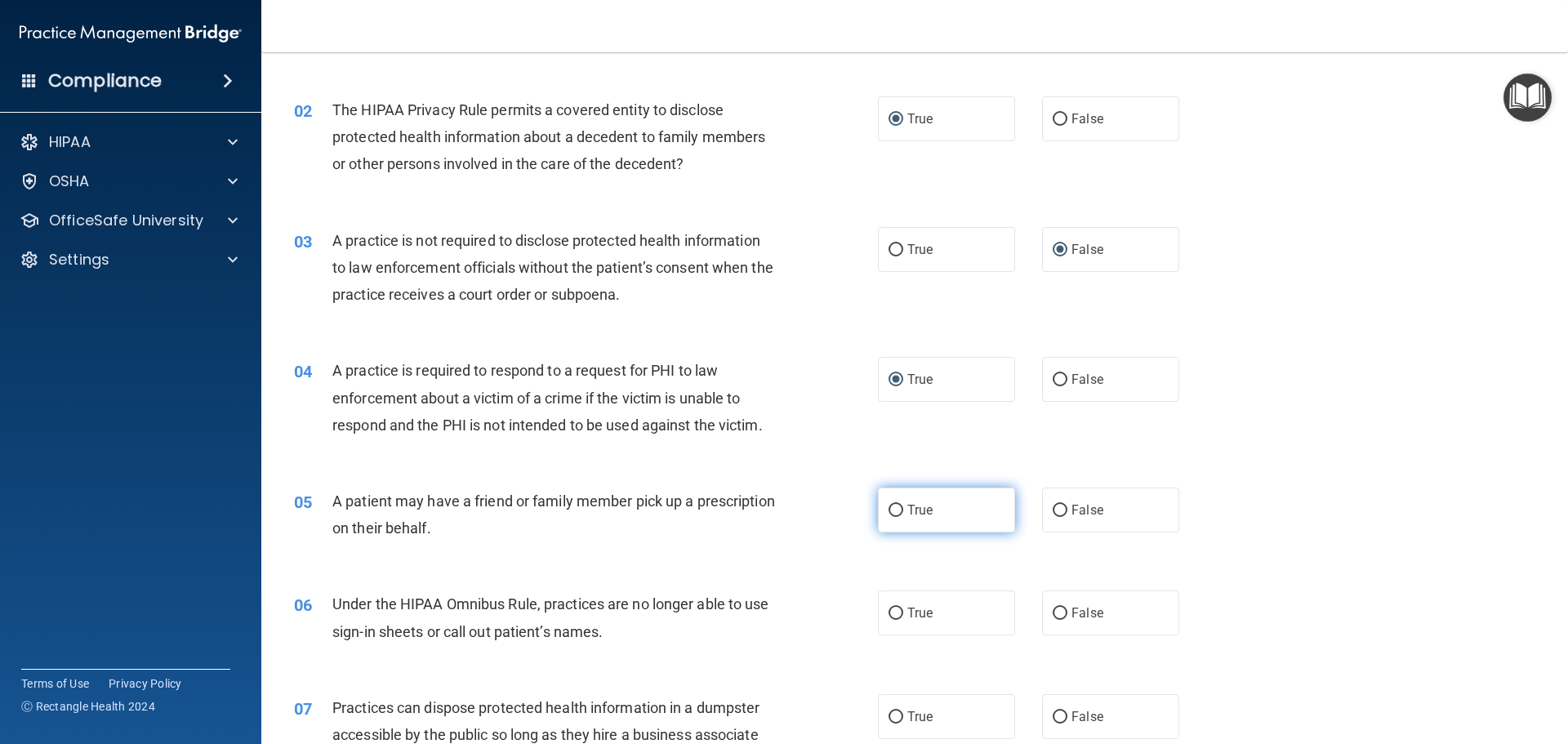
click at [894, 514] on input "True" at bounding box center [896, 511] width 15 height 12
radio input "true"
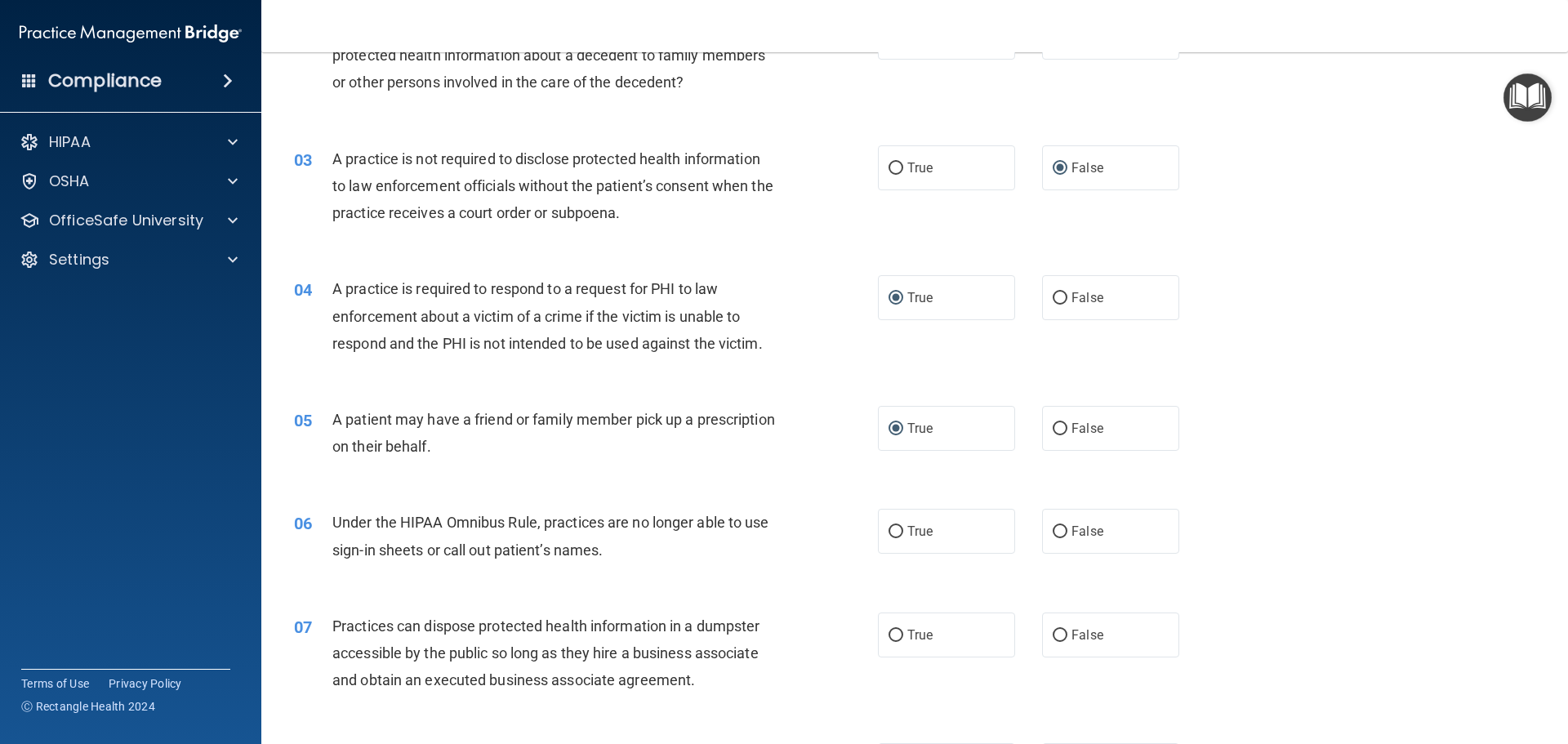
scroll to position [327, 0]
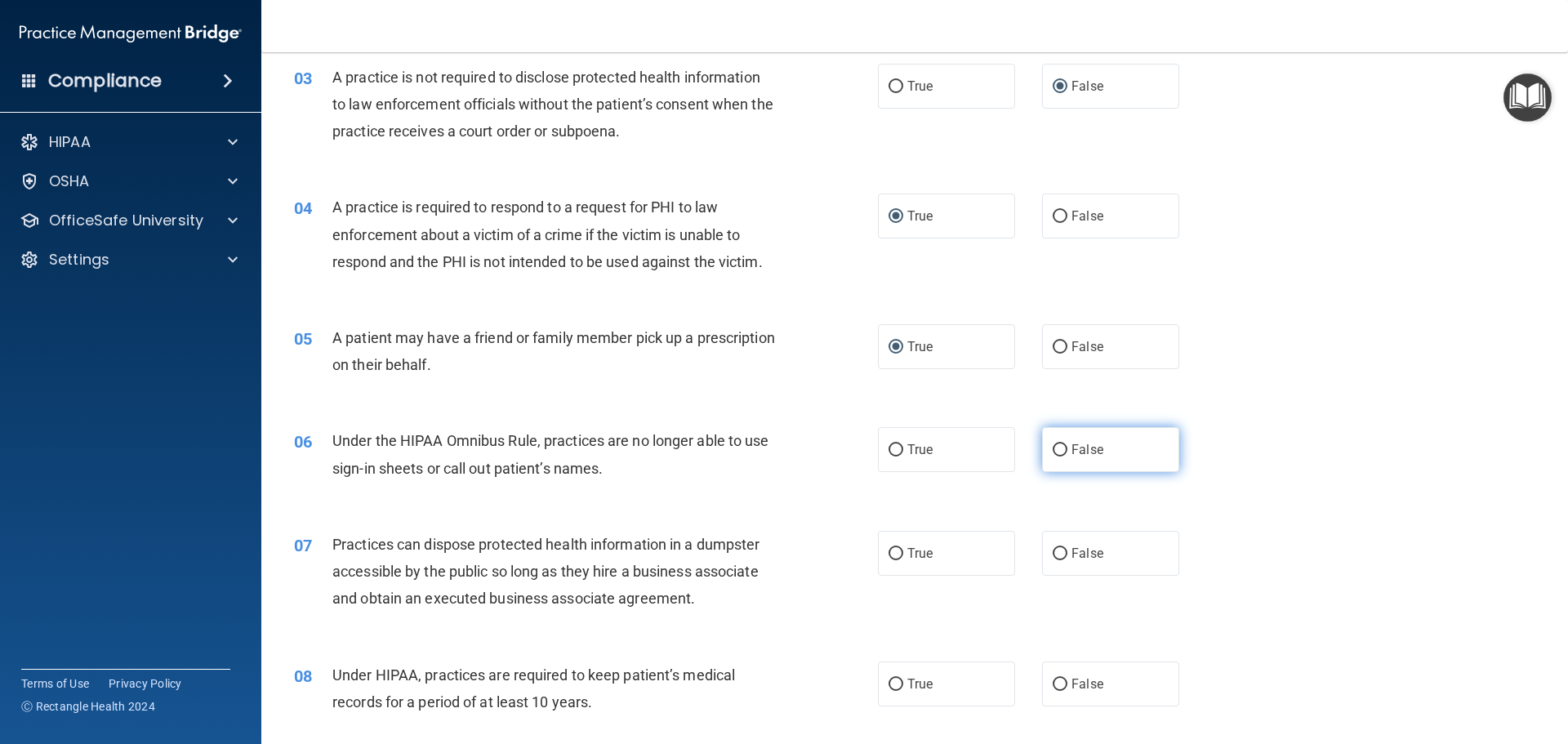
click at [1052, 450] on input "False" at bounding box center [1060, 450] width 15 height 12
radio input "true"
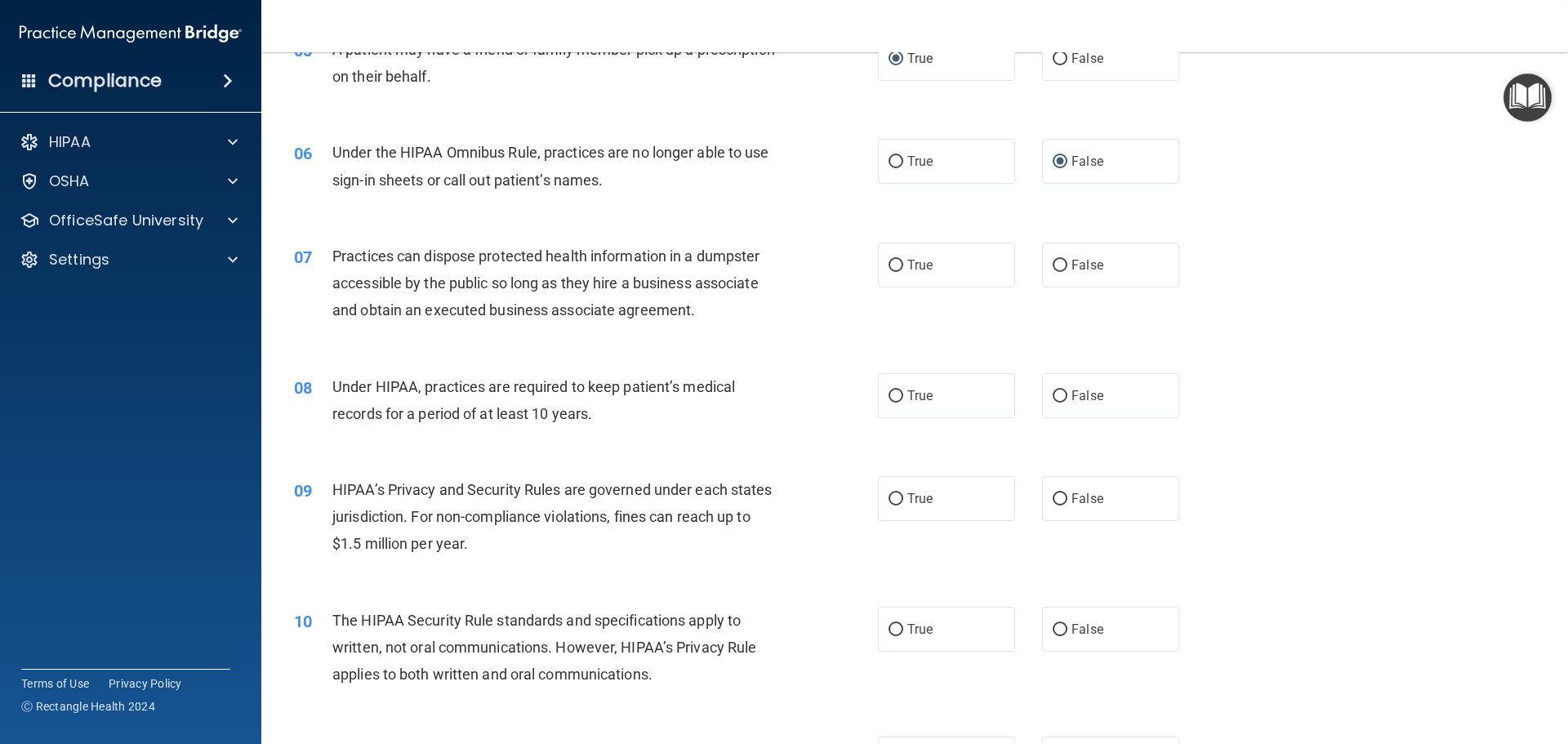
scroll to position [653, 0]
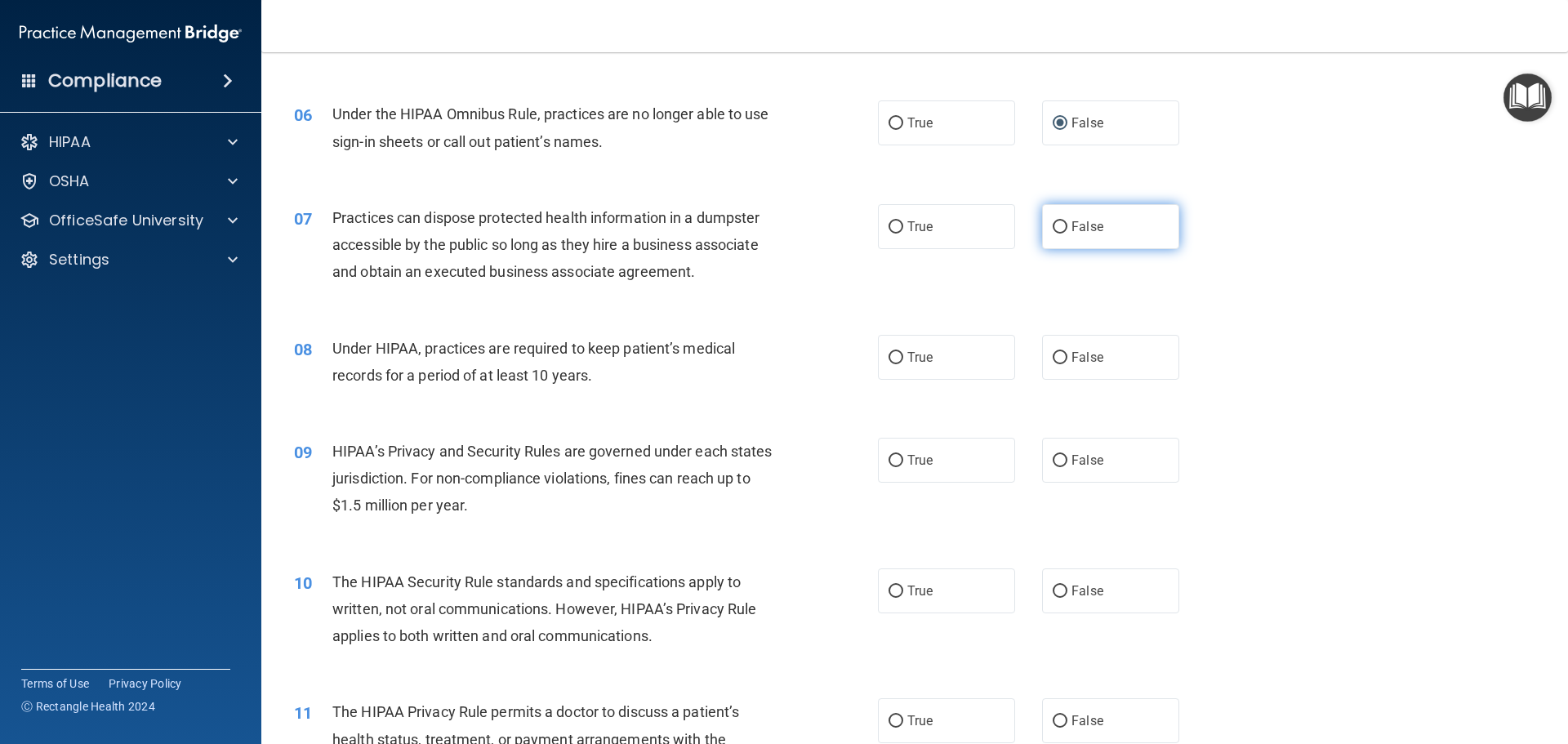
click at [1052, 224] on input "False" at bounding box center [1060, 228] width 15 height 12
radio input "true"
click at [1060, 356] on label "False" at bounding box center [1110, 357] width 137 height 44
click at [1060, 356] on input "False" at bounding box center [1060, 358] width 15 height 12
radio input "true"
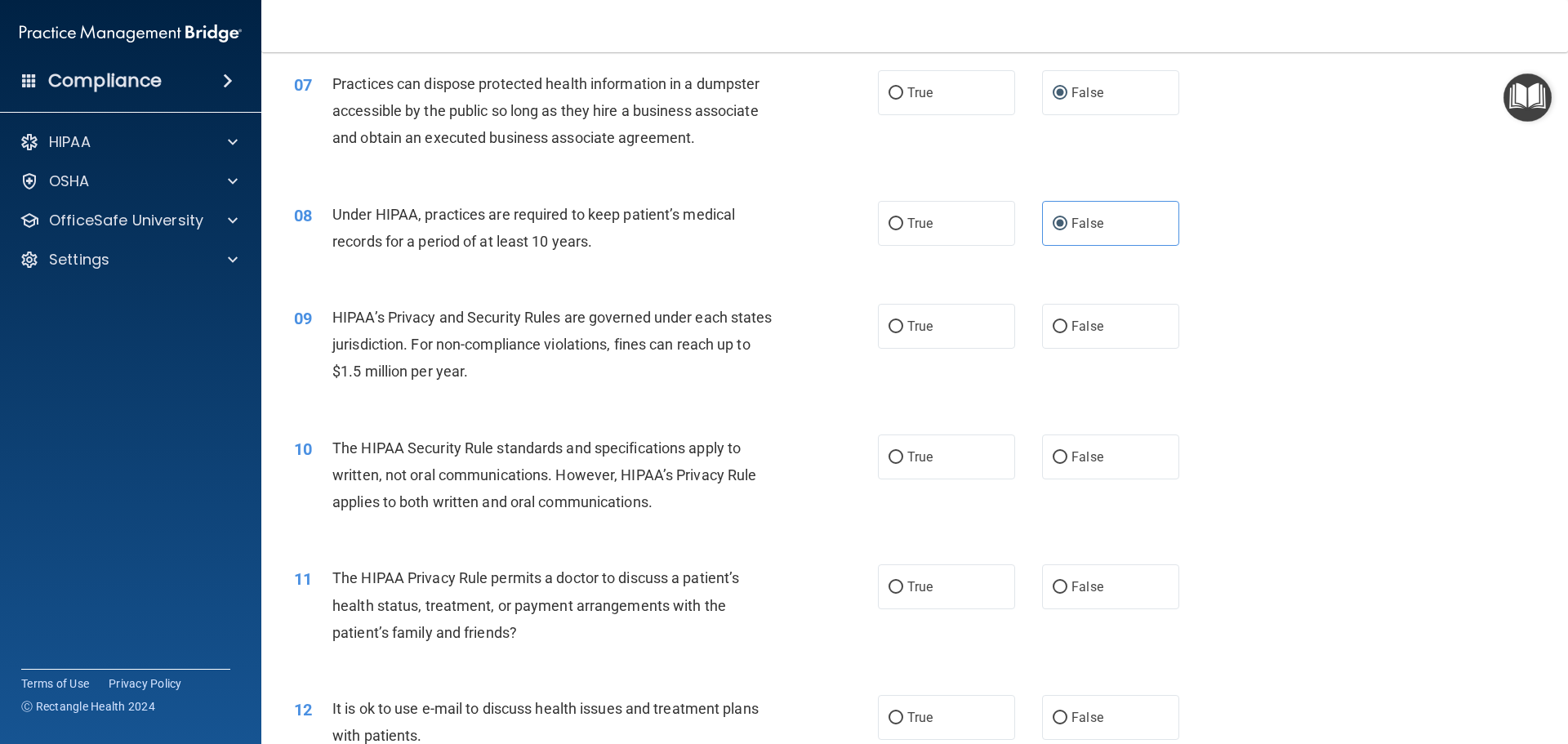
scroll to position [607, 0]
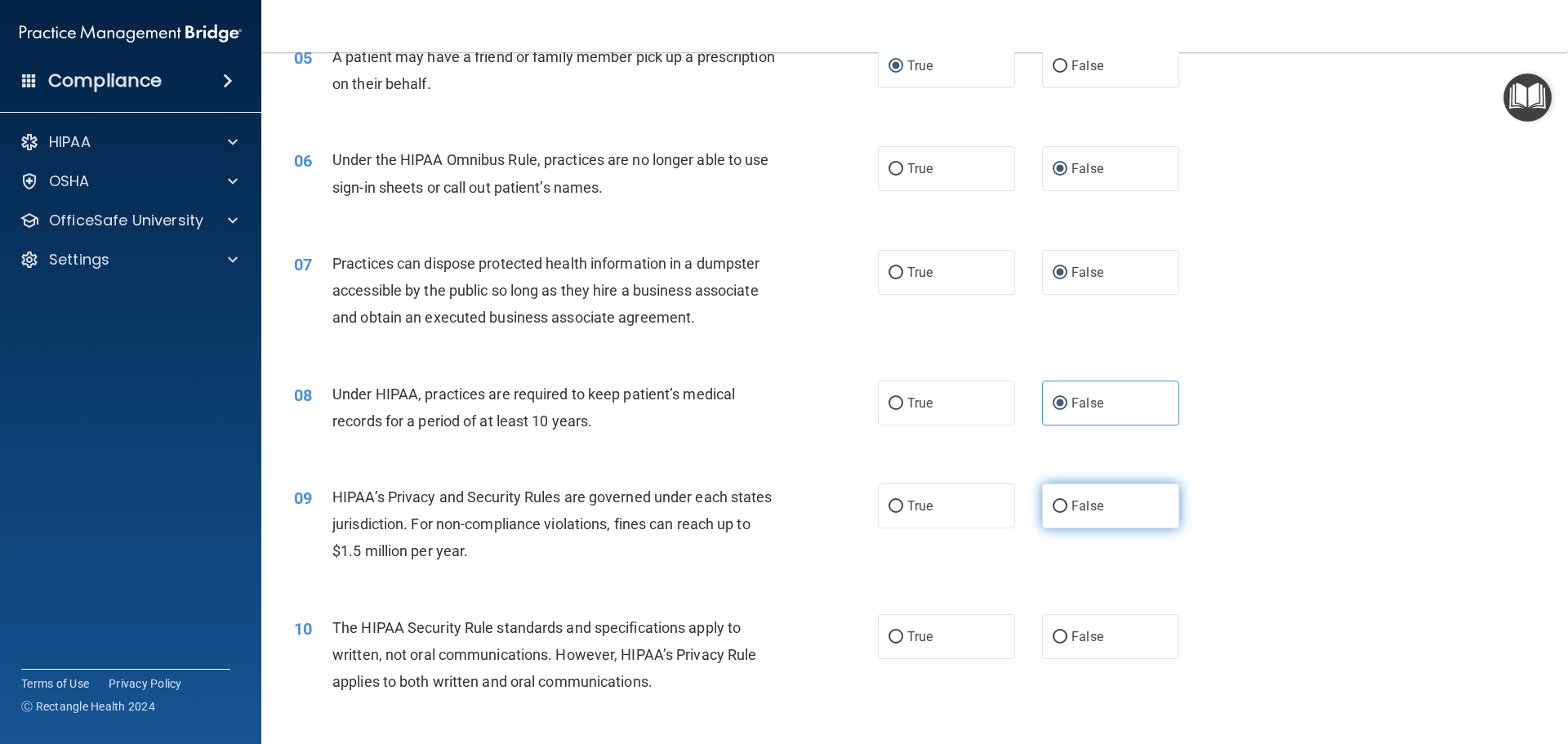
click at [1060, 503] on label "False" at bounding box center [1110, 505] width 137 height 44
click at [1060, 503] on input "False" at bounding box center [1060, 506] width 15 height 12
radio input "true"
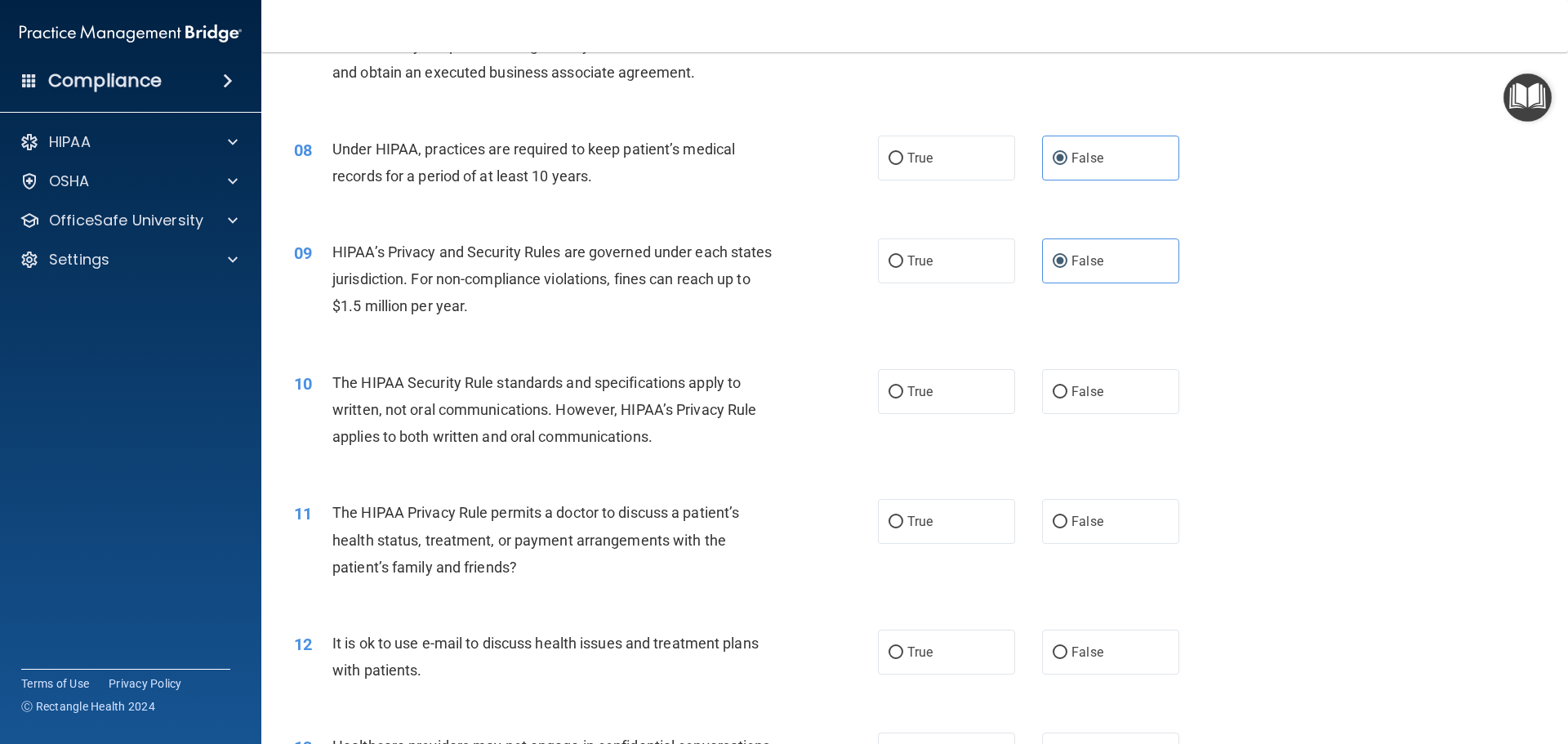
scroll to position [934, 0]
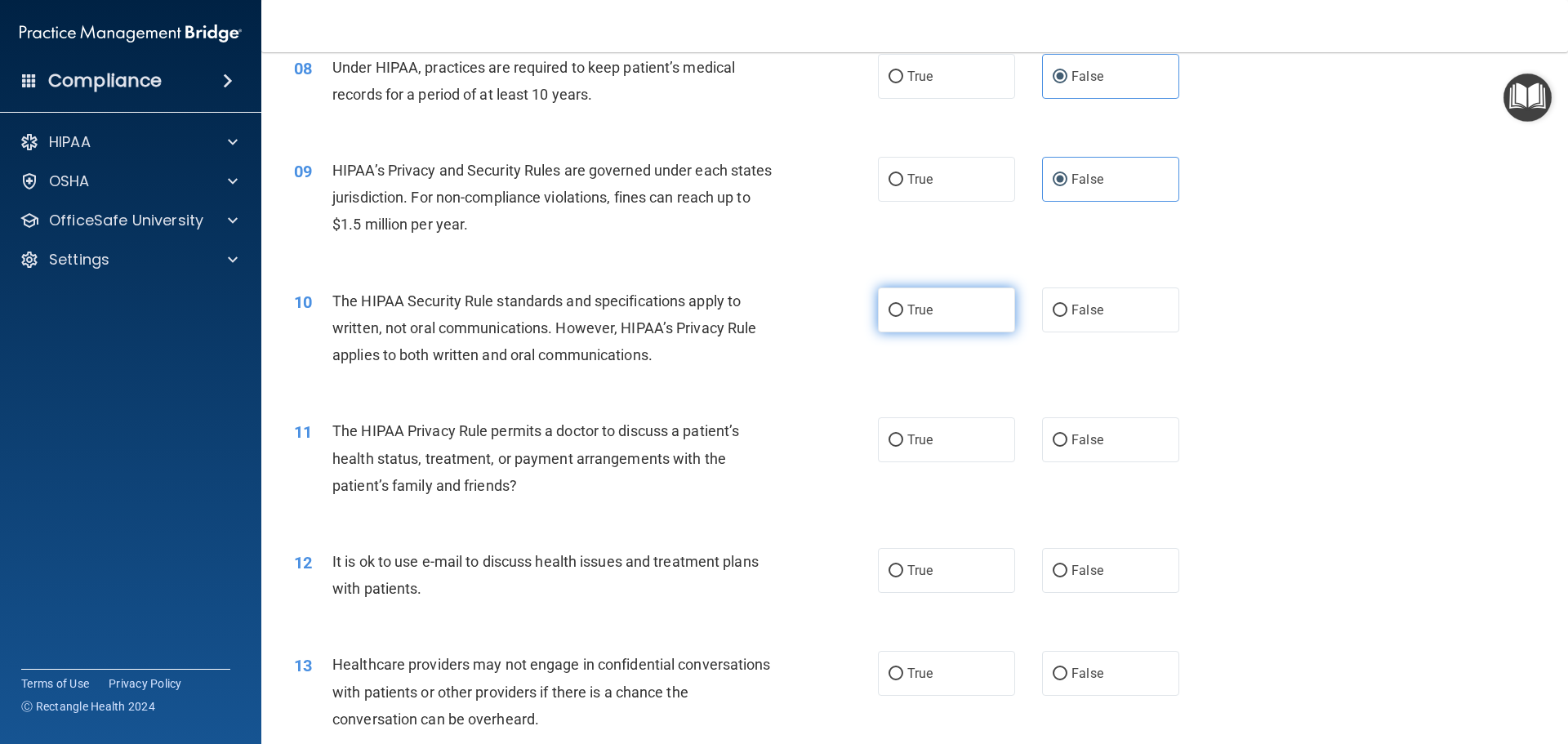
click at [892, 311] on input "True" at bounding box center [896, 311] width 15 height 12
radio input "true"
click at [890, 441] on input "True" at bounding box center [896, 441] width 15 height 12
radio input "true"
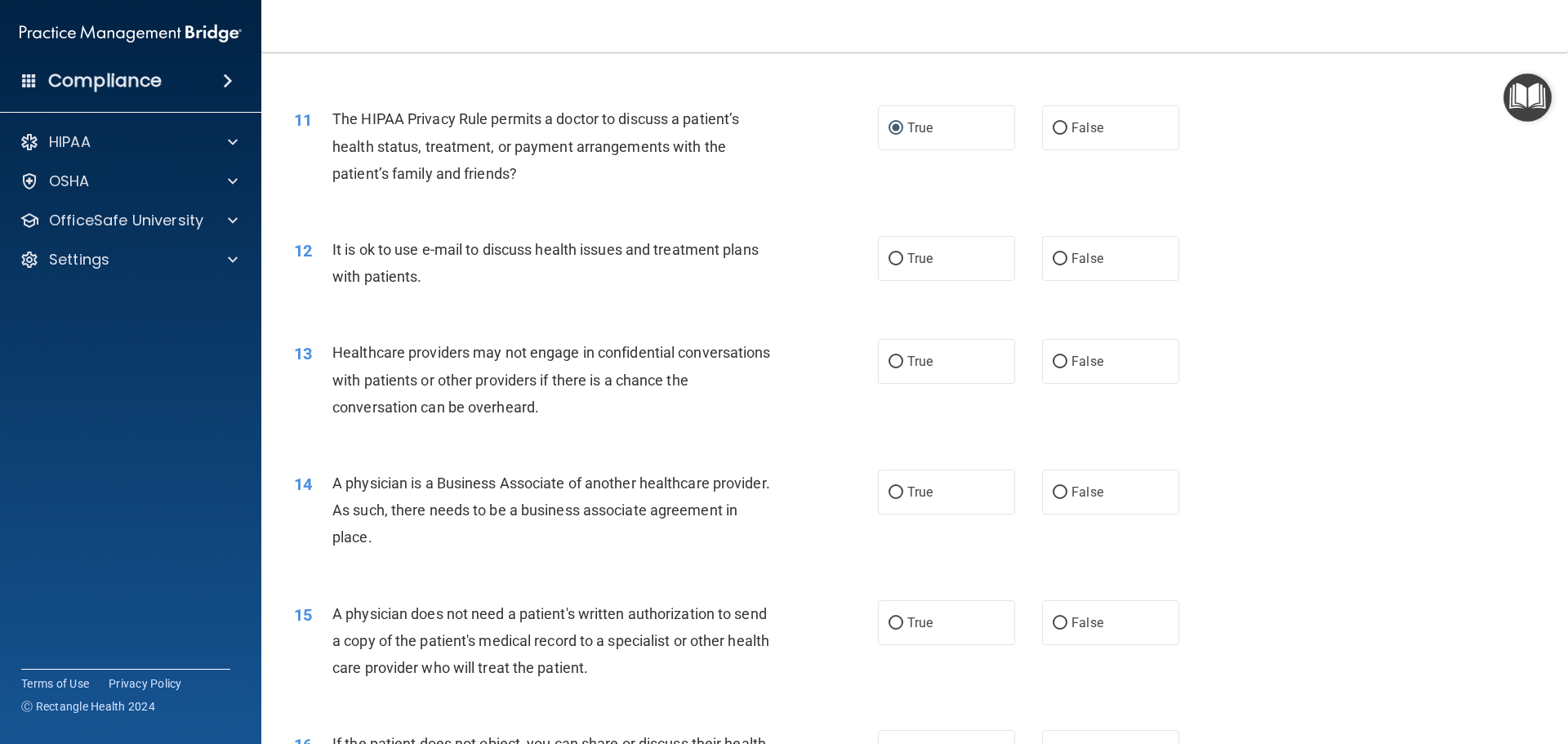
scroll to position [1260, 0]
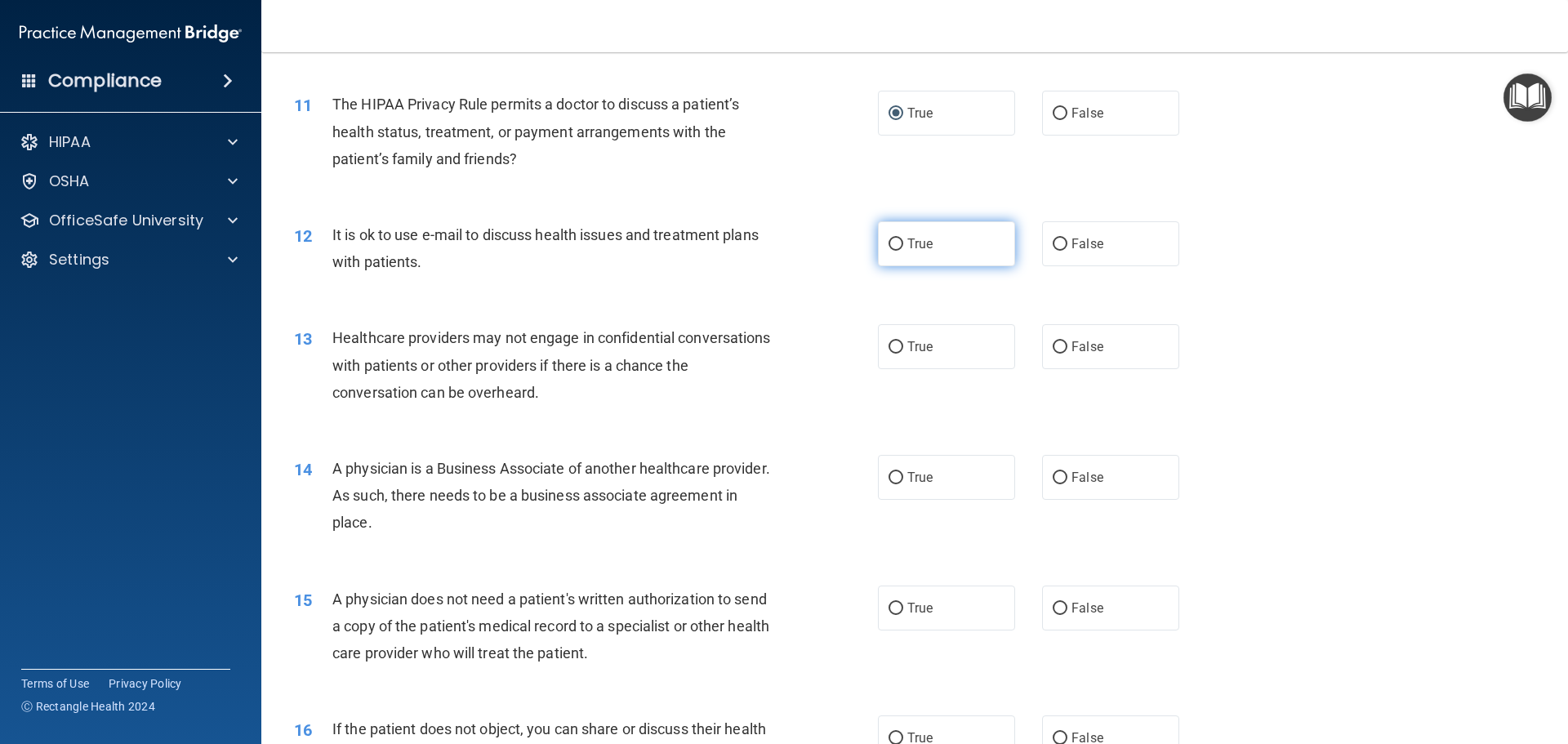
click at [891, 244] on input "True" at bounding box center [896, 245] width 15 height 12
radio input "true"
click at [1053, 347] on input "False" at bounding box center [1060, 347] width 15 height 12
radio input "true"
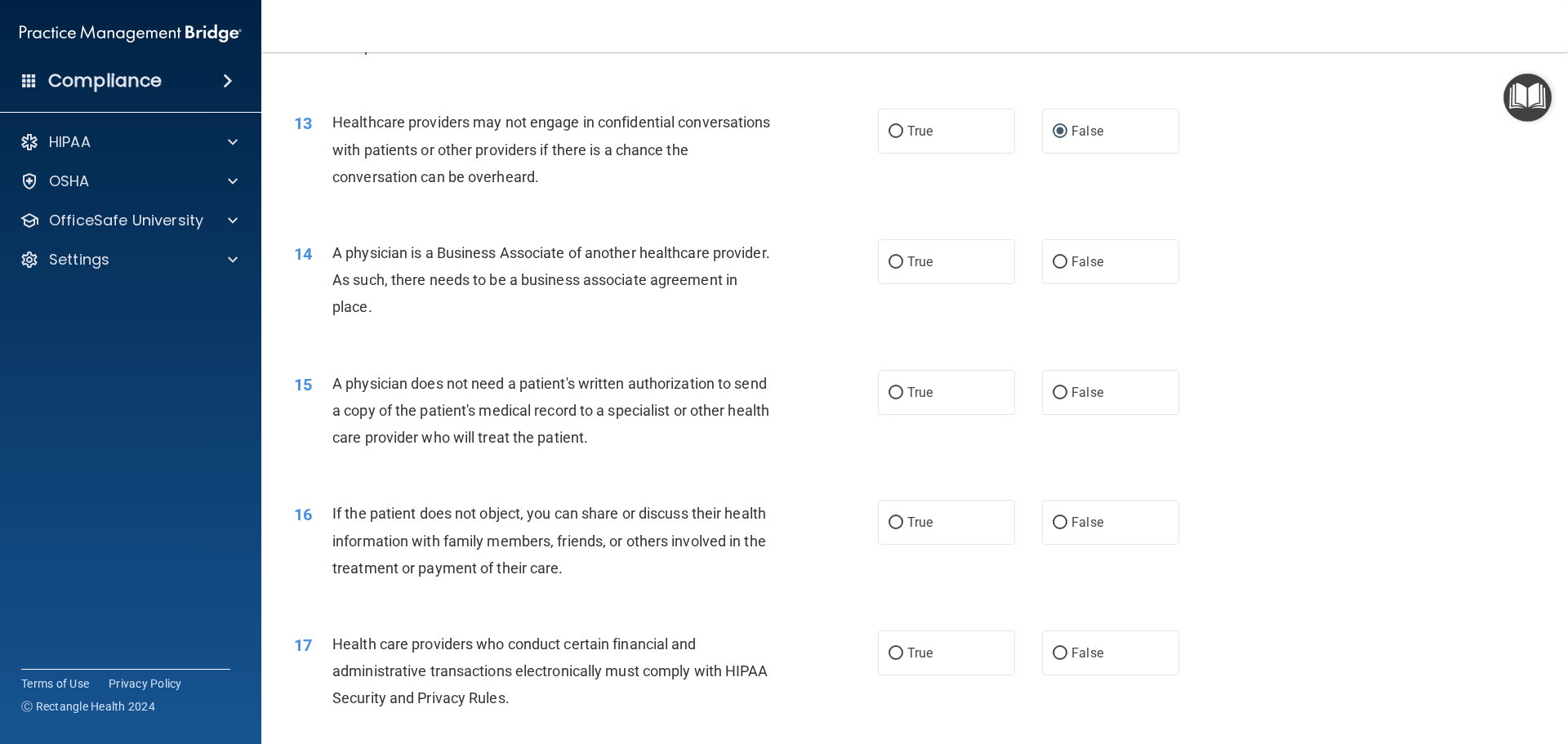
scroll to position [1505, 0]
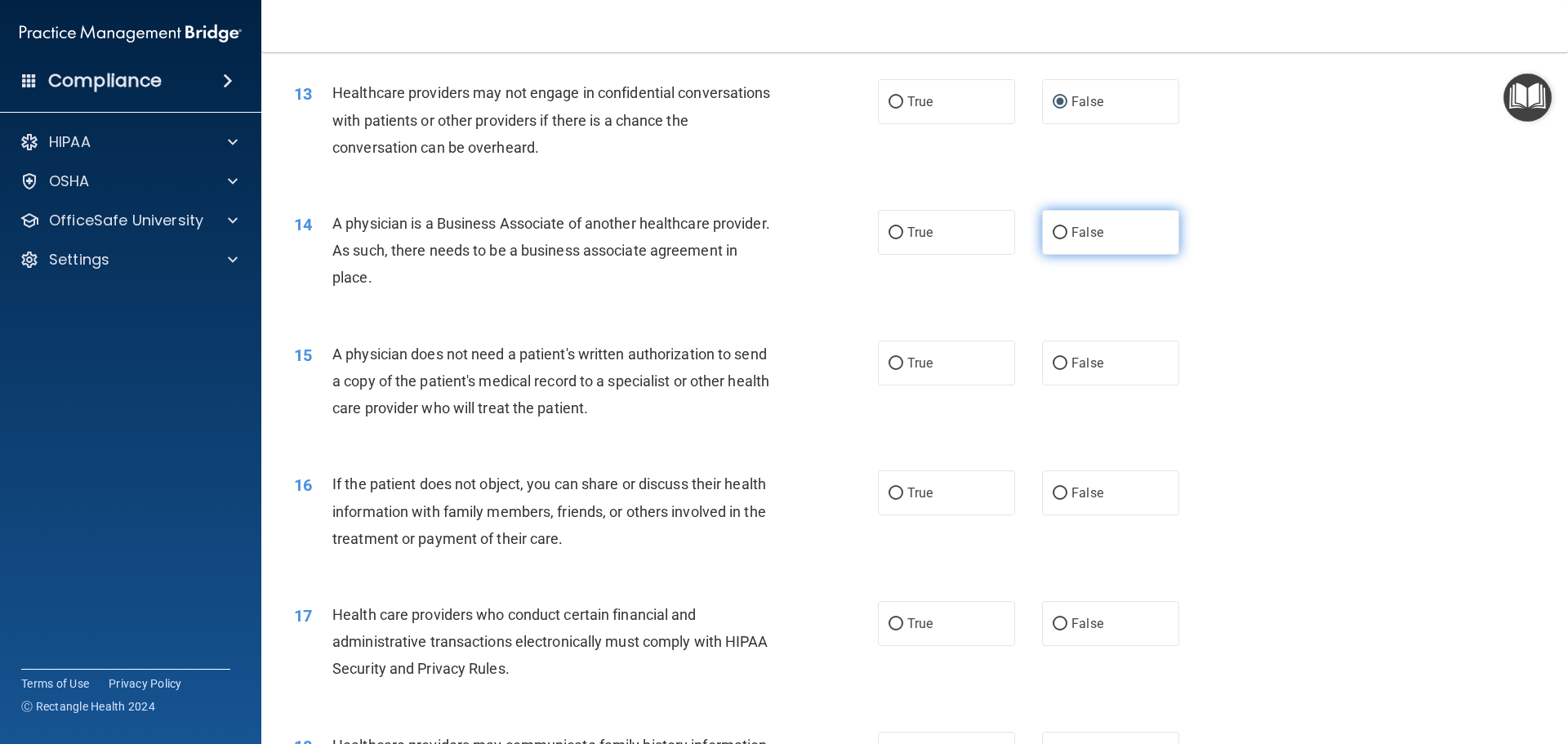
click at [1057, 231] on input "False" at bounding box center [1060, 233] width 15 height 12
radio input "true"
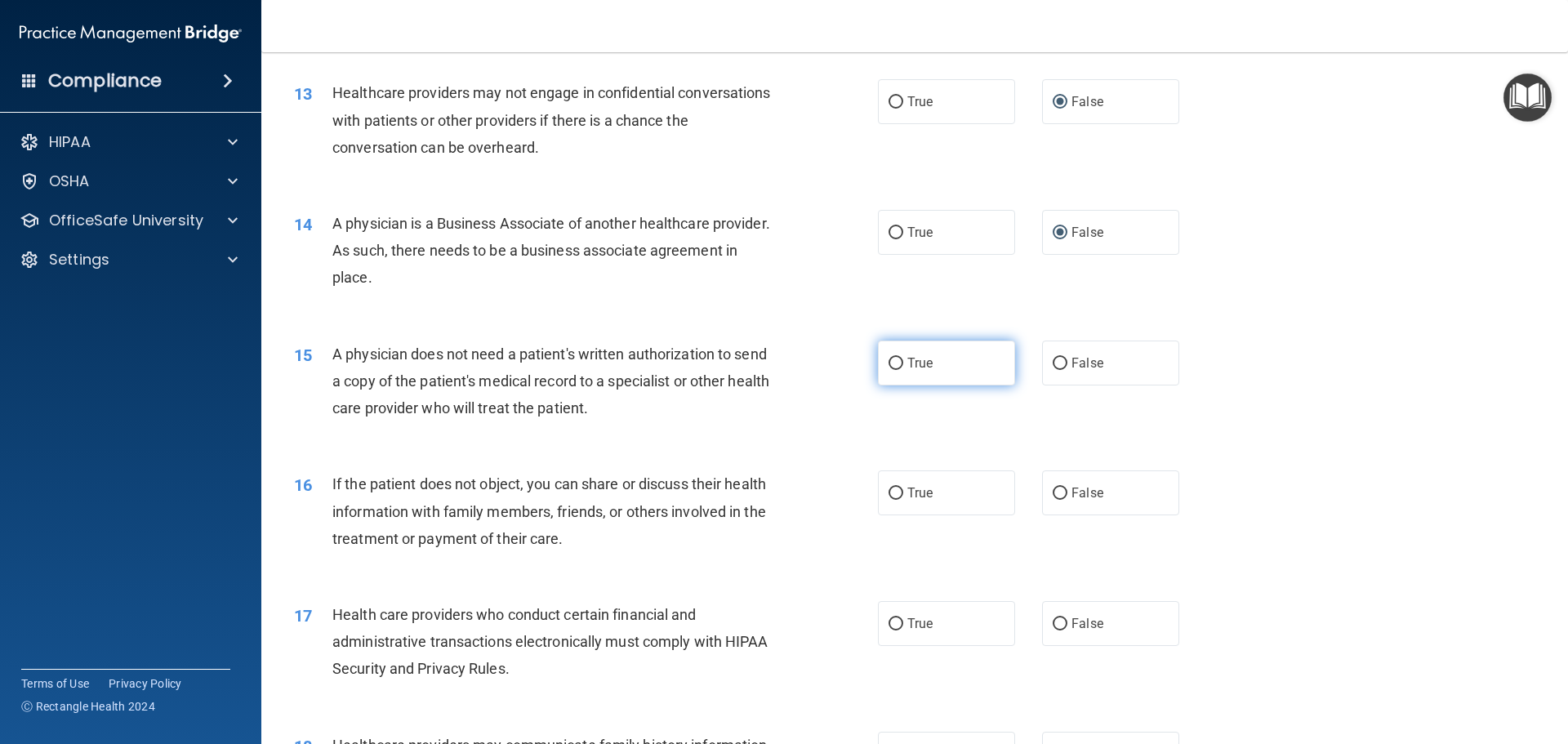
click at [889, 366] on input "True" at bounding box center [896, 364] width 15 height 12
radio input "true"
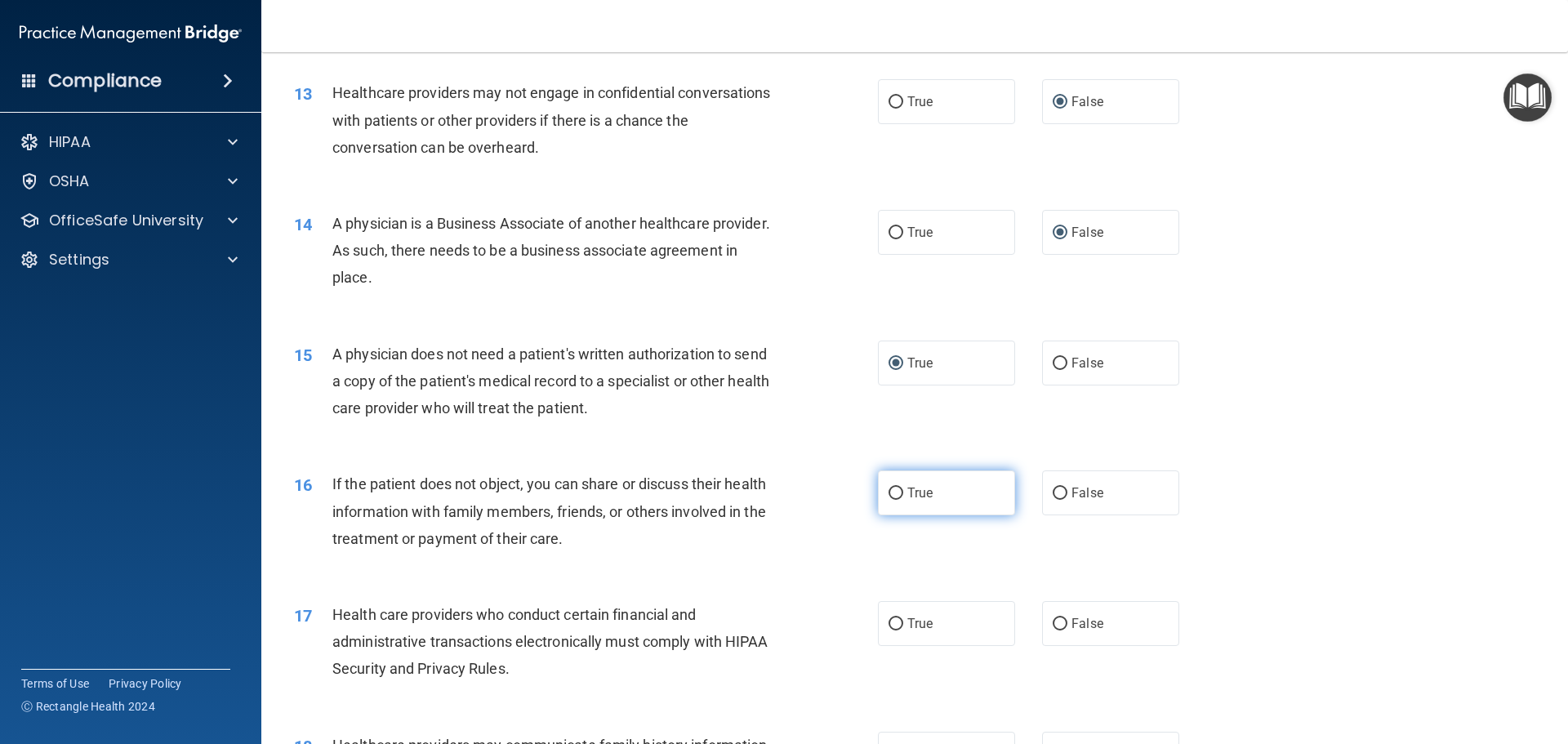
click at [889, 490] on input "True" at bounding box center [896, 494] width 15 height 12
radio input "true"
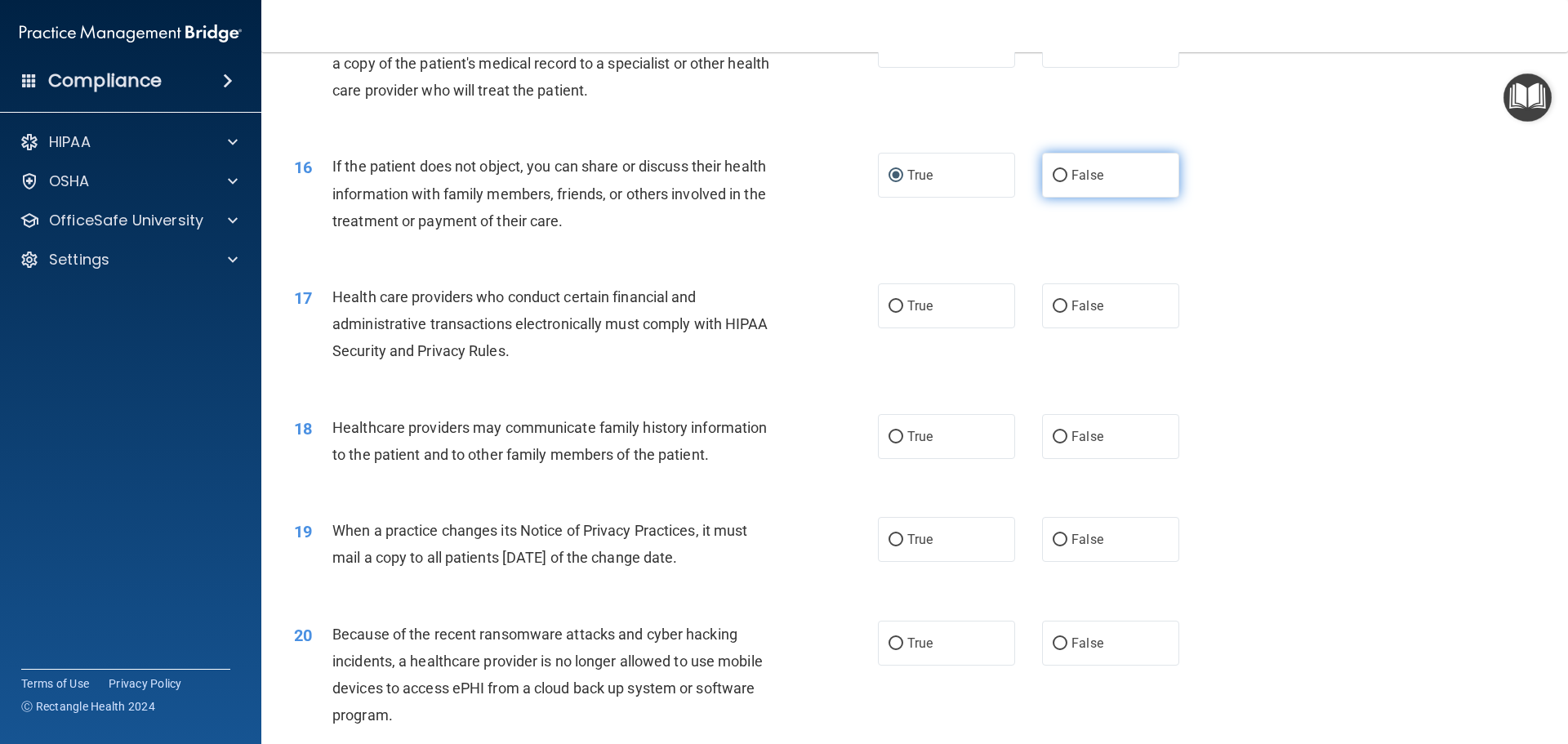
scroll to position [1832, 0]
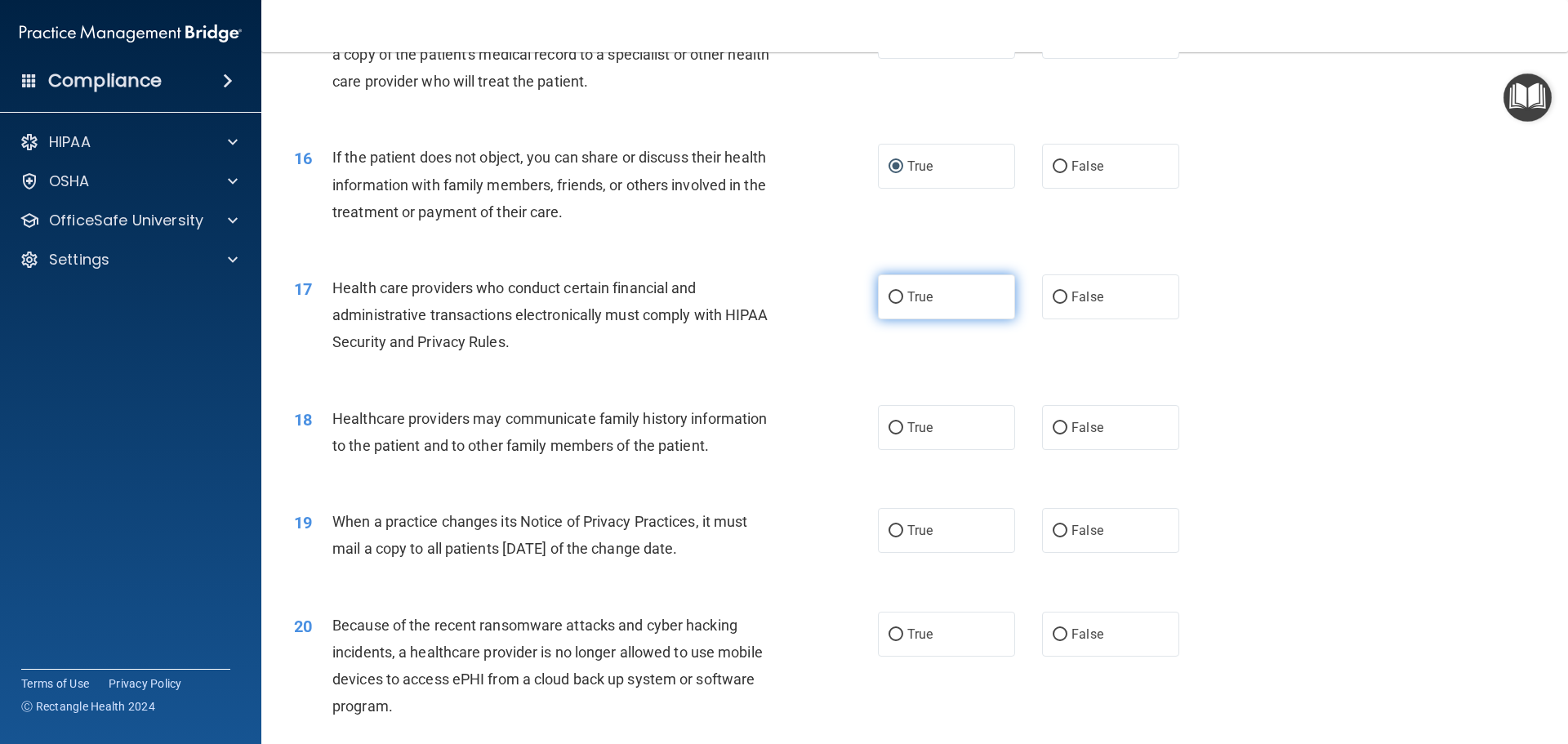
click at [889, 294] on input "True" at bounding box center [896, 297] width 15 height 12
radio input "true"
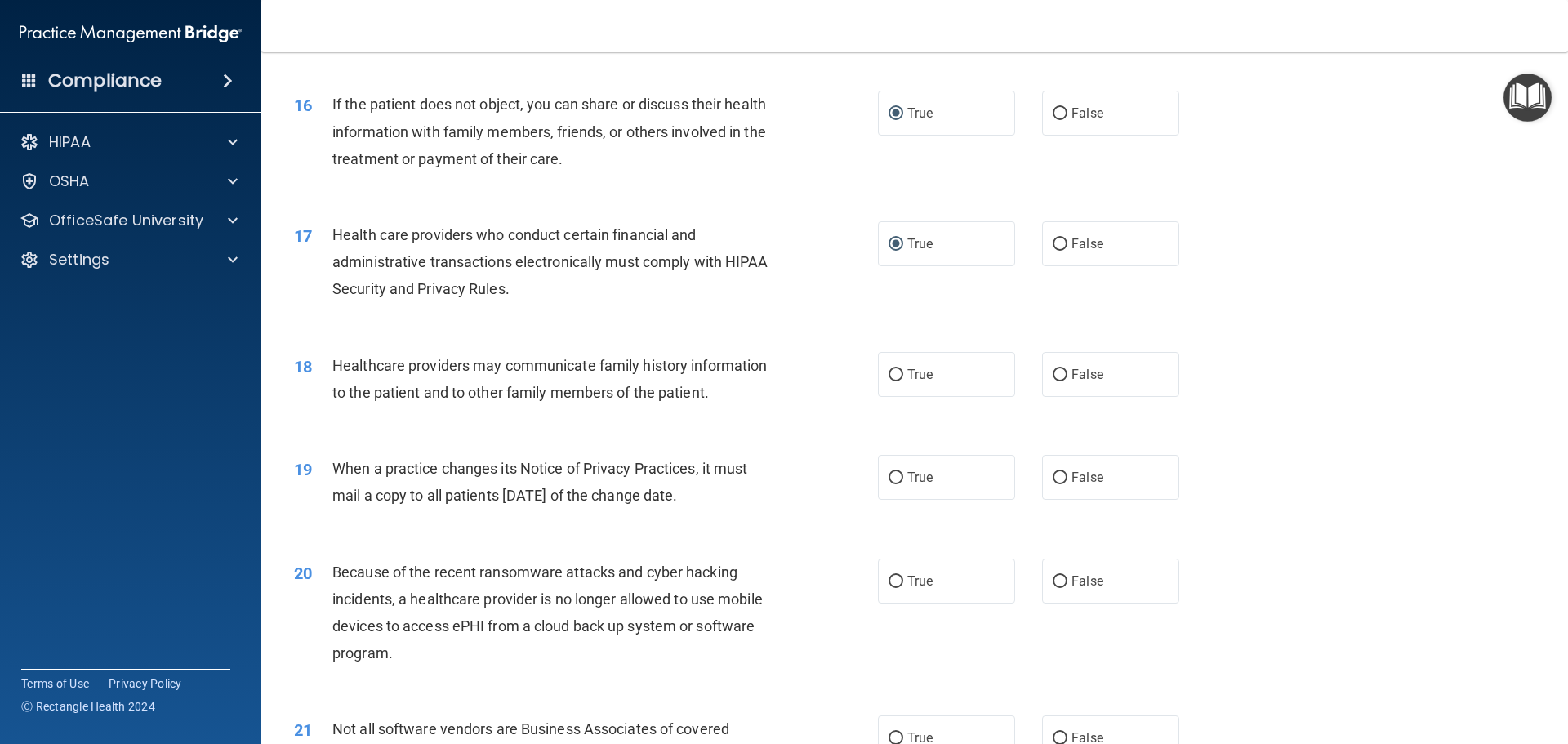
scroll to position [1913, 0]
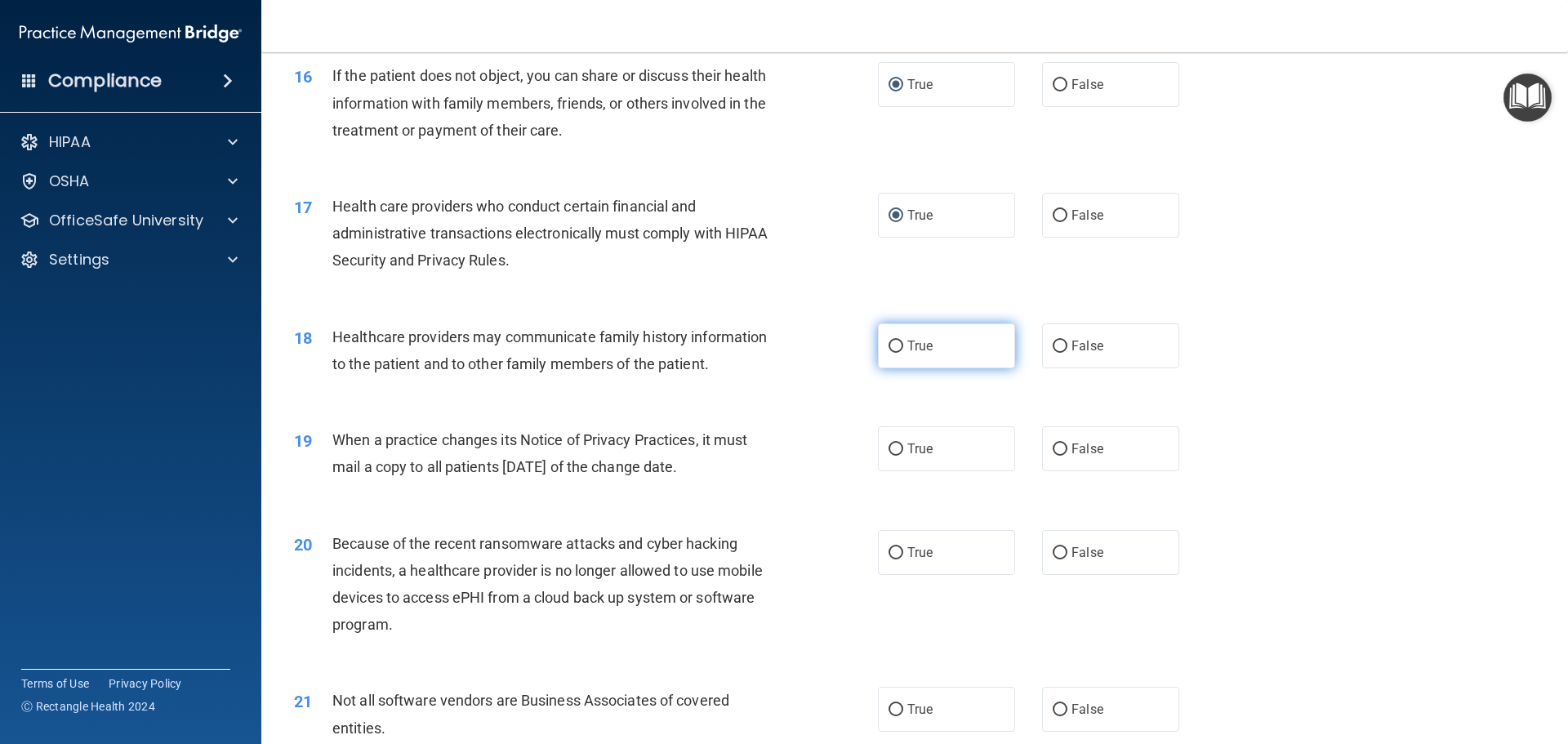
click at [880, 346] on label "True" at bounding box center [946, 345] width 137 height 44
click at [889, 346] on input "True" at bounding box center [896, 346] width 15 height 12
radio input "true"
click at [1057, 346] on input "False" at bounding box center [1060, 346] width 15 height 12
radio input "true"
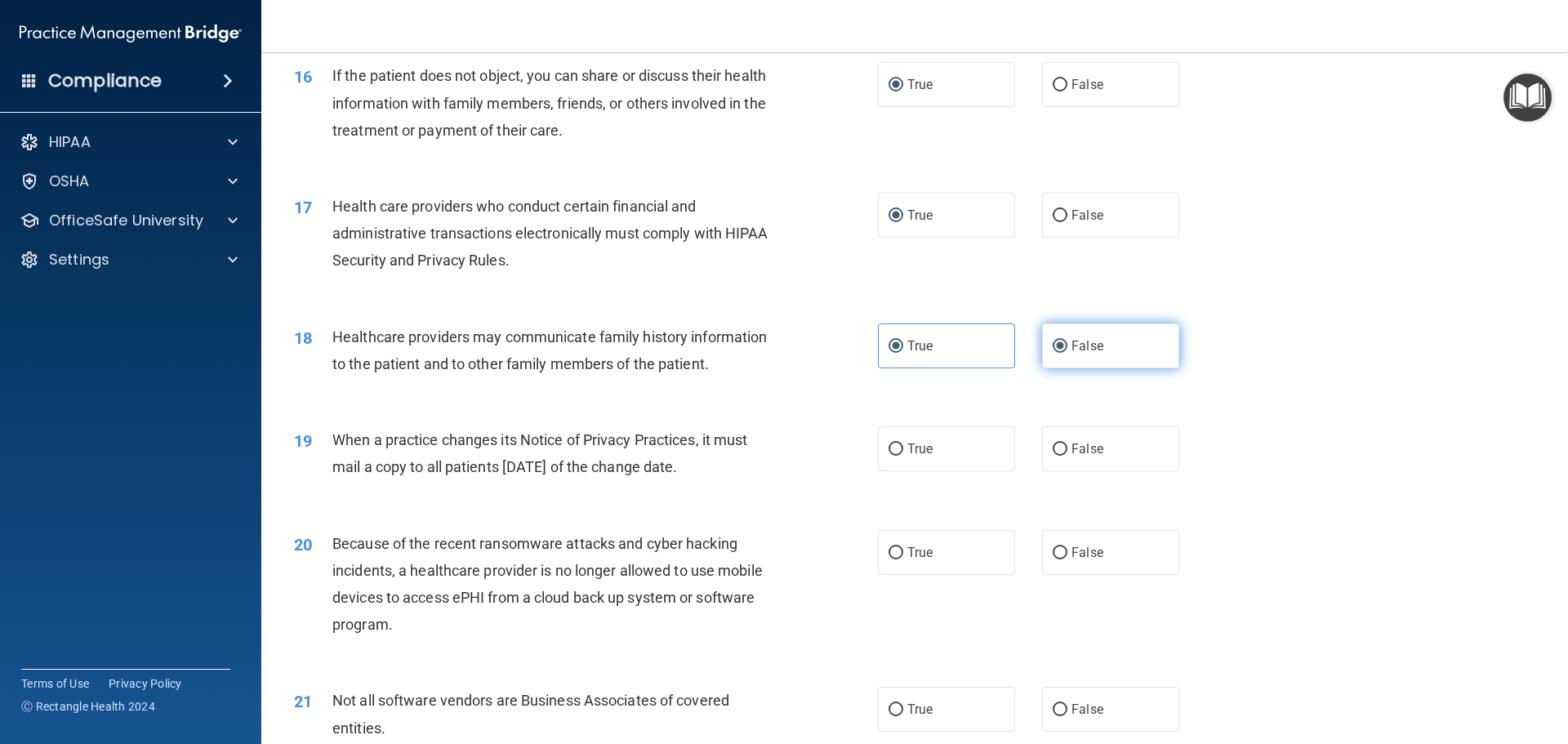
radio input "false"
click at [1058, 443] on input "False" at bounding box center [1060, 449] width 15 height 12
radio input "true"
click at [1056, 547] on input "False" at bounding box center [1060, 554] width 15 height 12
radio input "true"
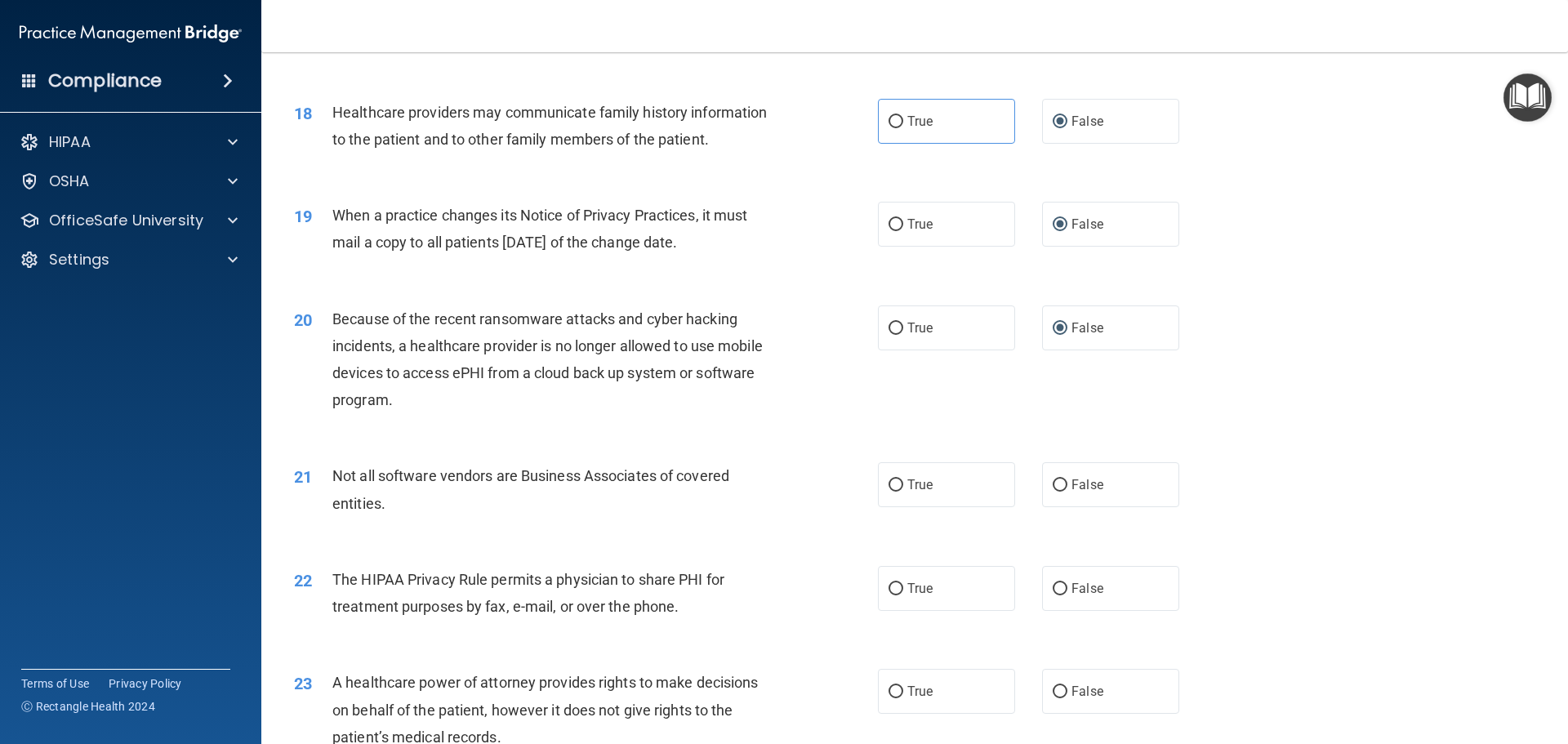
scroll to position [2158, 0]
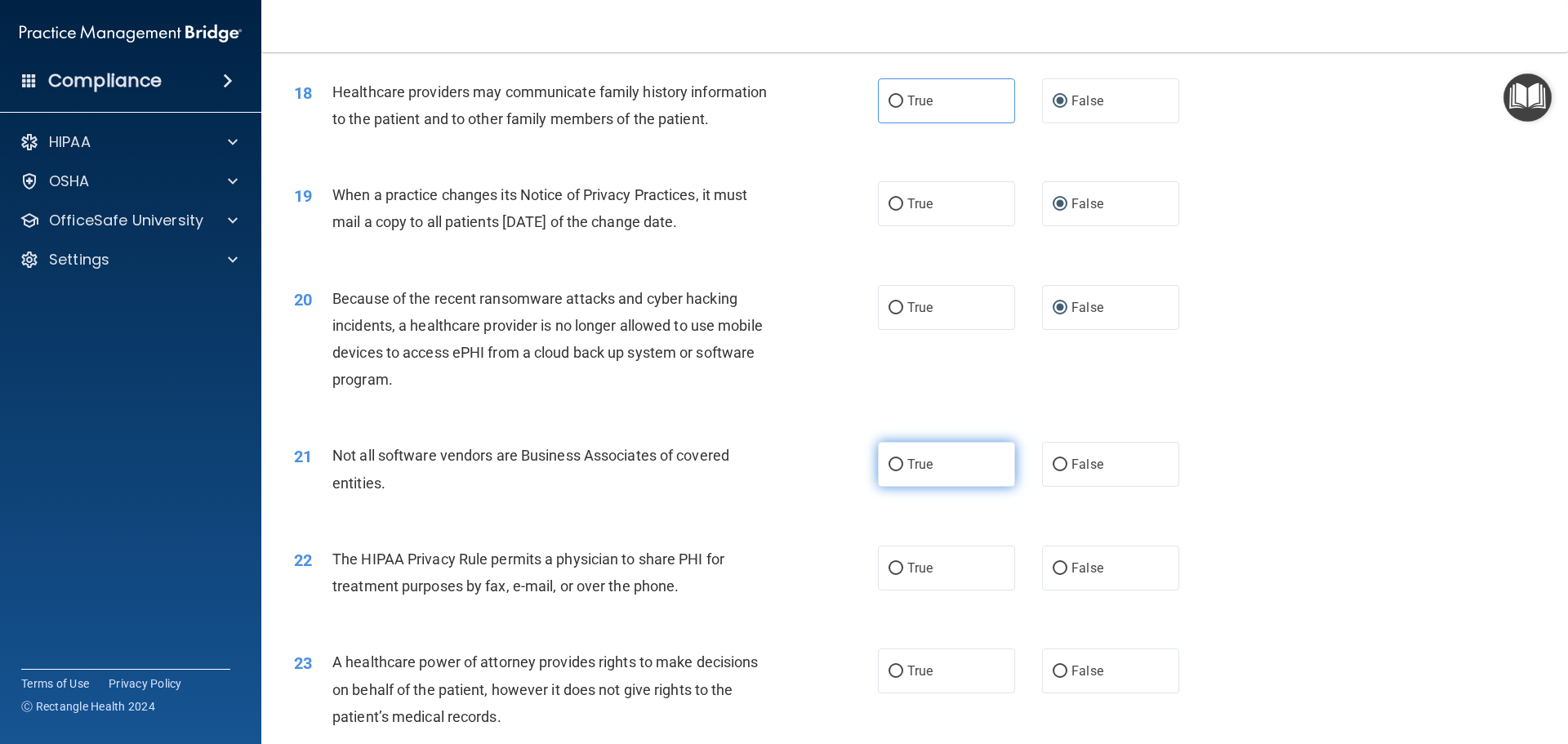
click at [889, 462] on input "True" at bounding box center [896, 465] width 15 height 12
radio input "true"
click at [892, 570] on input "True" at bounding box center [896, 569] width 15 height 12
radio input "true"
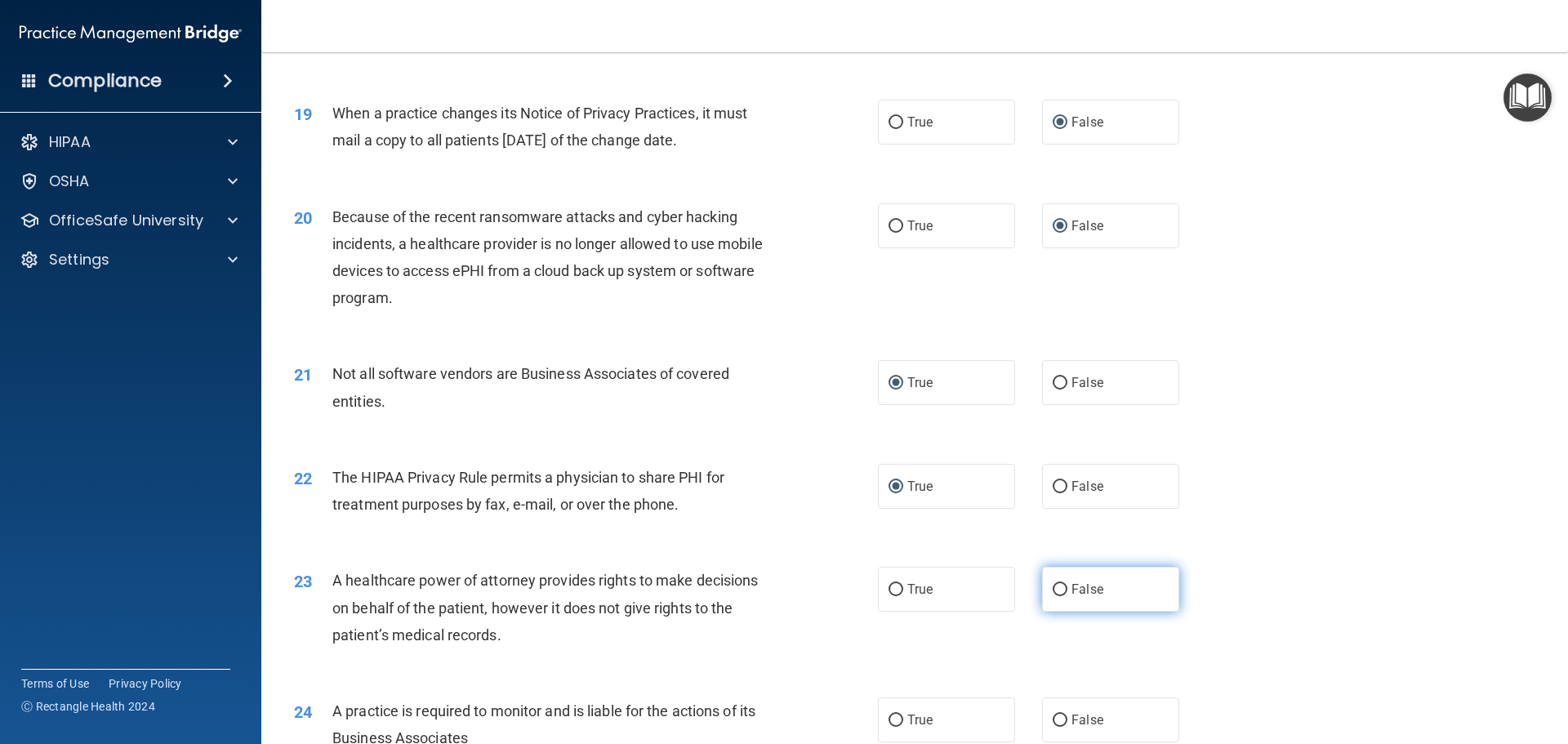
click at [1058, 585] on input "False" at bounding box center [1060, 590] width 15 height 12
radio input "true"
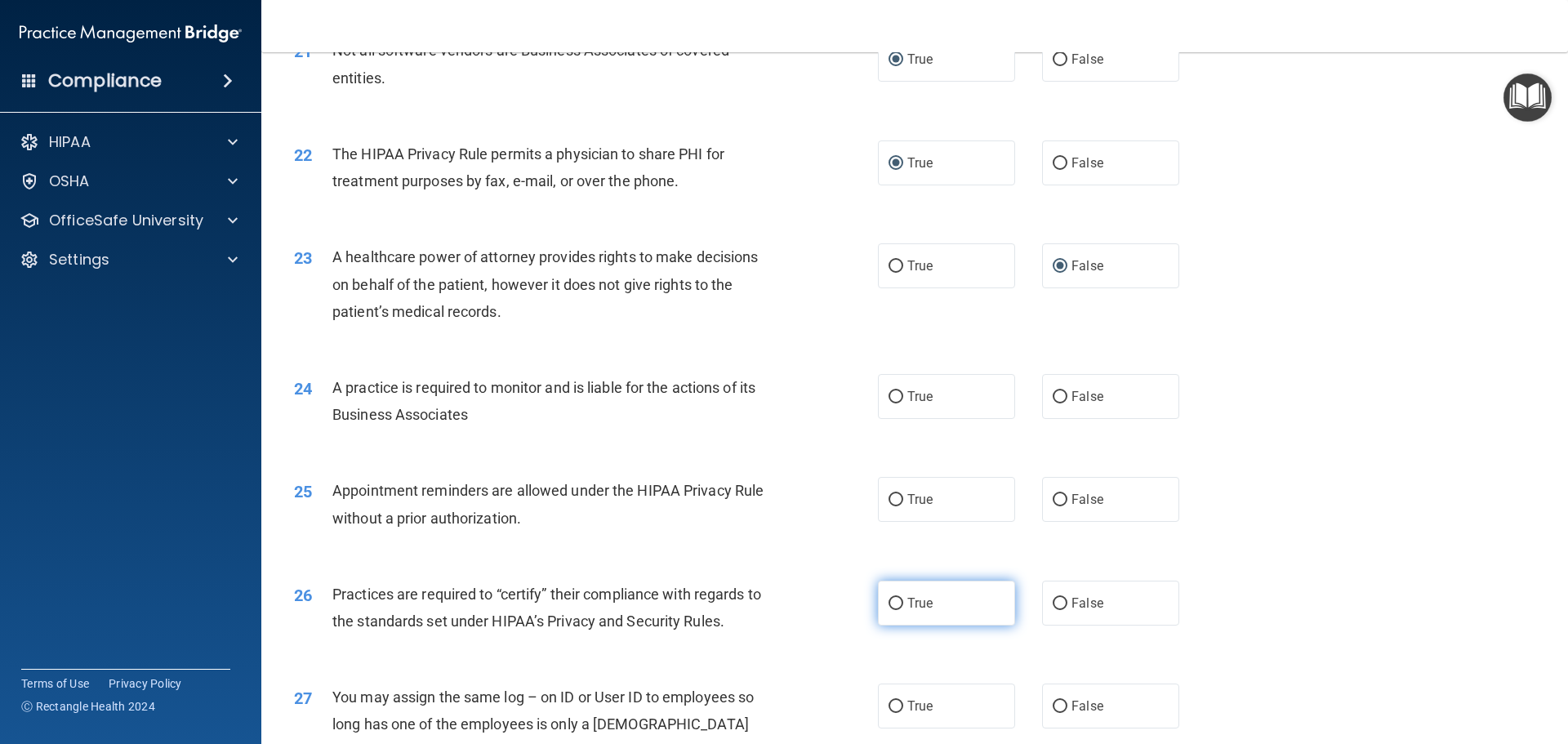
scroll to position [2567, 0]
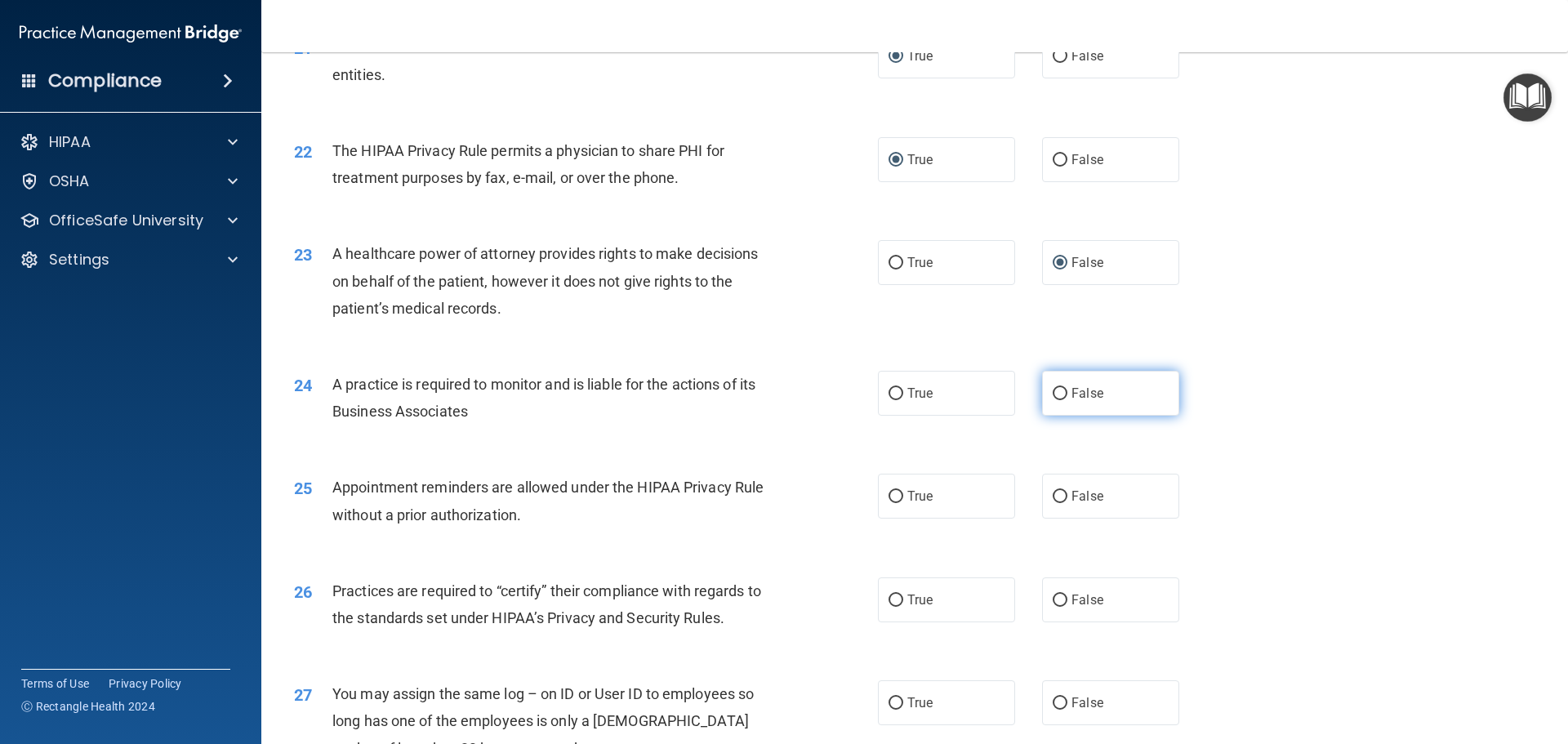
click at [1058, 391] on input "False" at bounding box center [1060, 394] width 15 height 12
radio input "true"
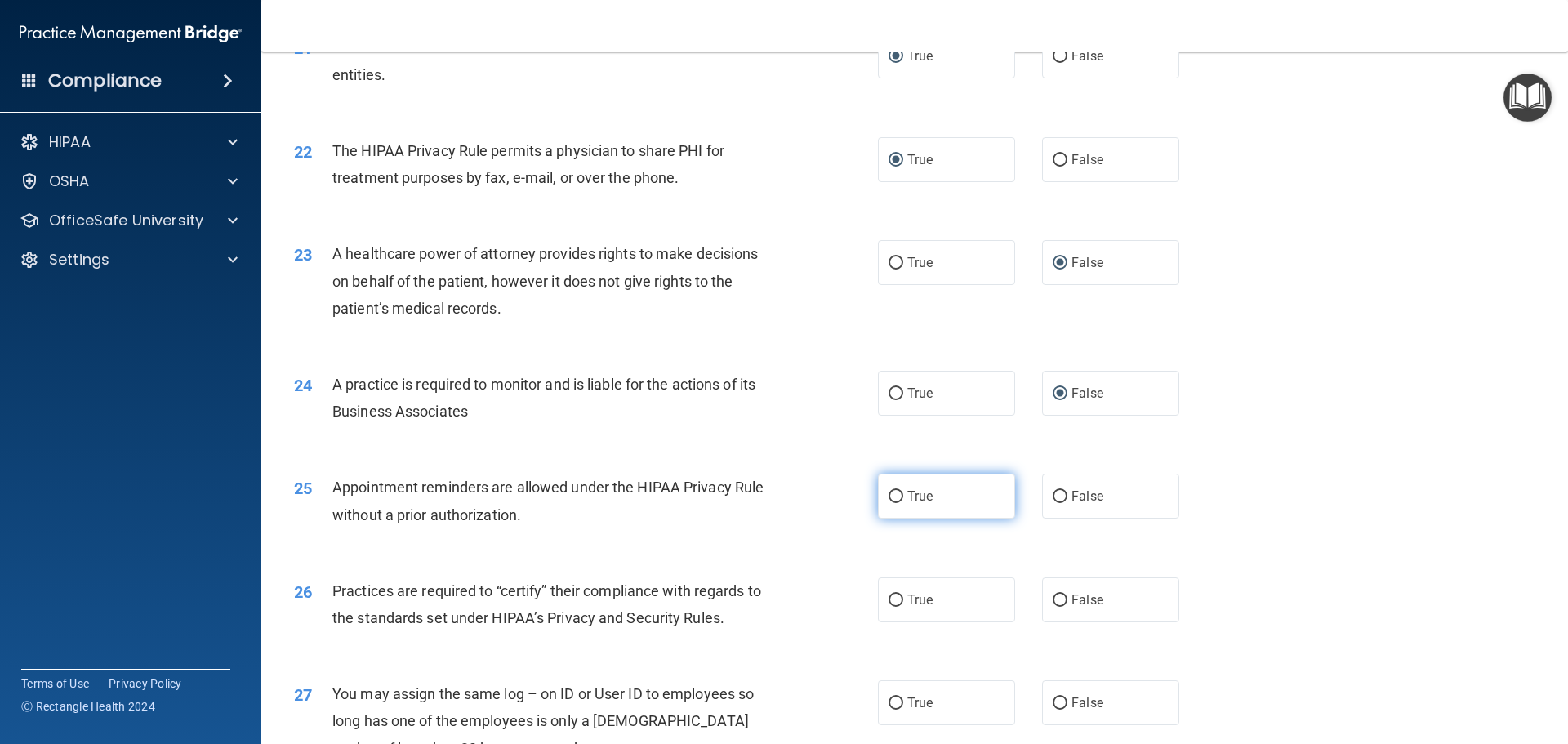
click at [890, 496] on input "True" at bounding box center [896, 497] width 15 height 12
radio input "true"
click at [725, 616] on span "Practices are required to “certify” their compliance with regards to the standa…" at bounding box center [547, 604] width 429 height 44
click at [1060, 598] on label "False" at bounding box center [1110, 599] width 137 height 44
click at [1060, 598] on input "False" at bounding box center [1060, 601] width 15 height 12
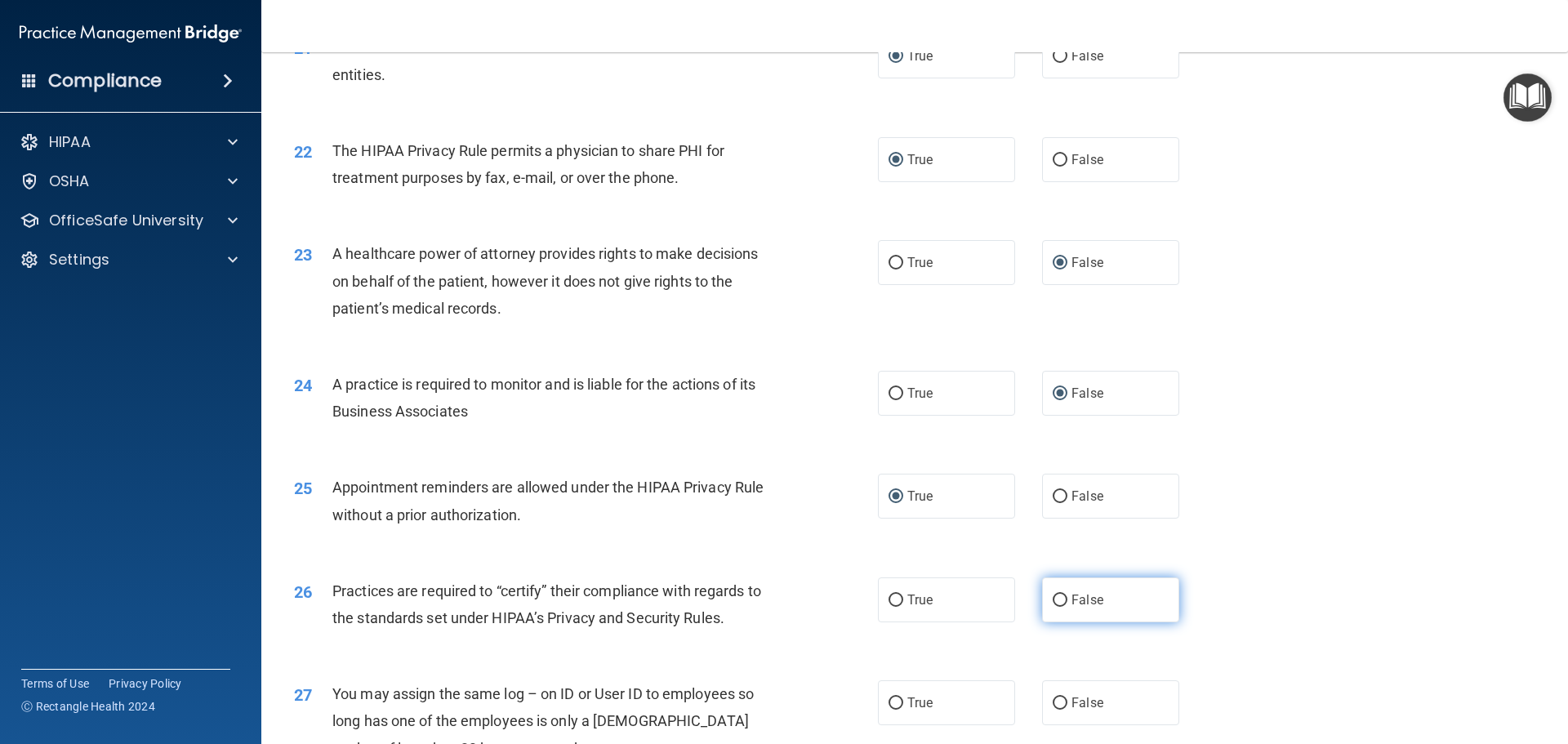
radio input "true"
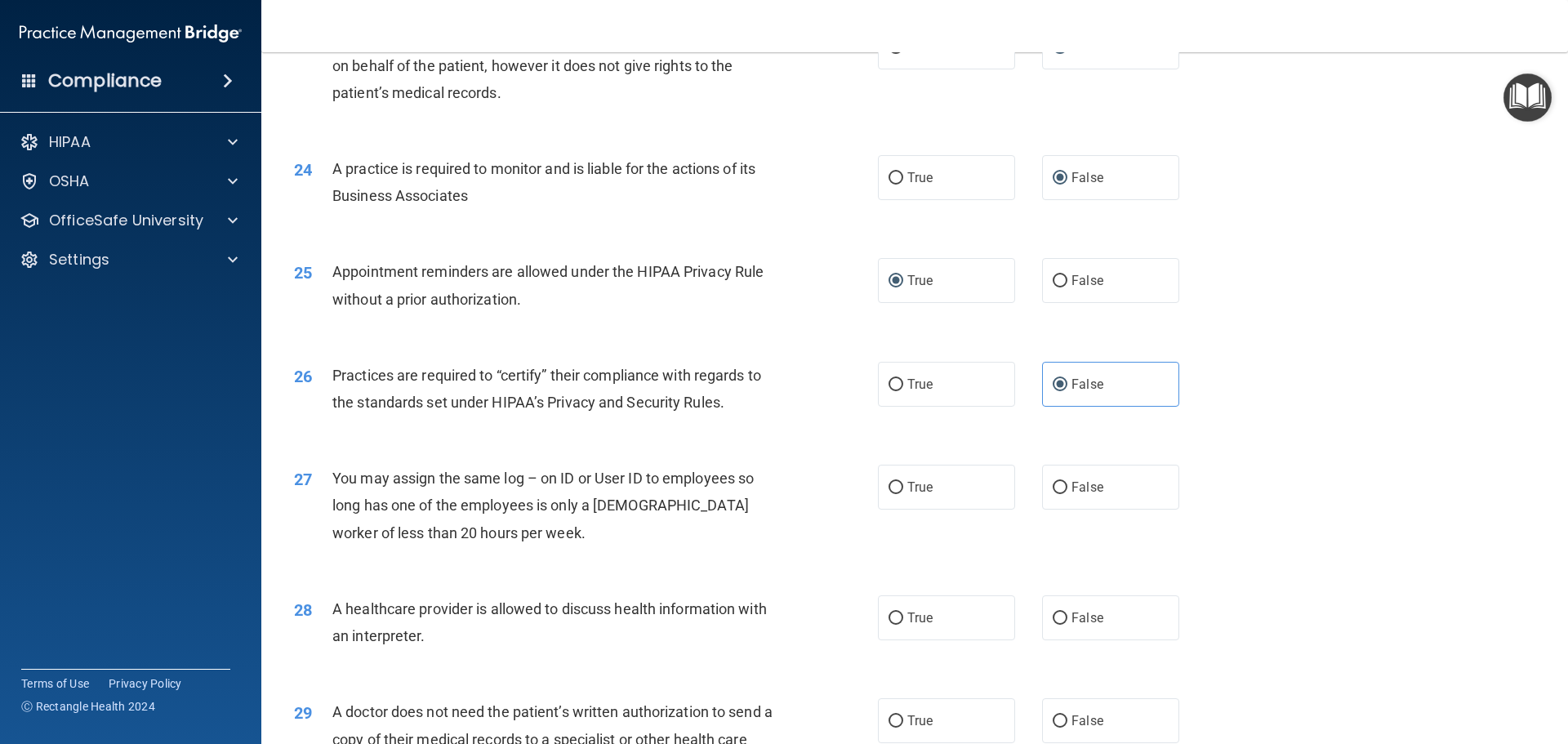
scroll to position [2811, 0]
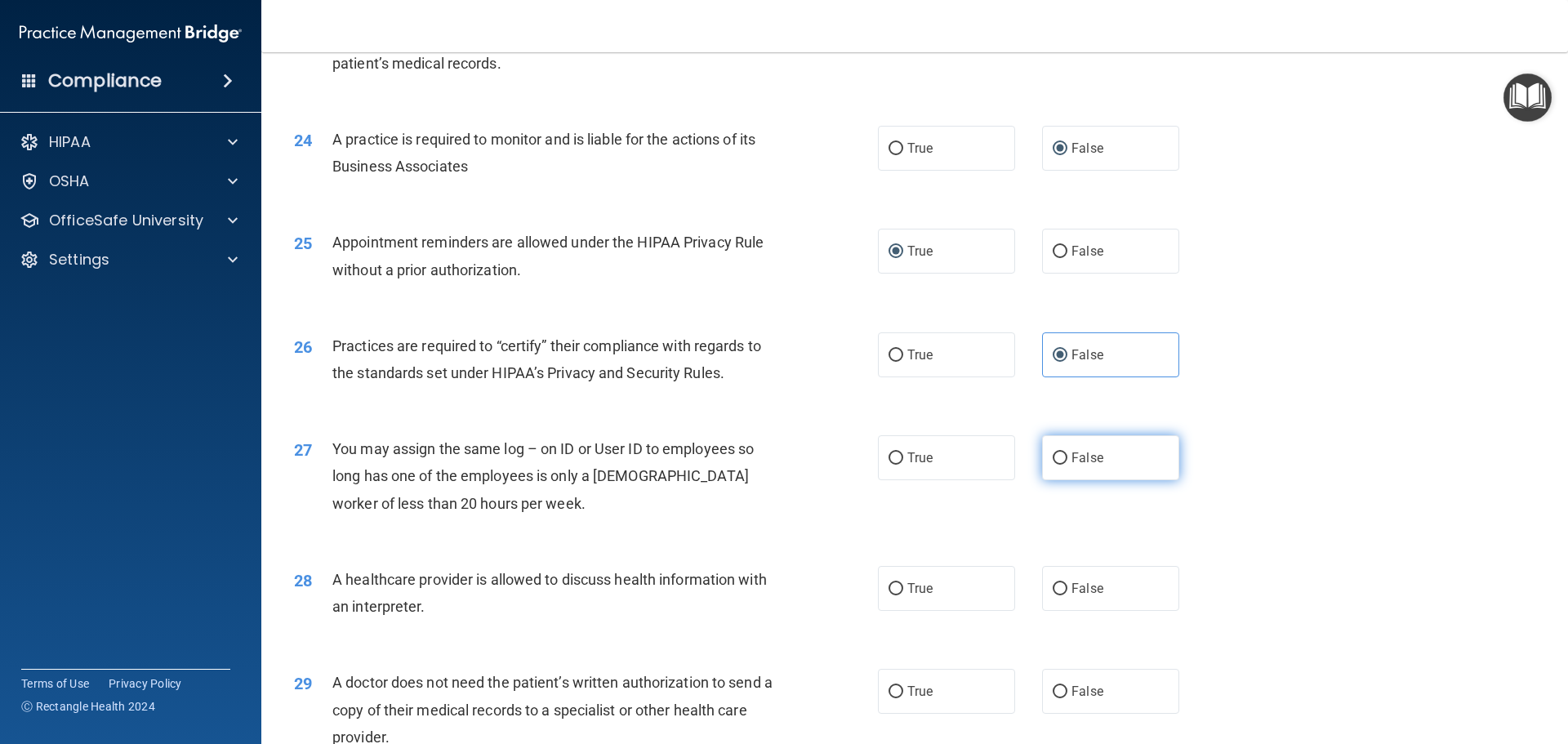
click at [1060, 453] on input "False" at bounding box center [1060, 458] width 15 height 12
radio input "true"
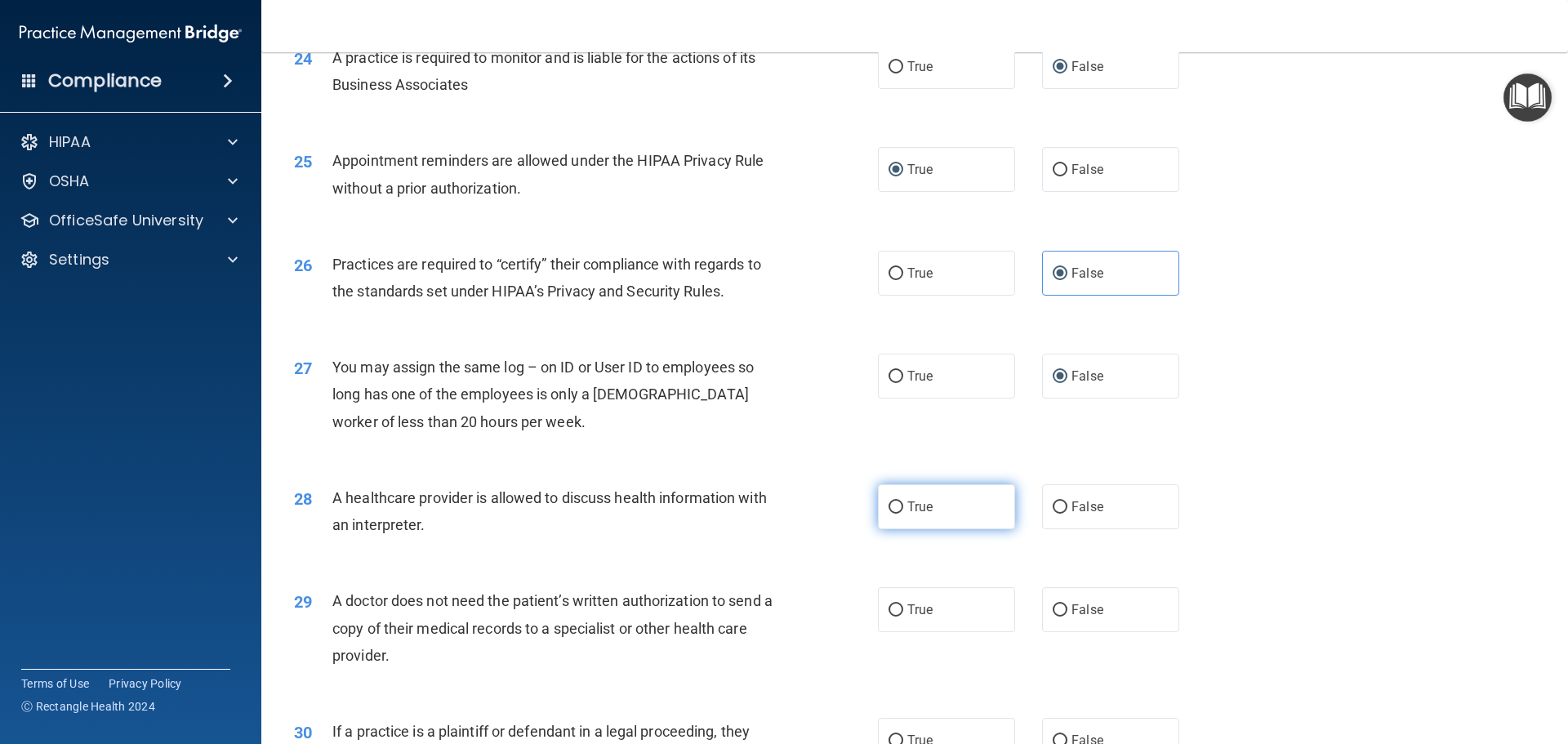
click at [889, 507] on input "True" at bounding box center [896, 507] width 15 height 12
radio input "true"
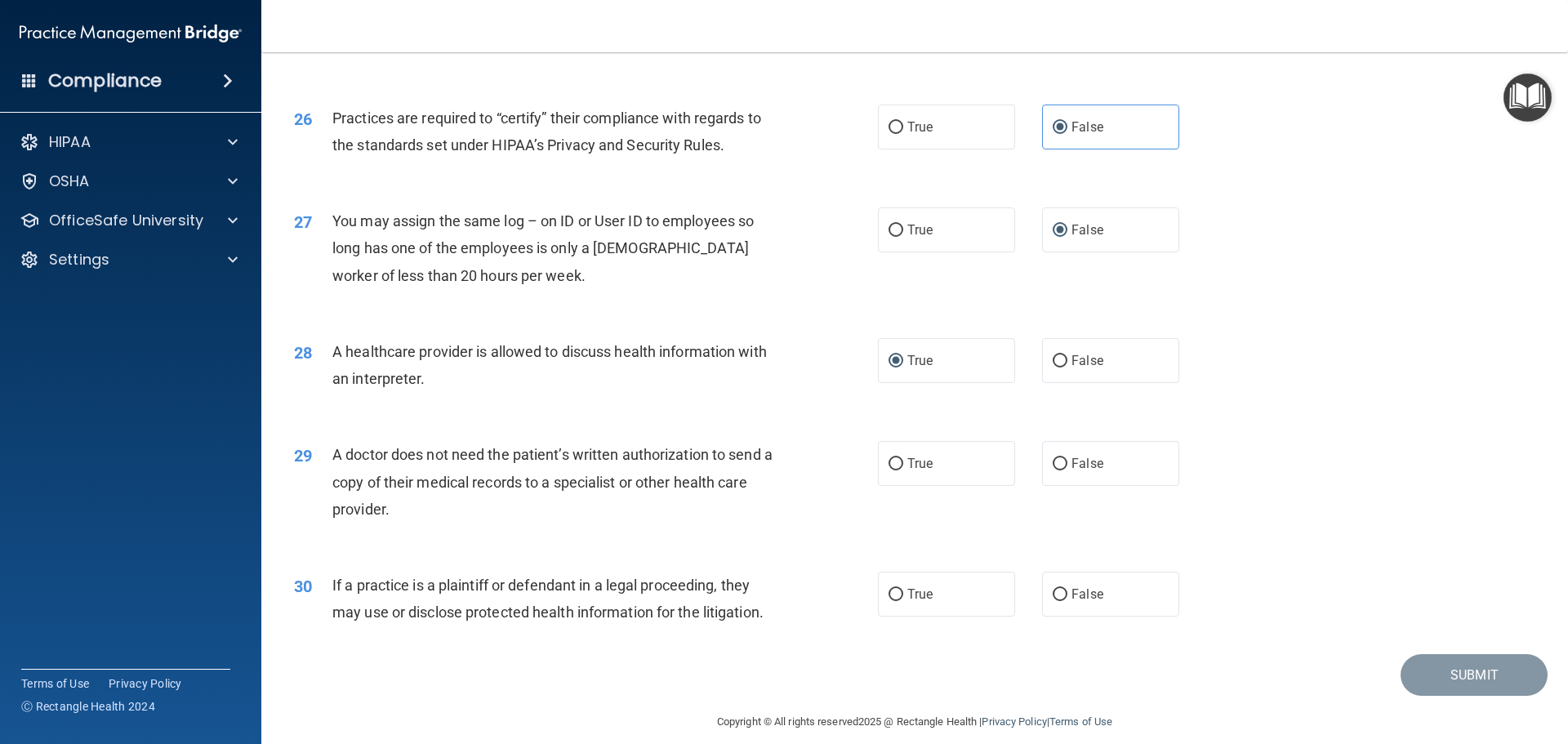
scroll to position [3056, 0]
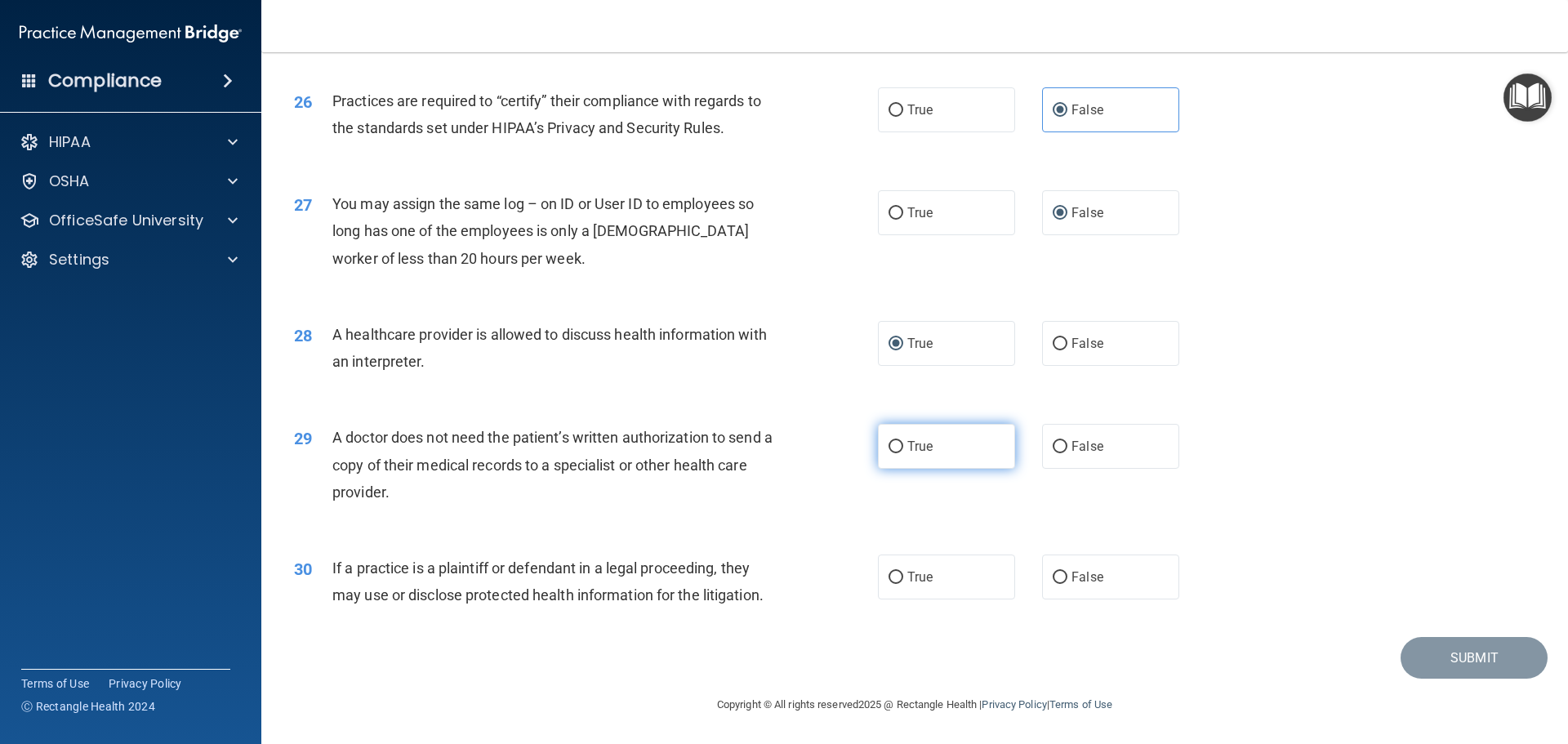
click at [890, 441] on input "True" at bounding box center [896, 447] width 15 height 12
radio input "true"
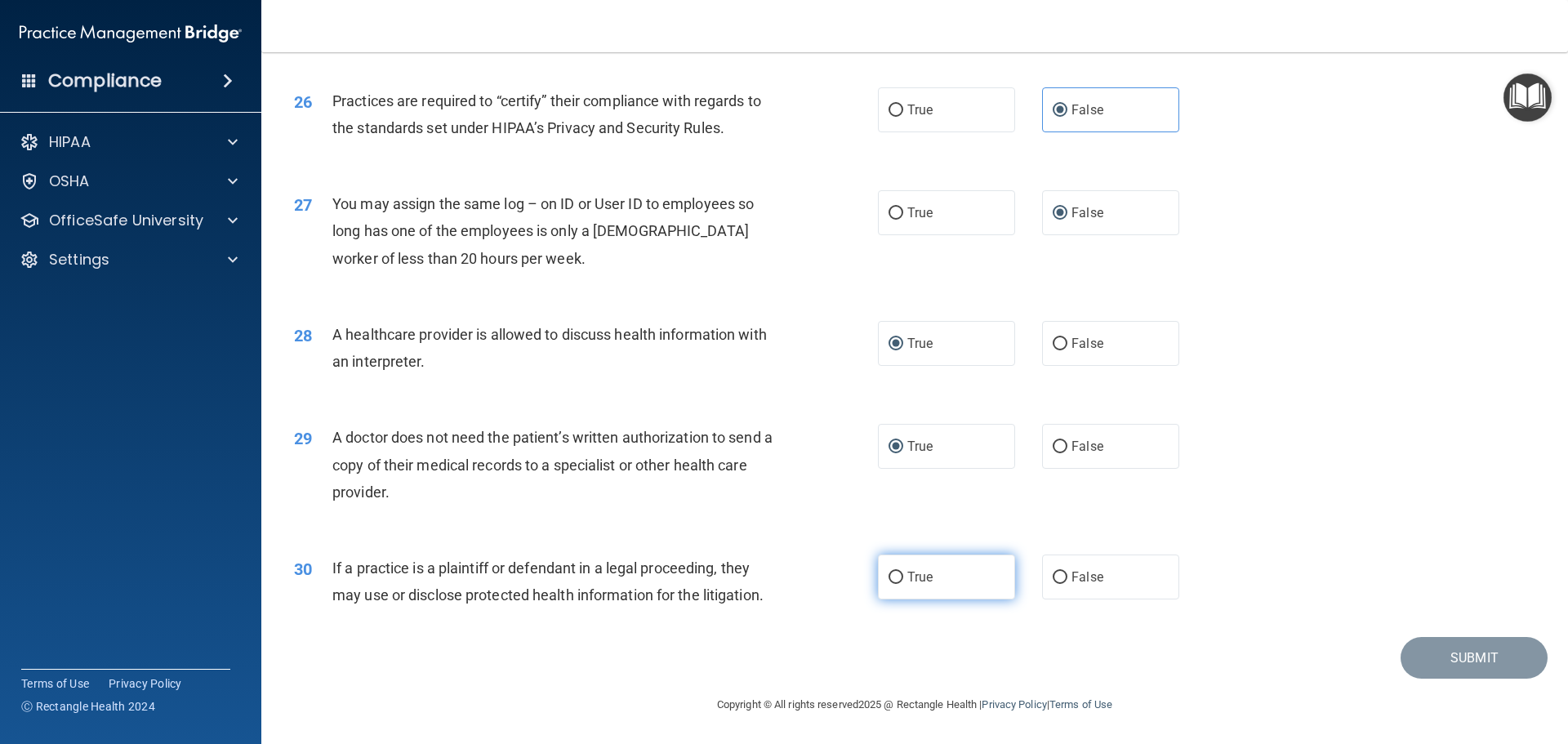
click at [889, 578] on input "True" at bounding box center [896, 578] width 15 height 12
radio input "true"
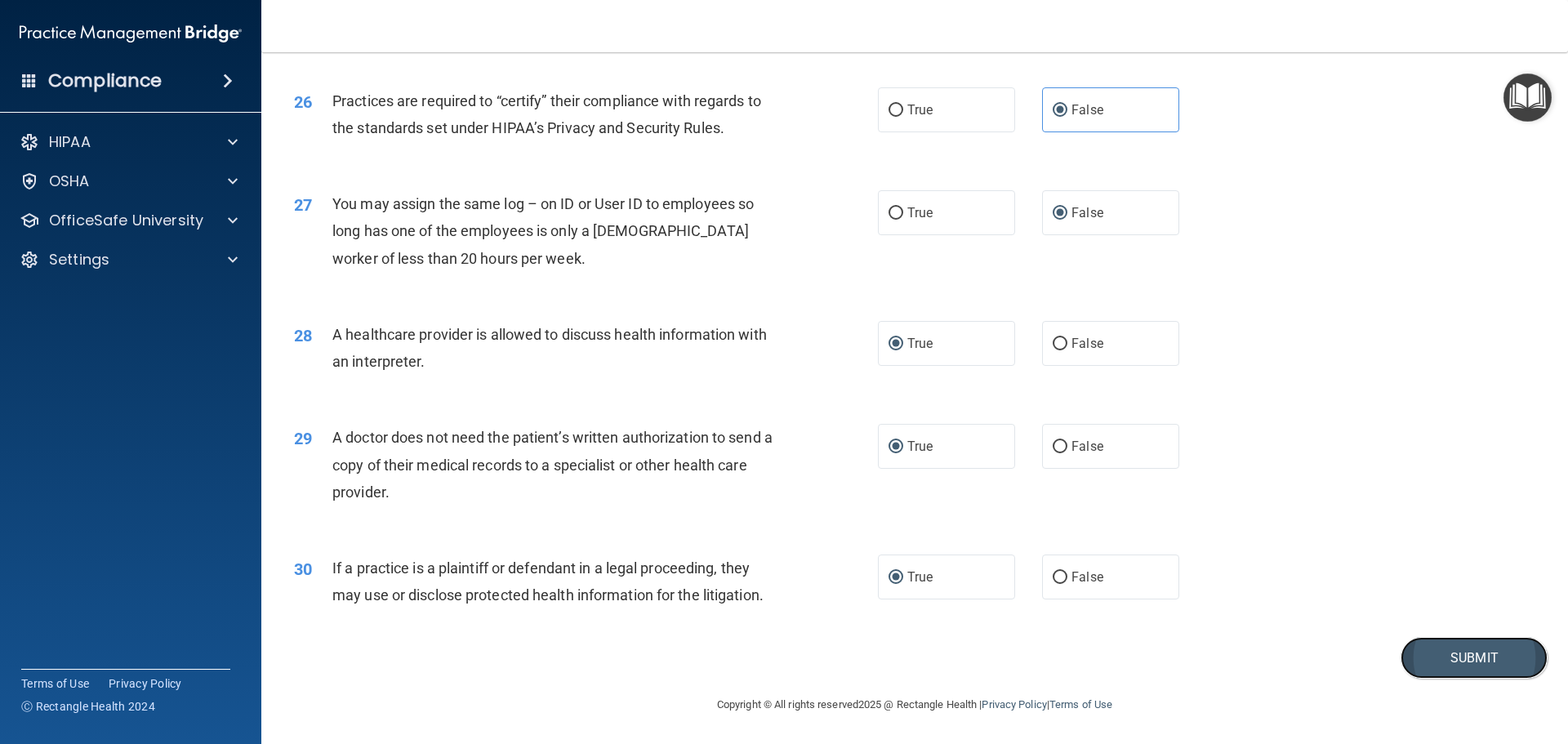
click at [1450, 659] on button "Submit" at bounding box center [1474, 657] width 147 height 42
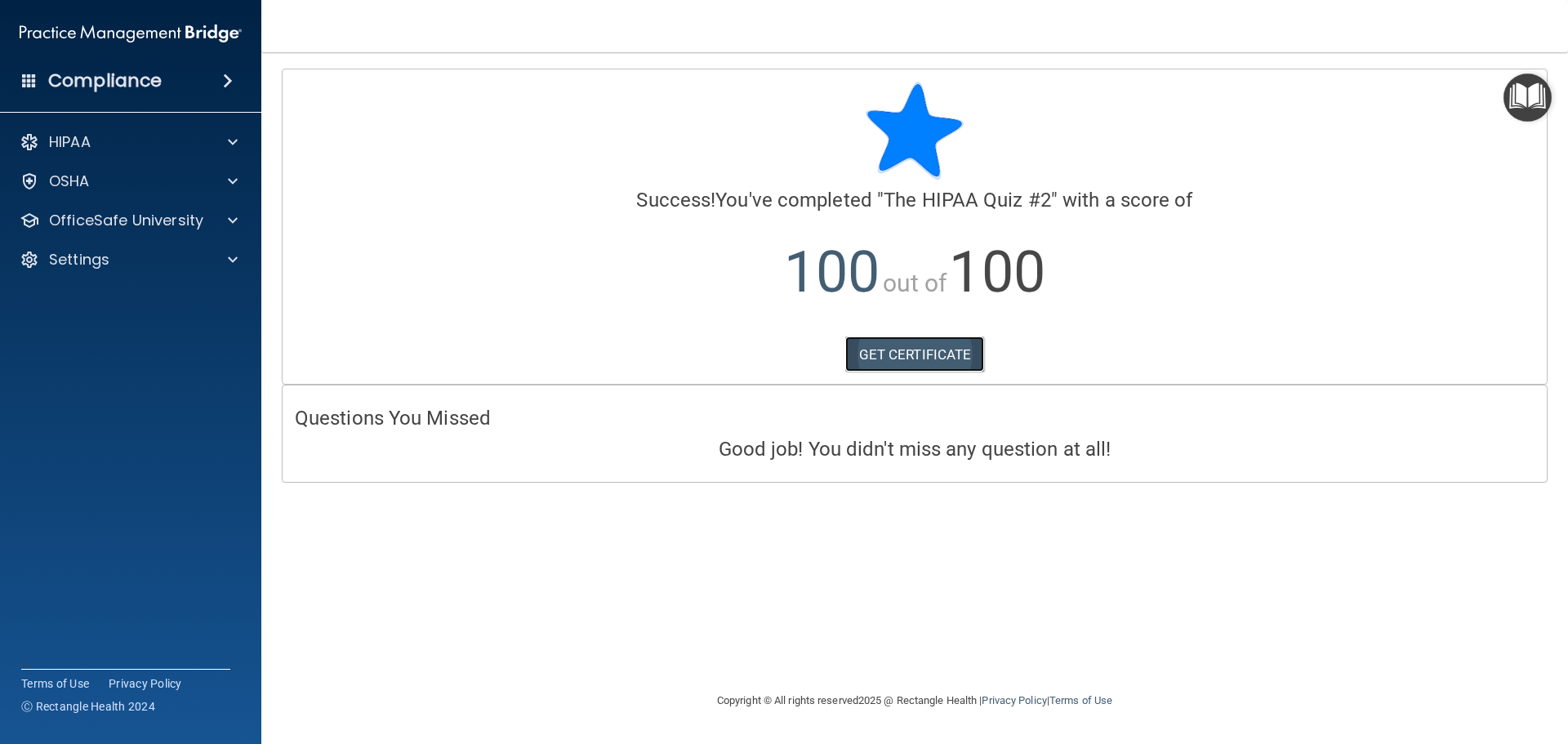
click at [922, 351] on link "GET CERTIFICATE" at bounding box center [914, 354] width 140 height 36
click at [219, 260] on div at bounding box center [231, 260] width 41 height 20
click at [233, 226] on span at bounding box center [232, 221] width 10 height 20
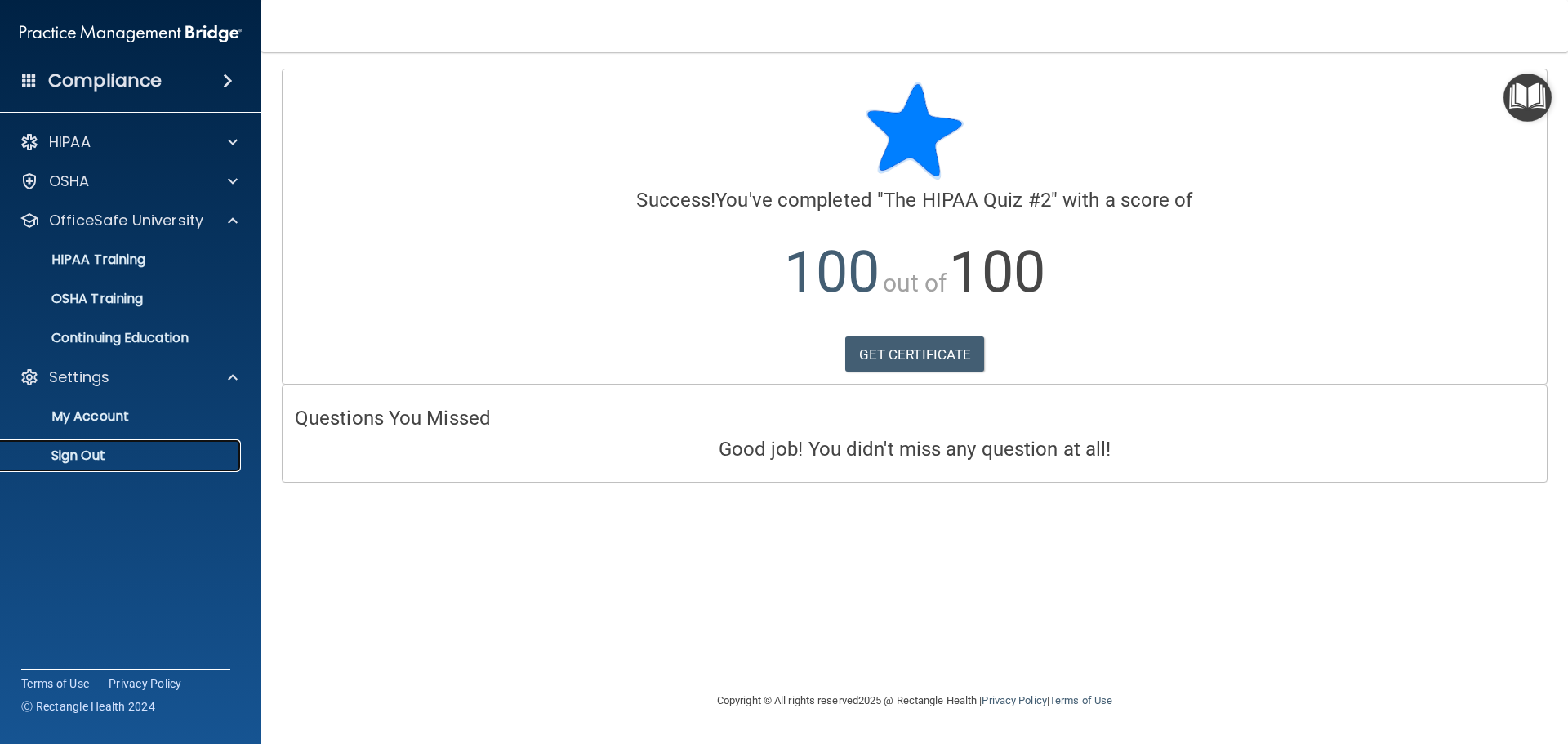
click at [54, 461] on p "Sign Out" at bounding box center [122, 456] width 223 height 16
